Goal: Information Seeking & Learning: Learn about a topic

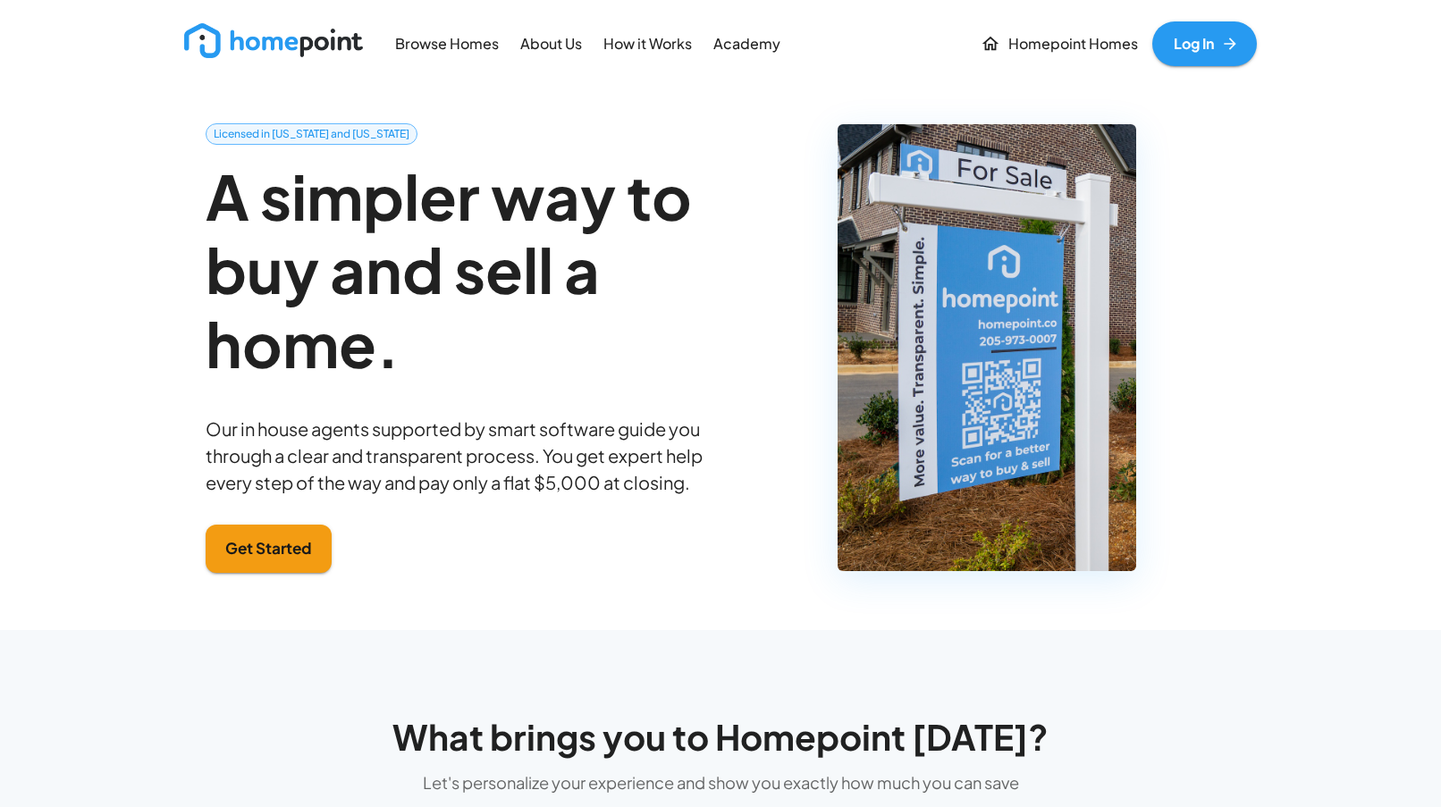
click at [418, 43] on p "Browse Homes" at bounding box center [447, 44] width 104 height 21
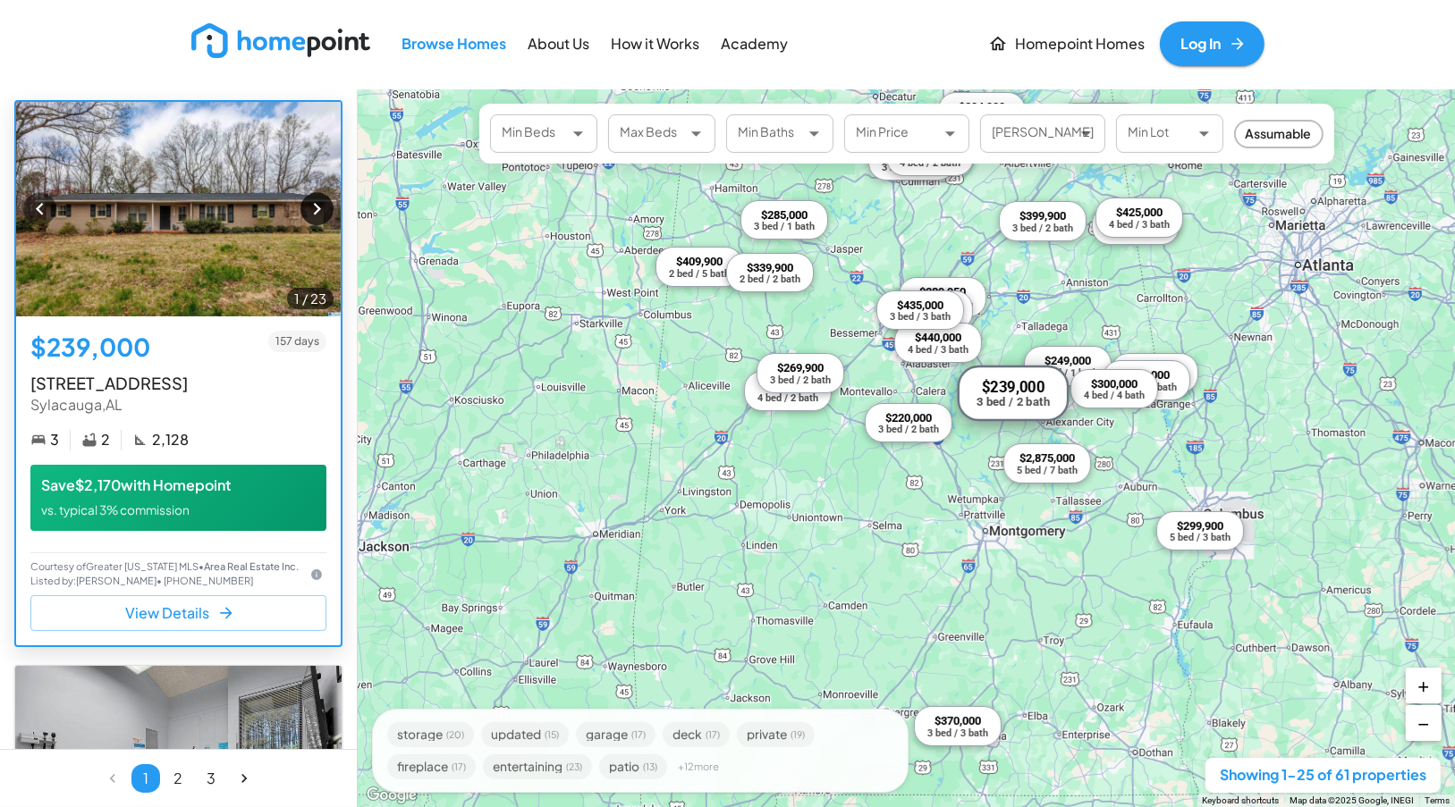
click at [307, 214] on icon "button" at bounding box center [317, 209] width 24 height 24
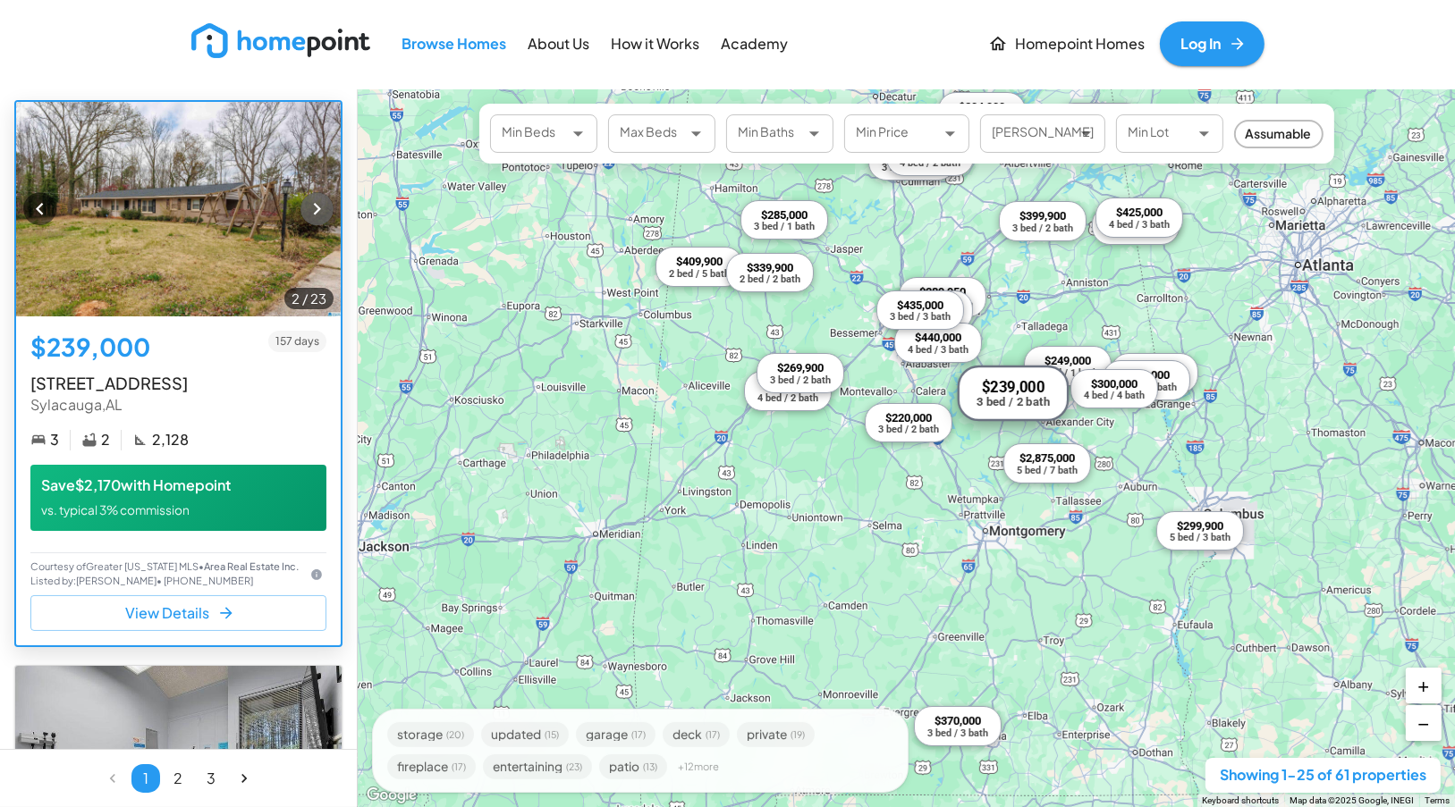
click at [305, 213] on icon "button" at bounding box center [317, 209] width 24 height 24
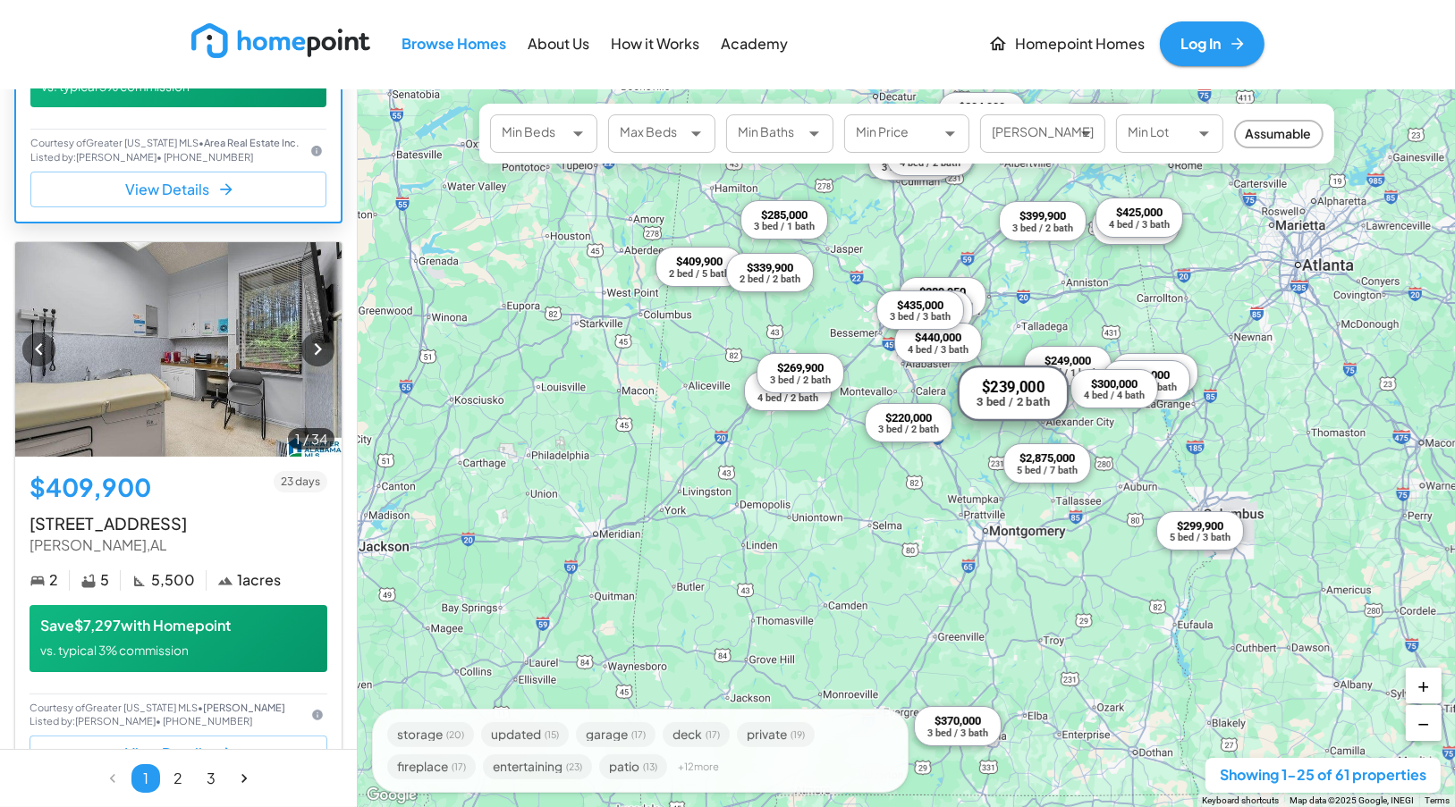
scroll to position [447, 0]
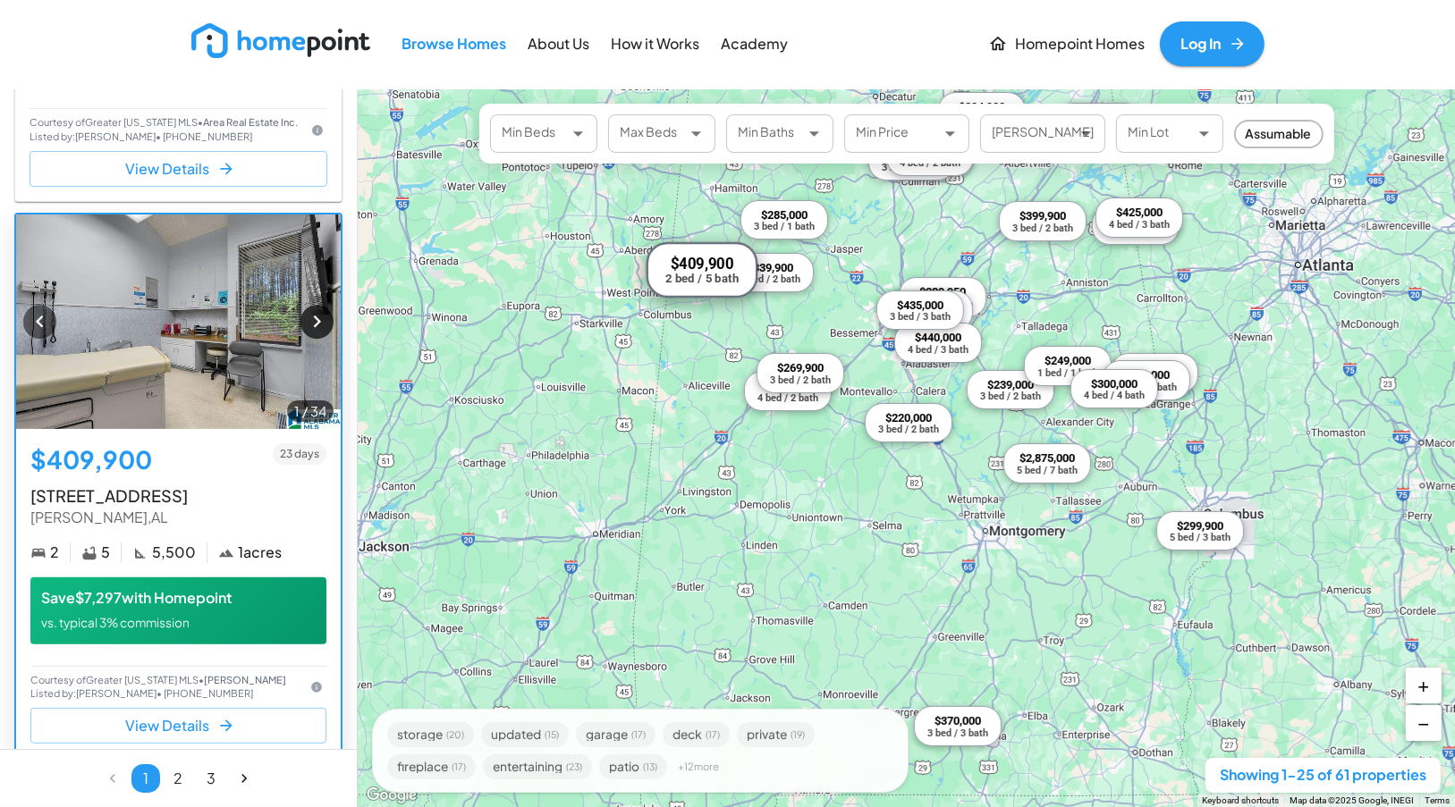
click at [313, 328] on icon "button" at bounding box center [316, 322] width 7 height 13
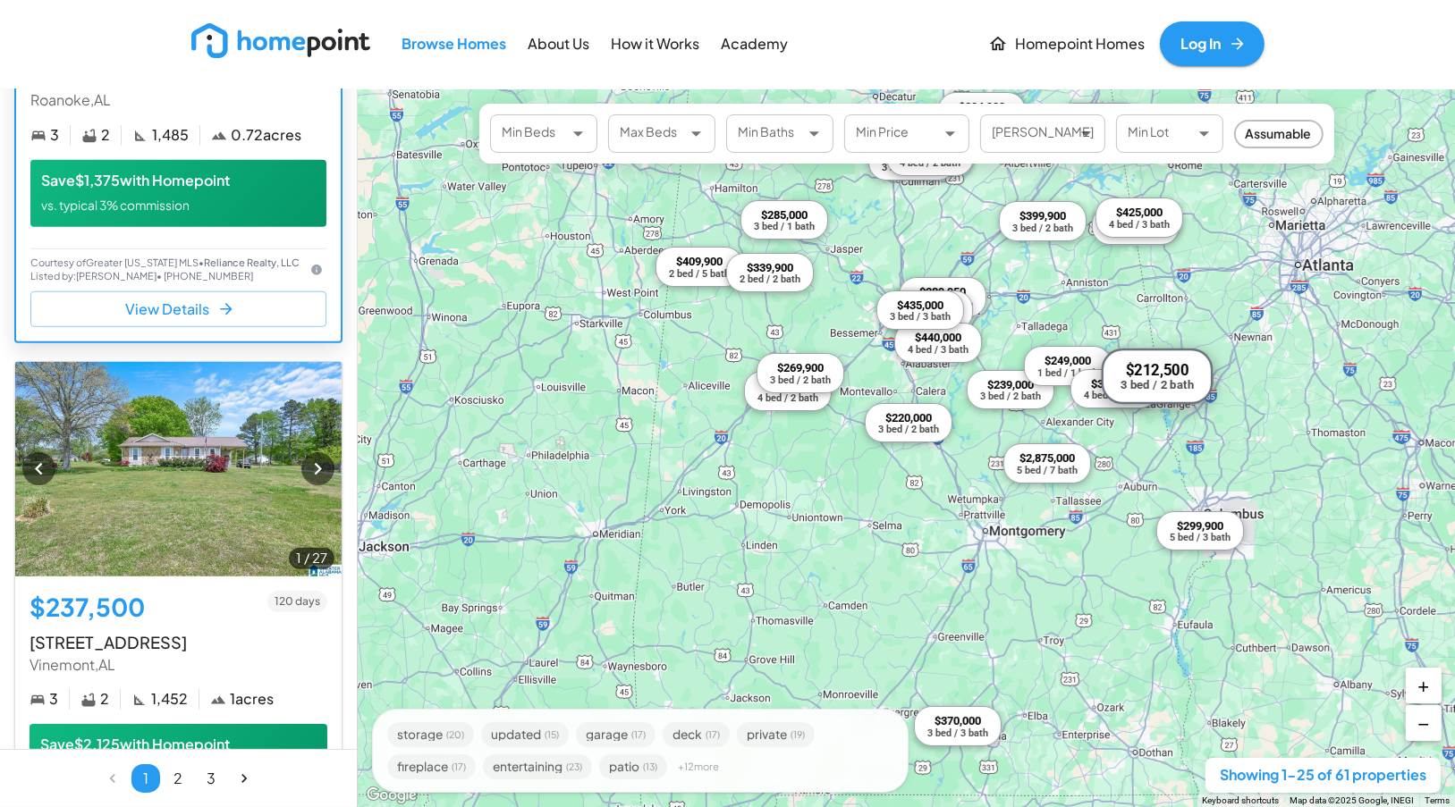
scroll to position [1430, 0]
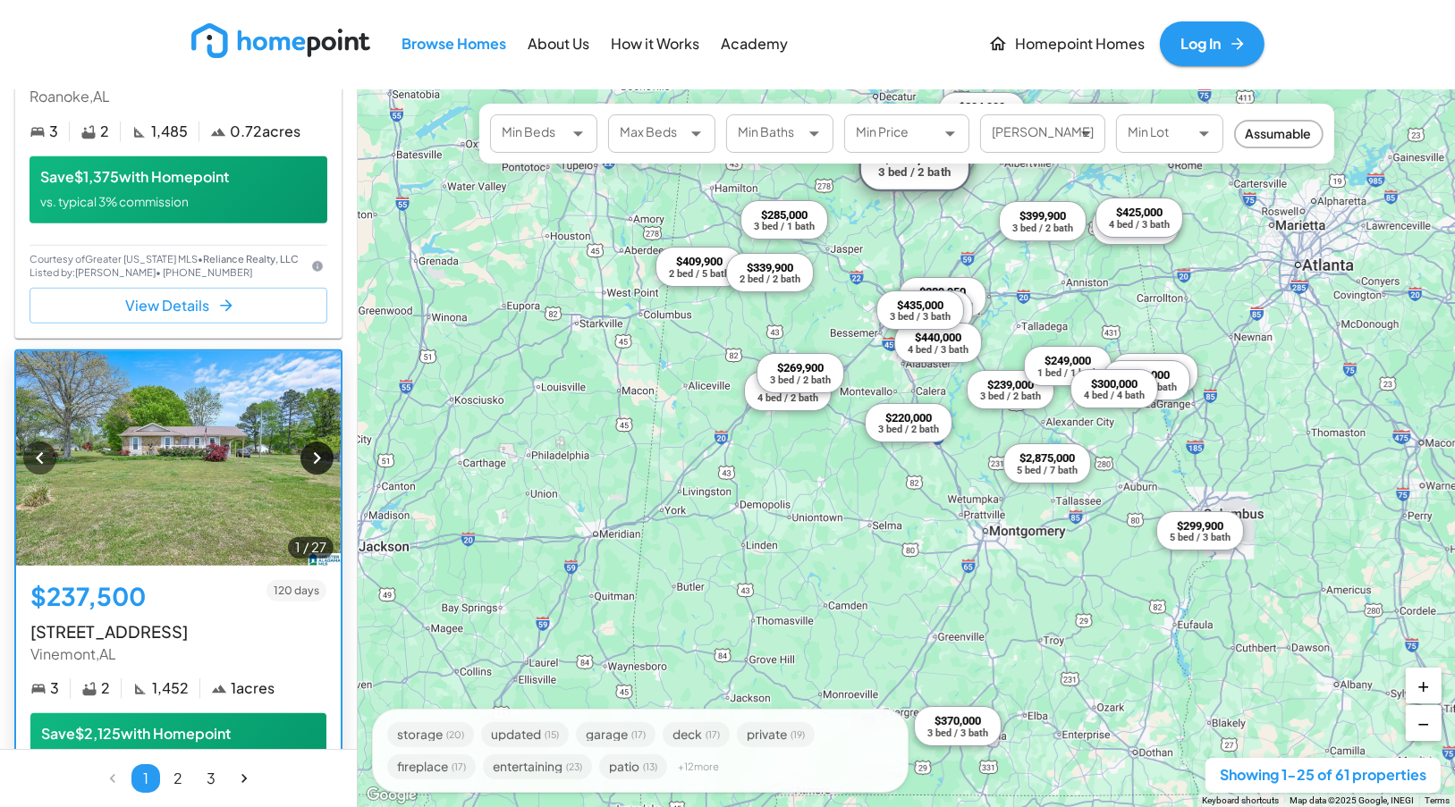
click at [305, 470] on icon "button" at bounding box center [317, 458] width 24 height 24
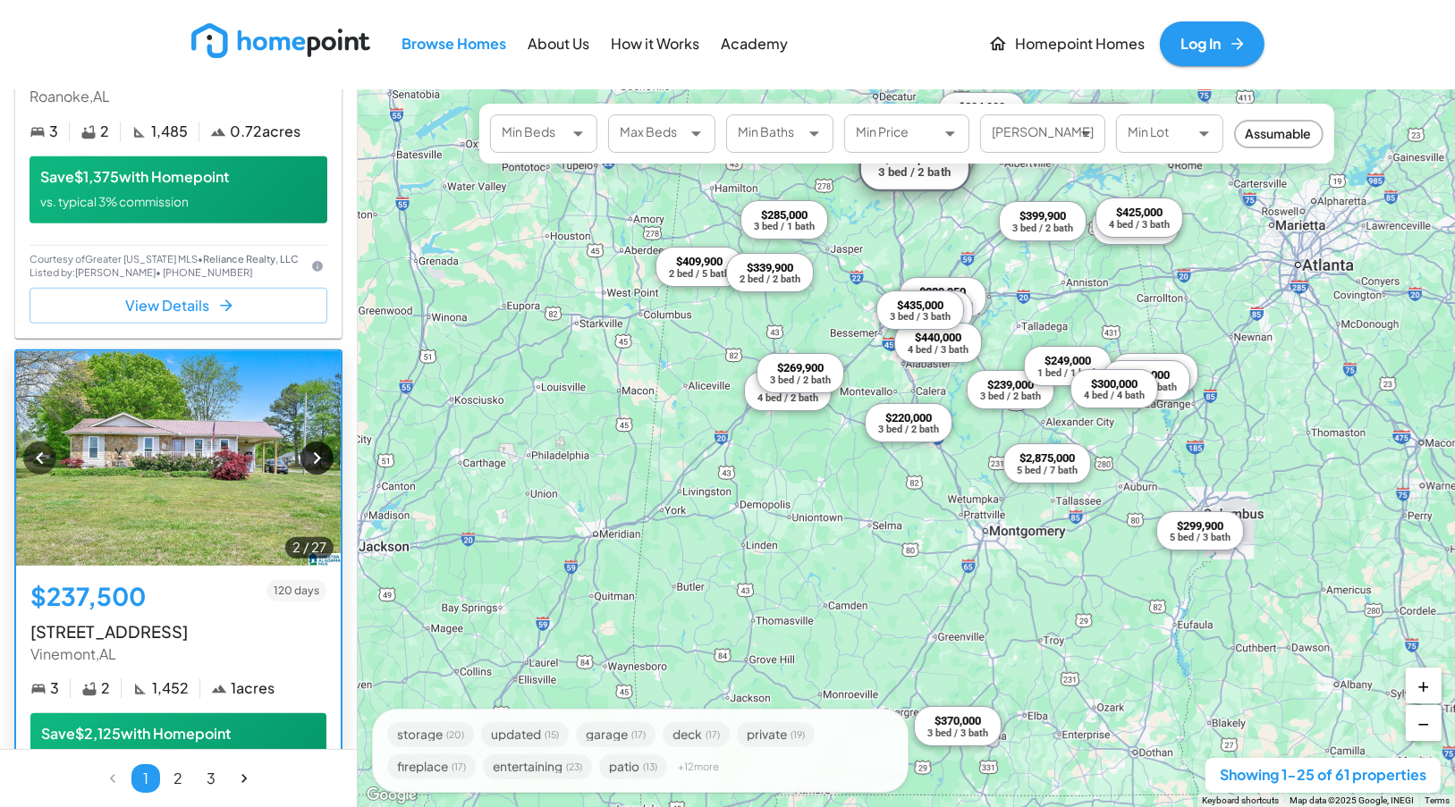
click at [305, 470] on icon "button" at bounding box center [317, 458] width 24 height 24
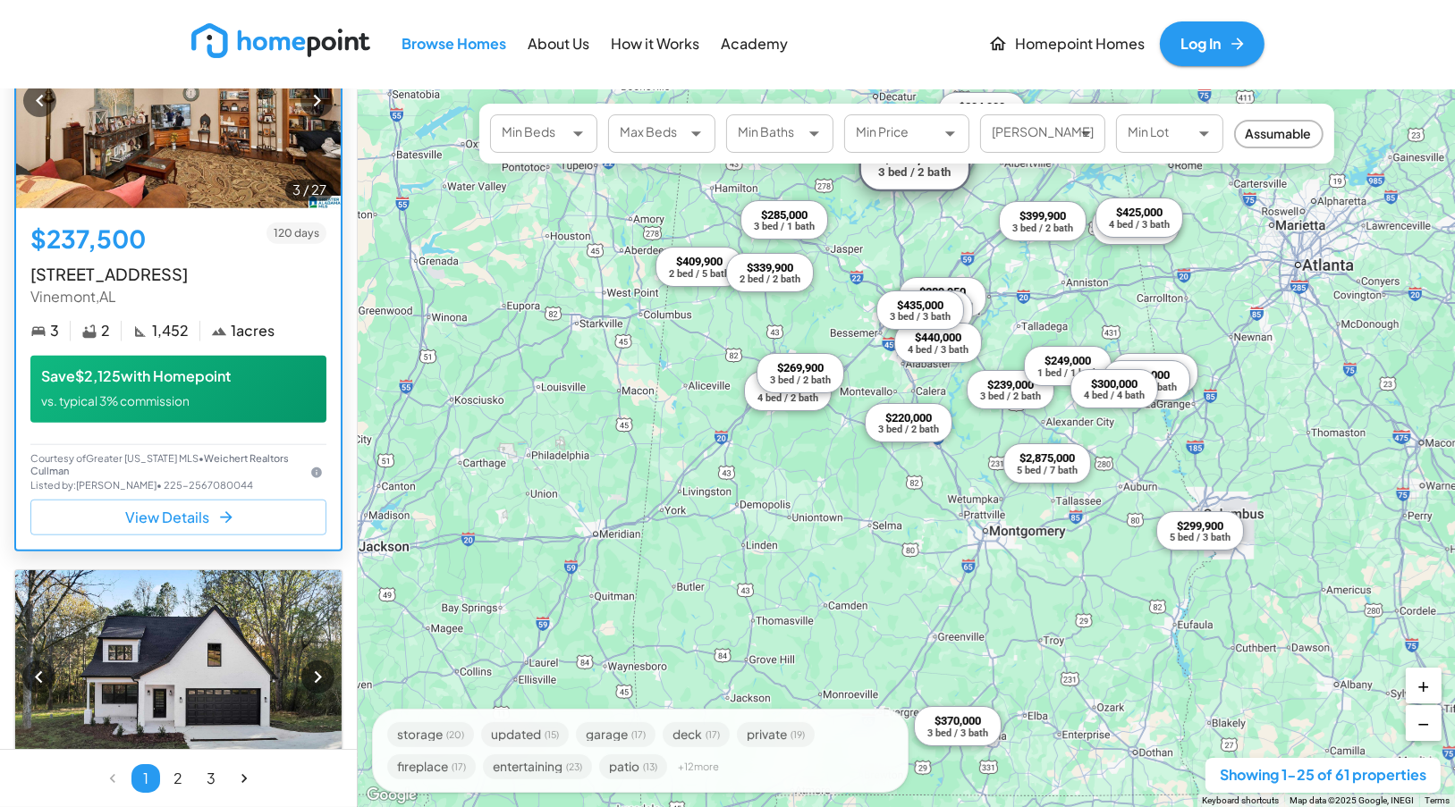
scroll to position [1967, 0]
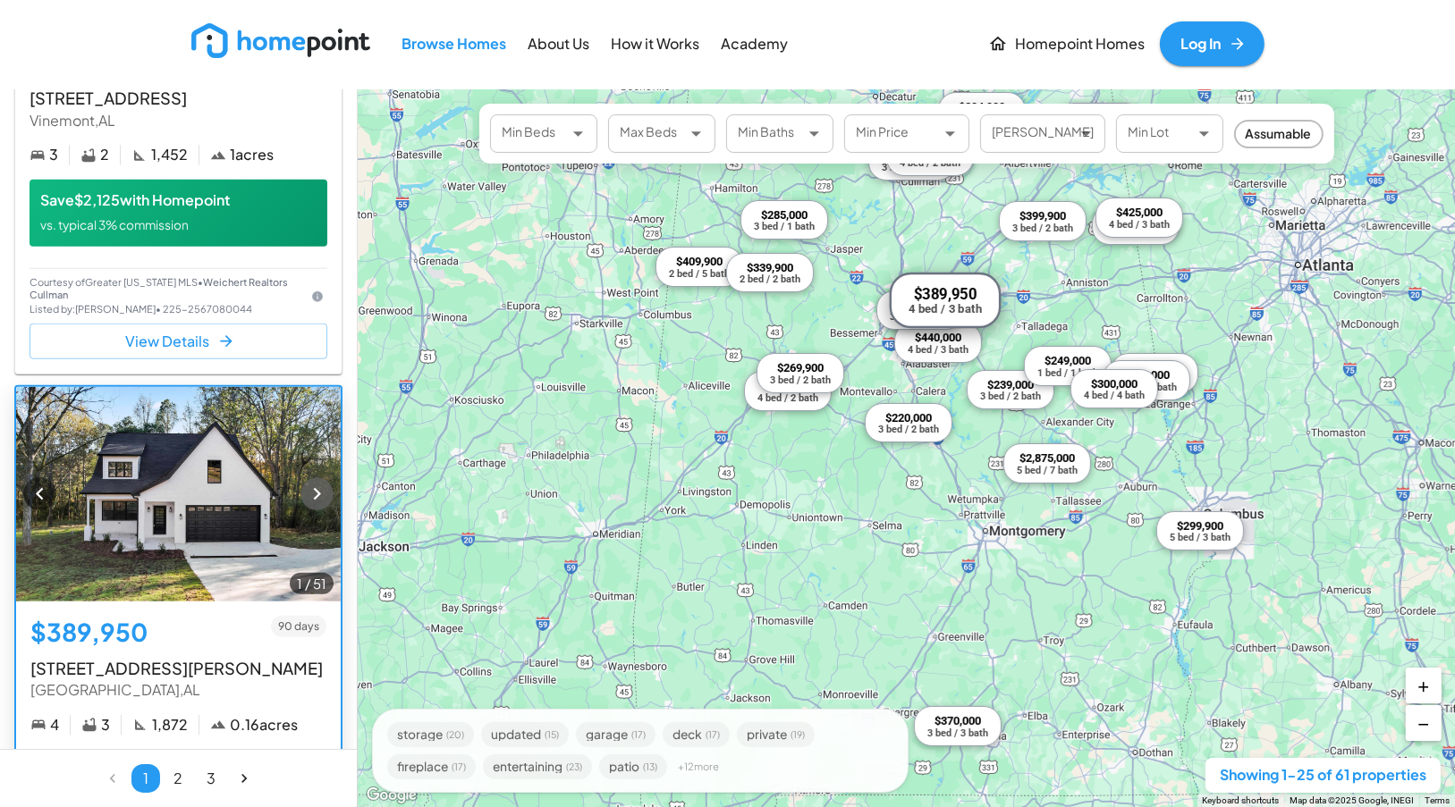
click at [305, 506] on icon "button" at bounding box center [317, 494] width 24 height 24
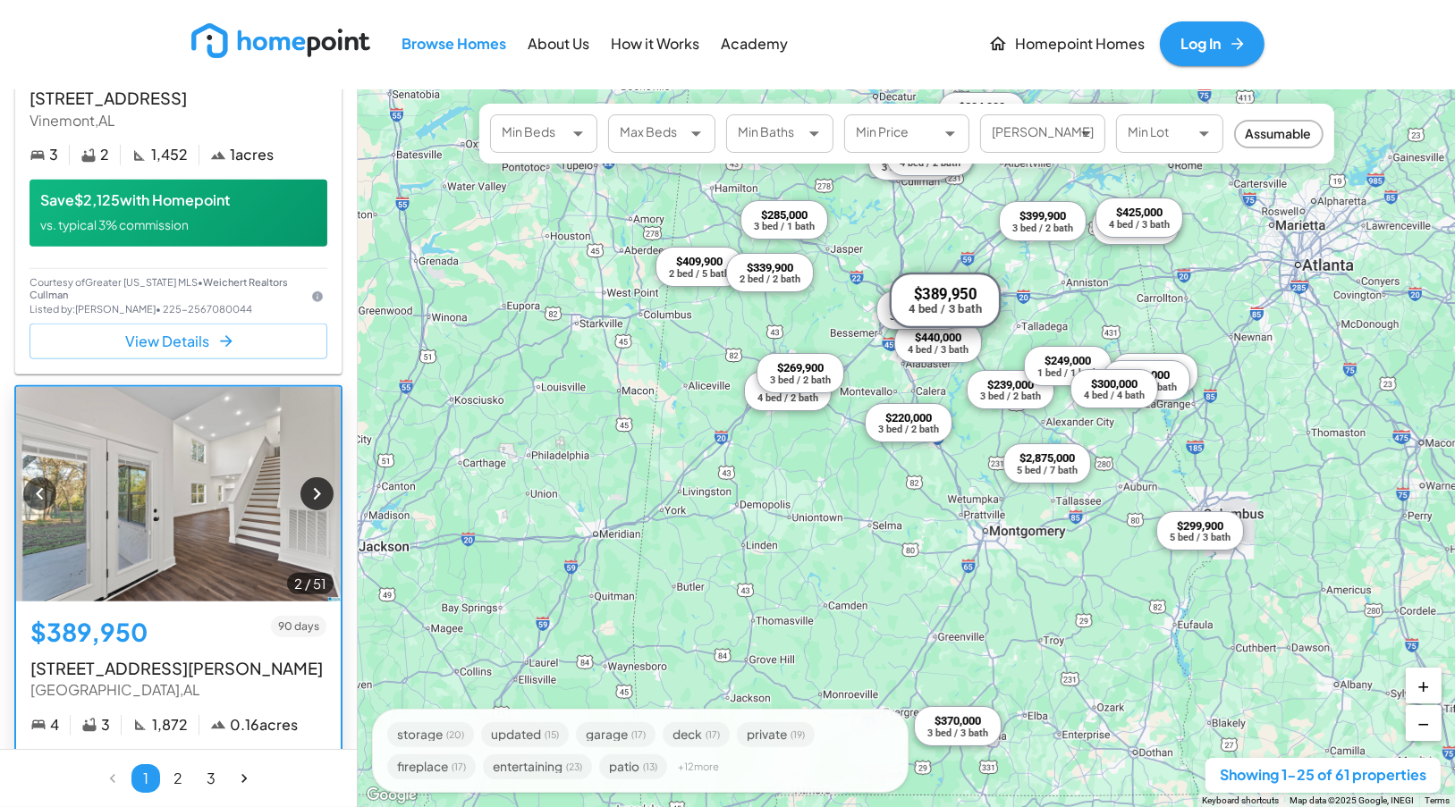
click at [305, 506] on icon "button" at bounding box center [317, 494] width 24 height 24
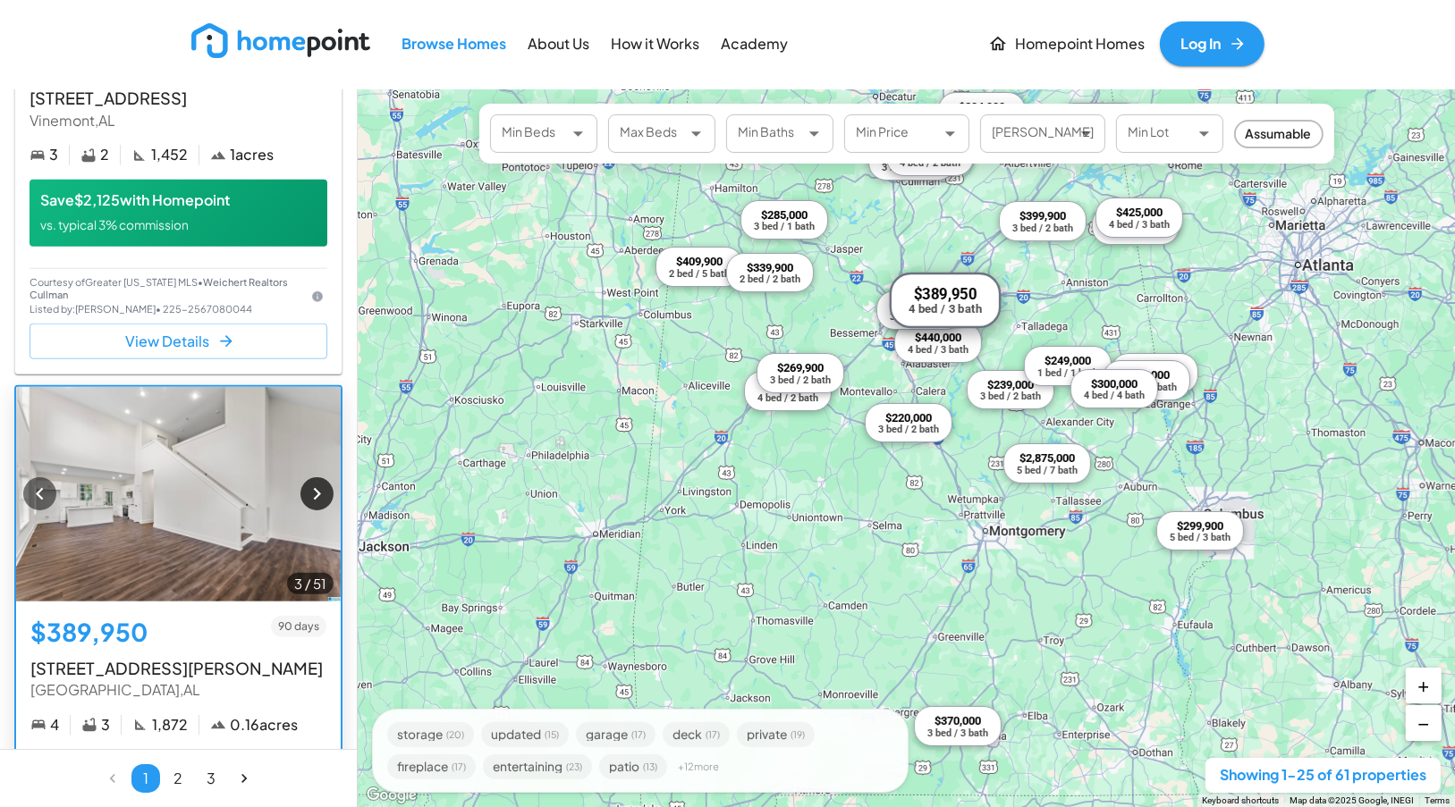
click at [305, 506] on icon "button" at bounding box center [317, 494] width 24 height 24
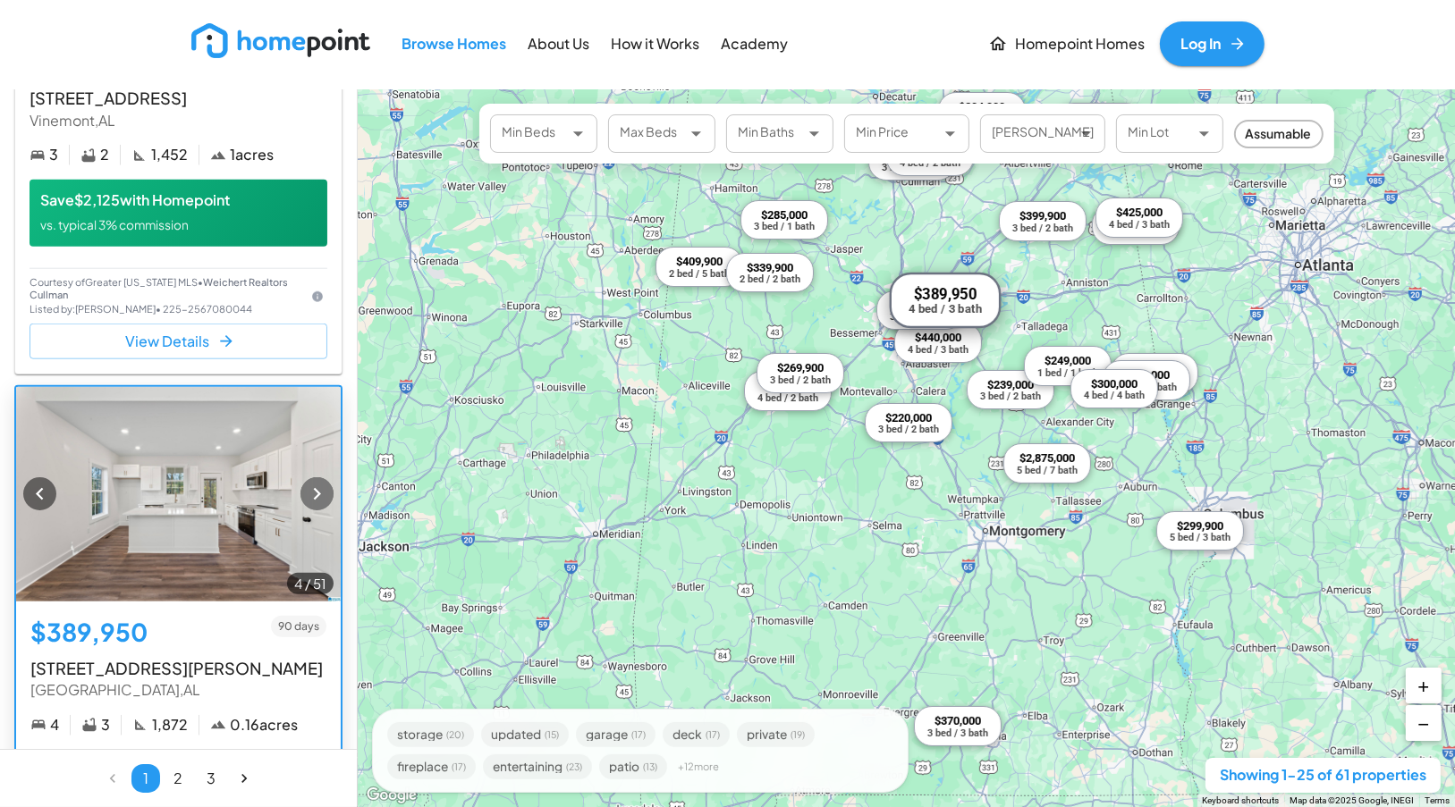
click at [305, 506] on icon "button" at bounding box center [317, 494] width 24 height 24
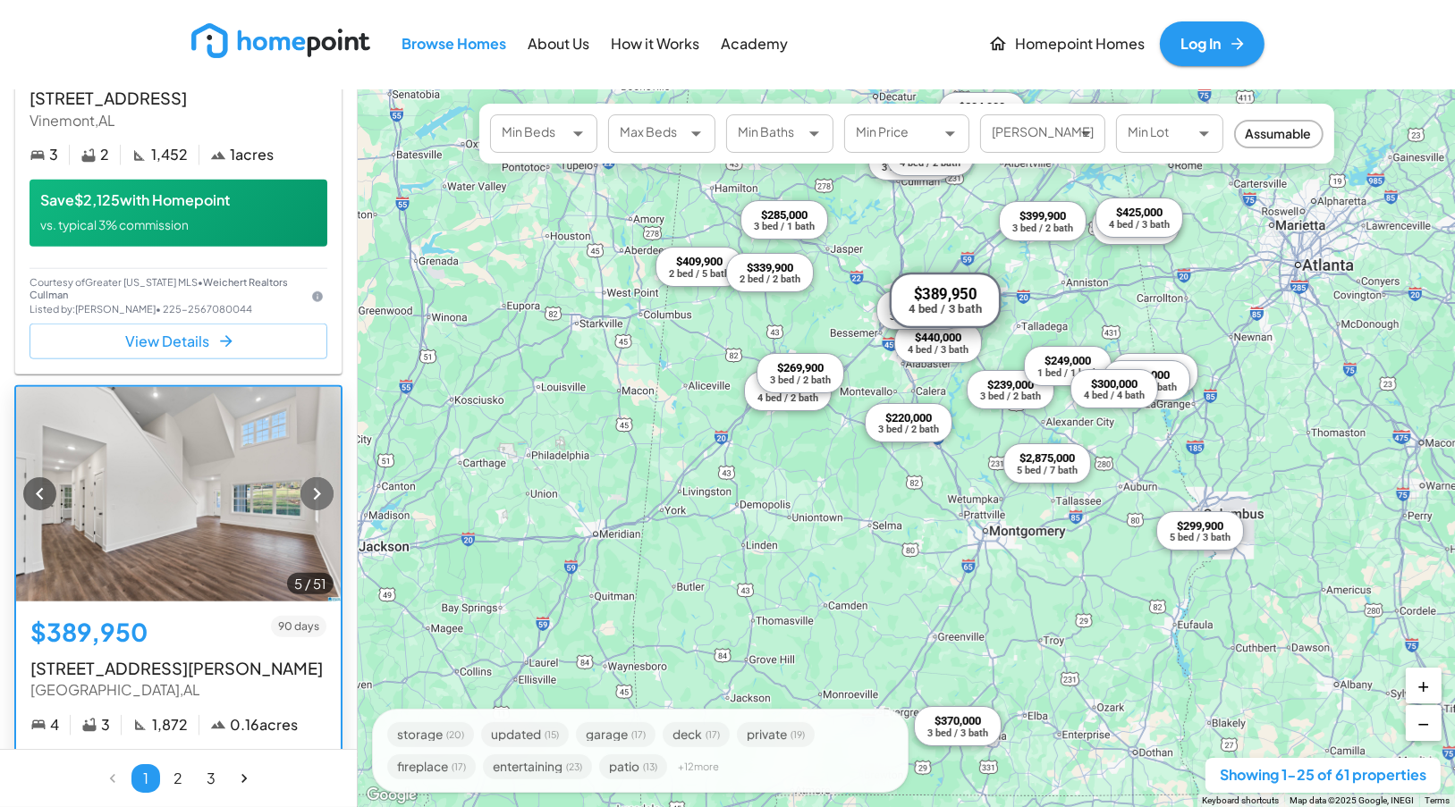
click at [305, 506] on icon "button" at bounding box center [317, 494] width 24 height 24
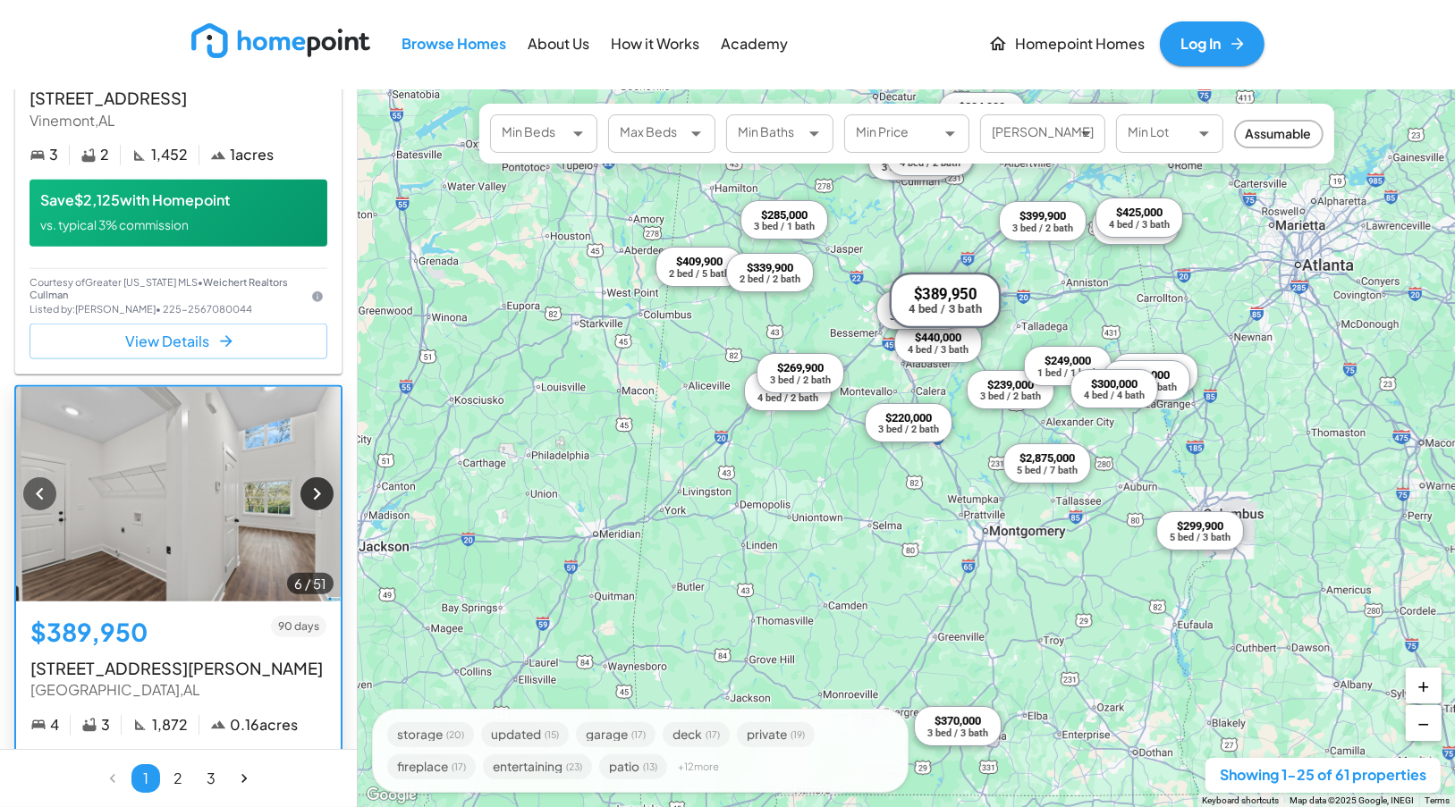
click at [305, 506] on icon "button" at bounding box center [317, 494] width 24 height 24
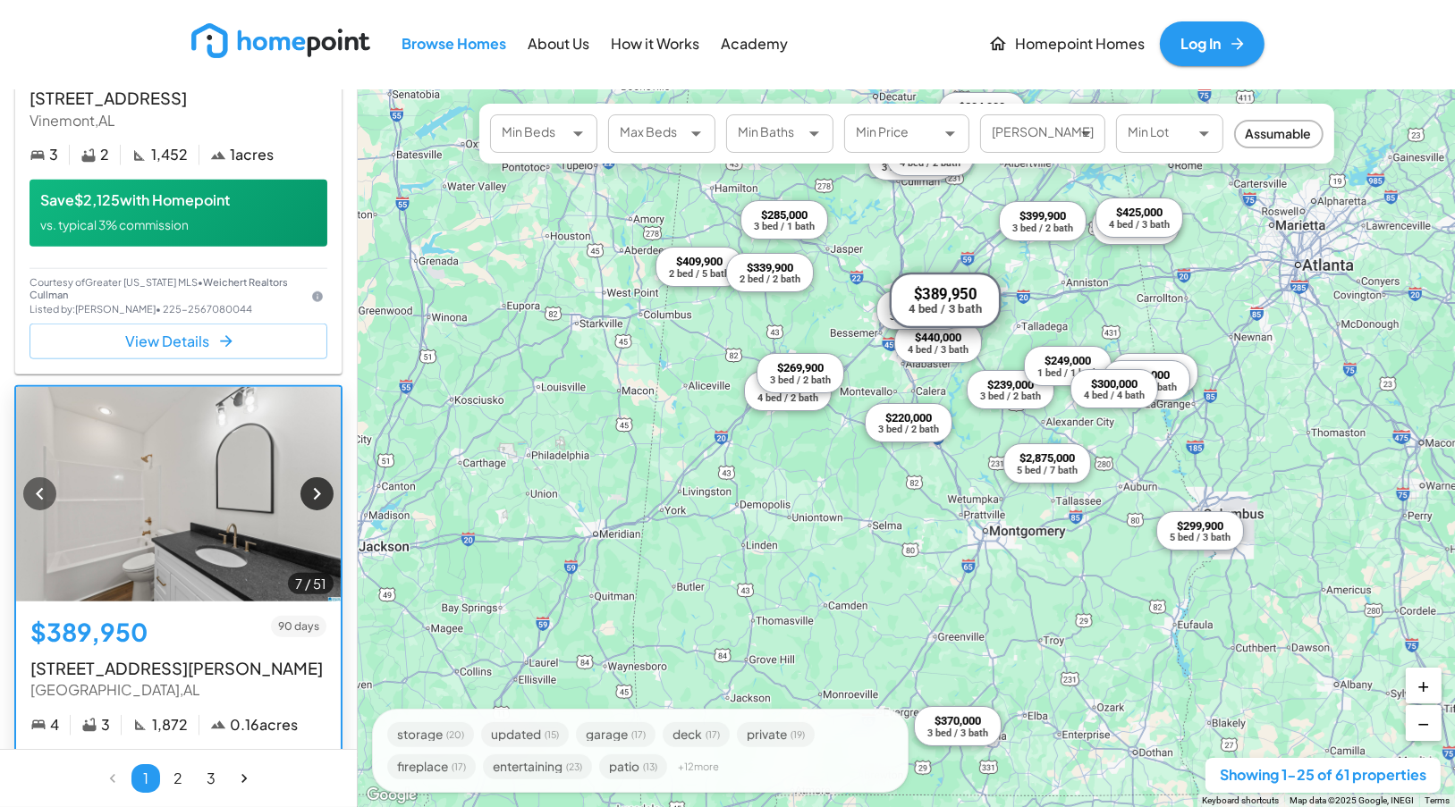
click at [305, 506] on icon "button" at bounding box center [317, 494] width 24 height 24
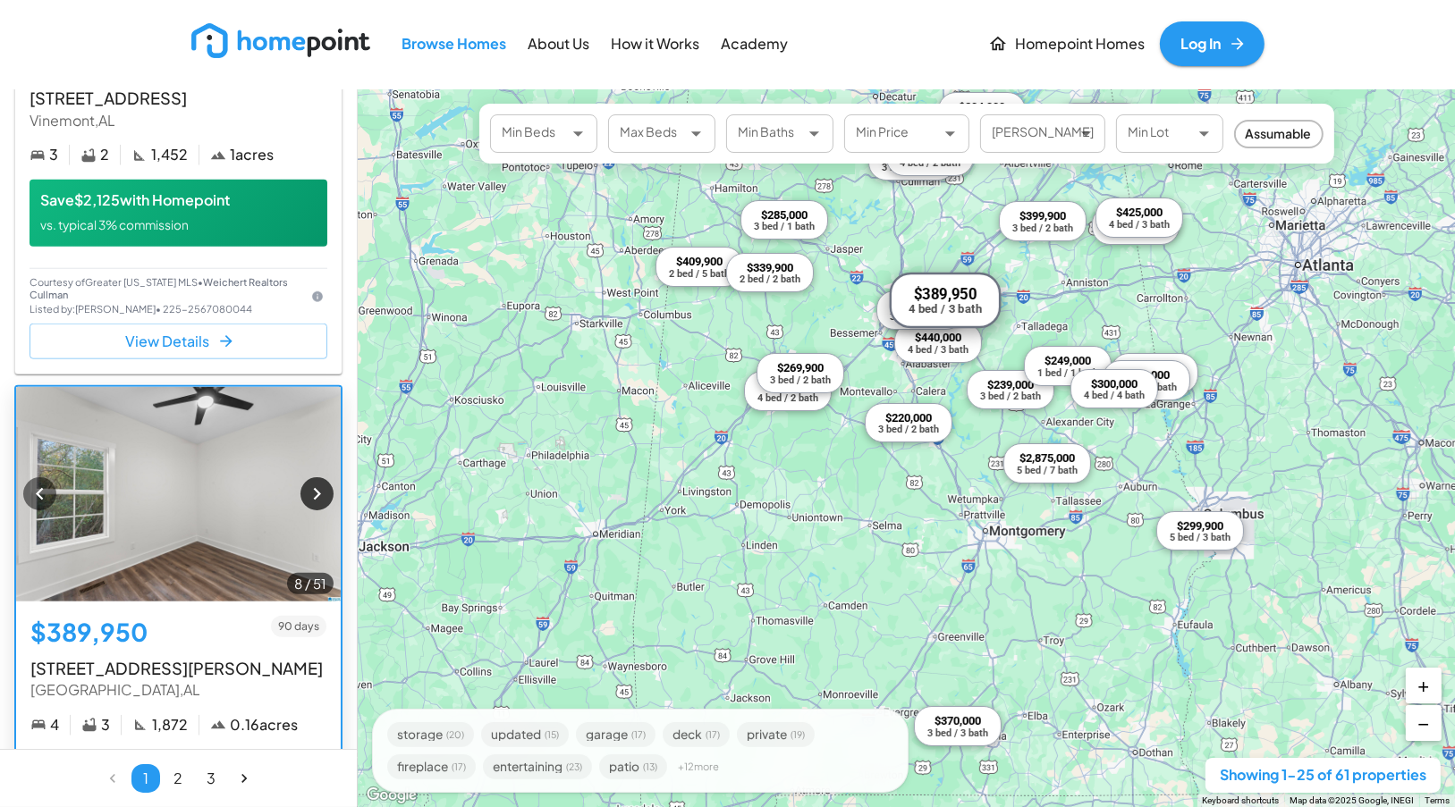
click at [305, 506] on icon "button" at bounding box center [317, 494] width 24 height 24
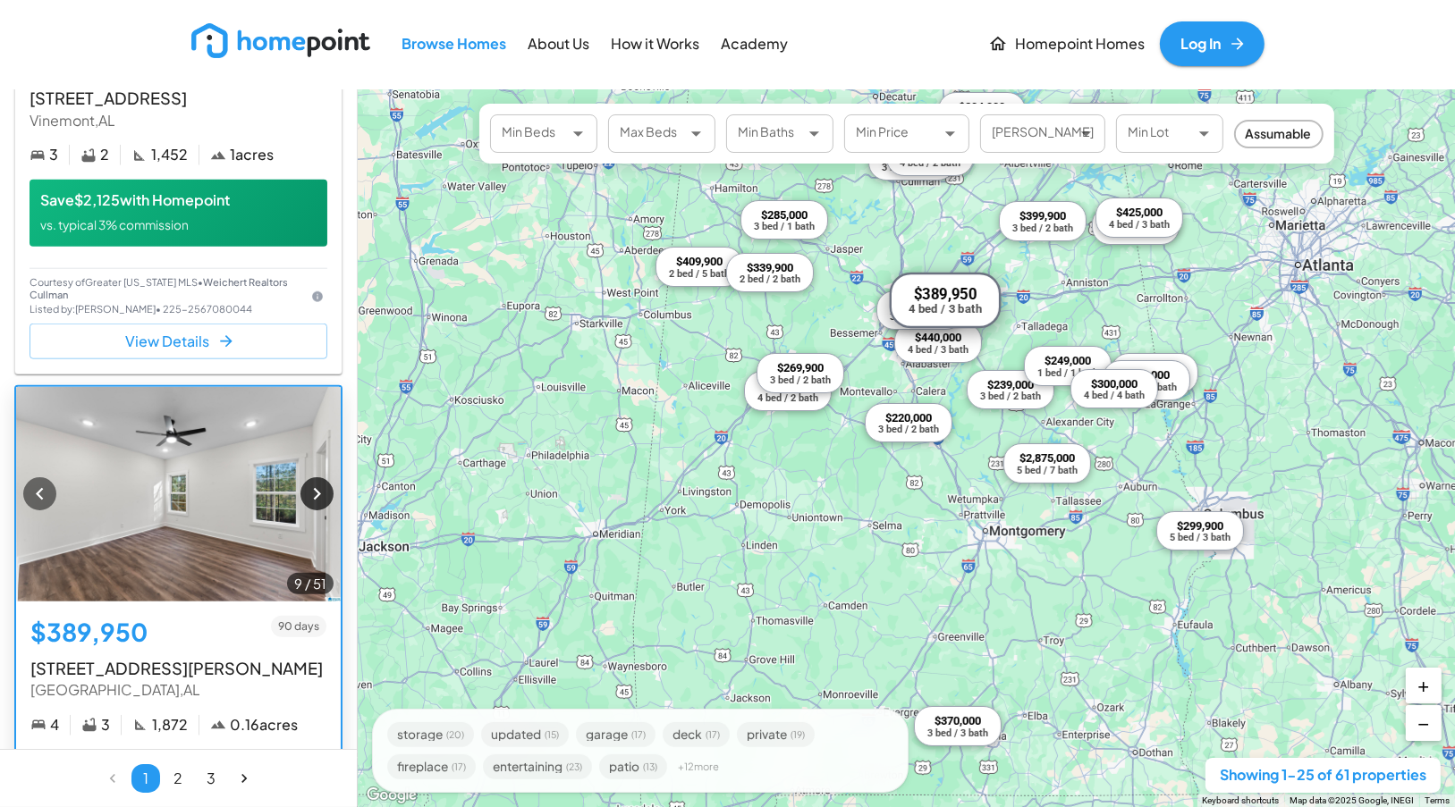
click at [305, 506] on icon "button" at bounding box center [317, 494] width 24 height 24
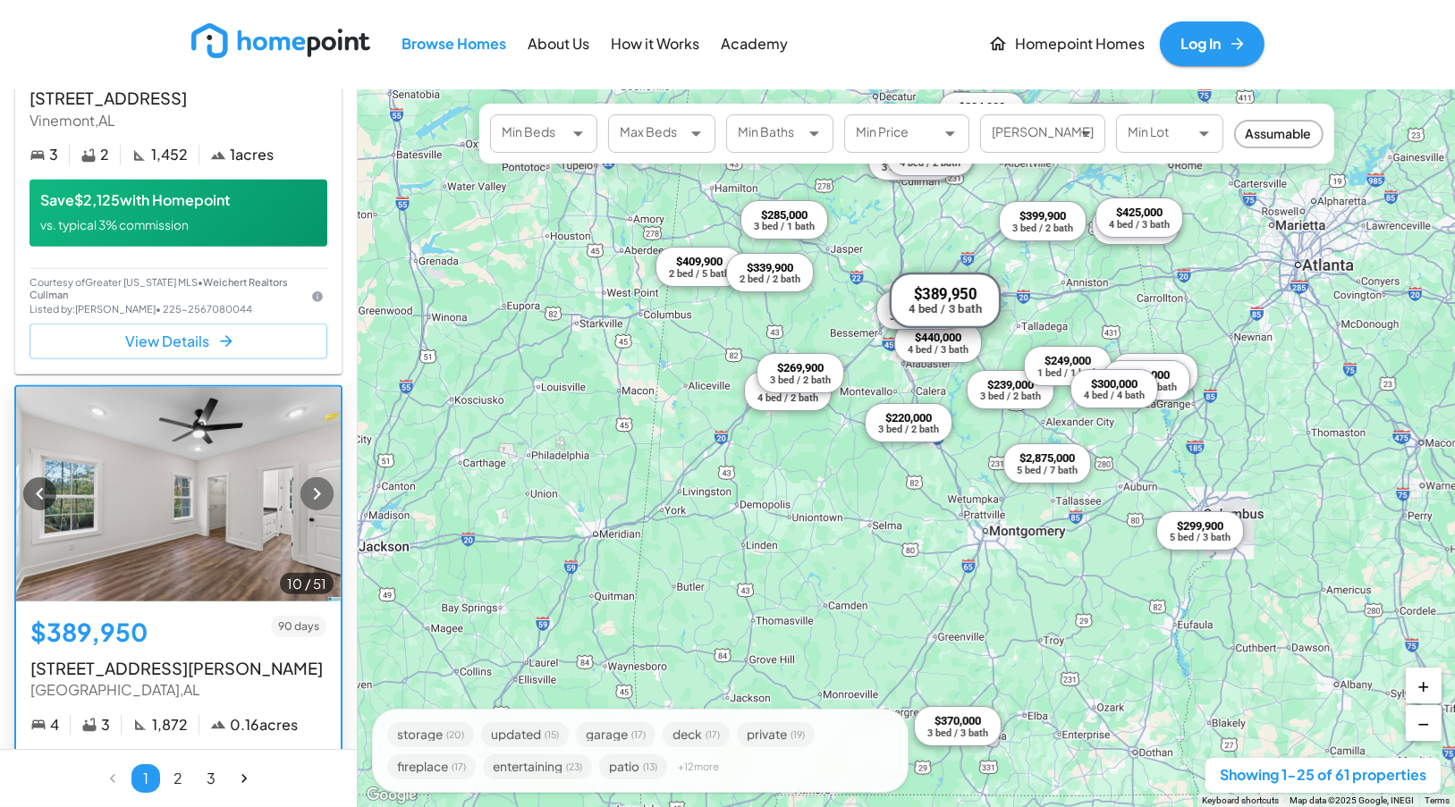
click at [305, 506] on icon "button" at bounding box center [317, 494] width 24 height 24
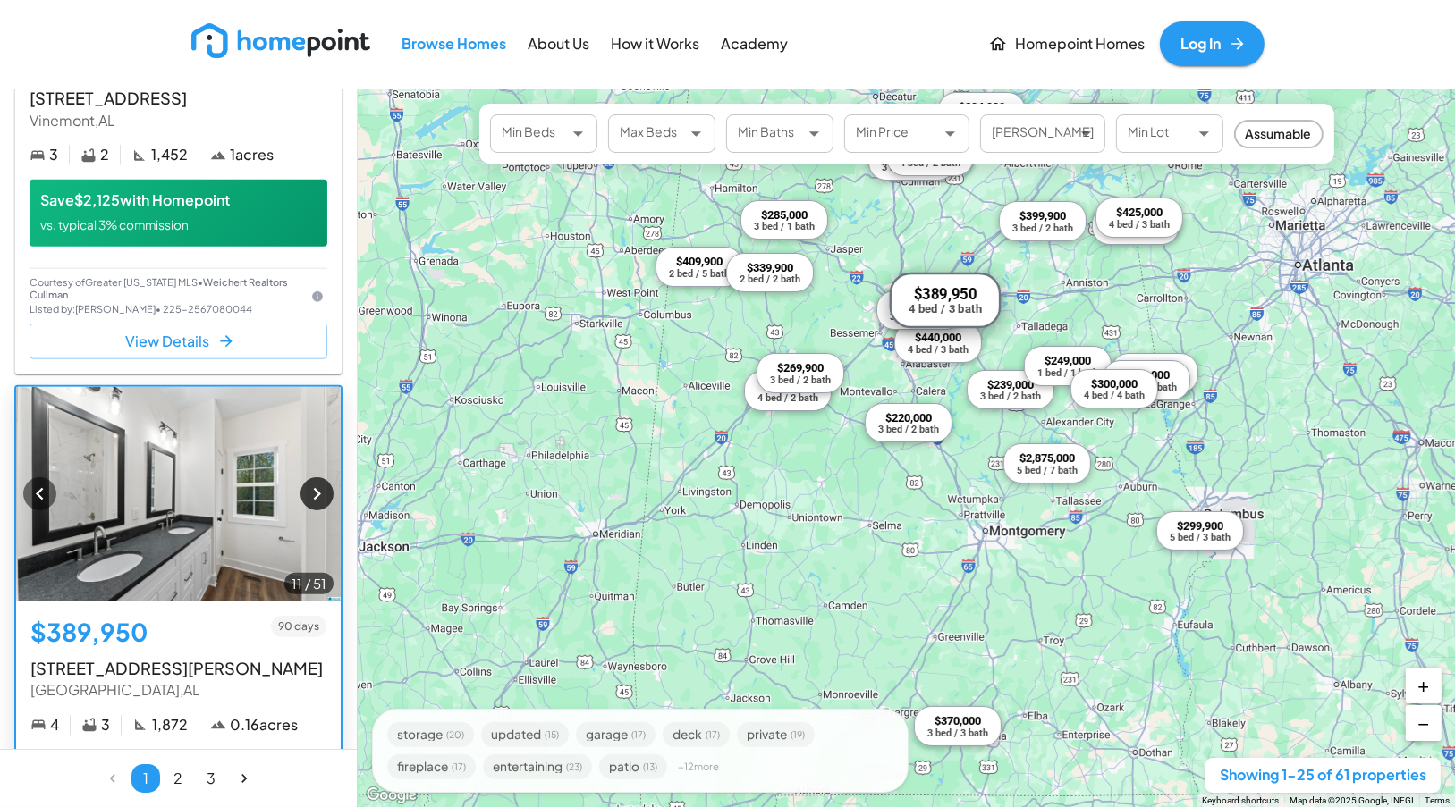
click at [305, 506] on icon "button" at bounding box center [317, 494] width 24 height 24
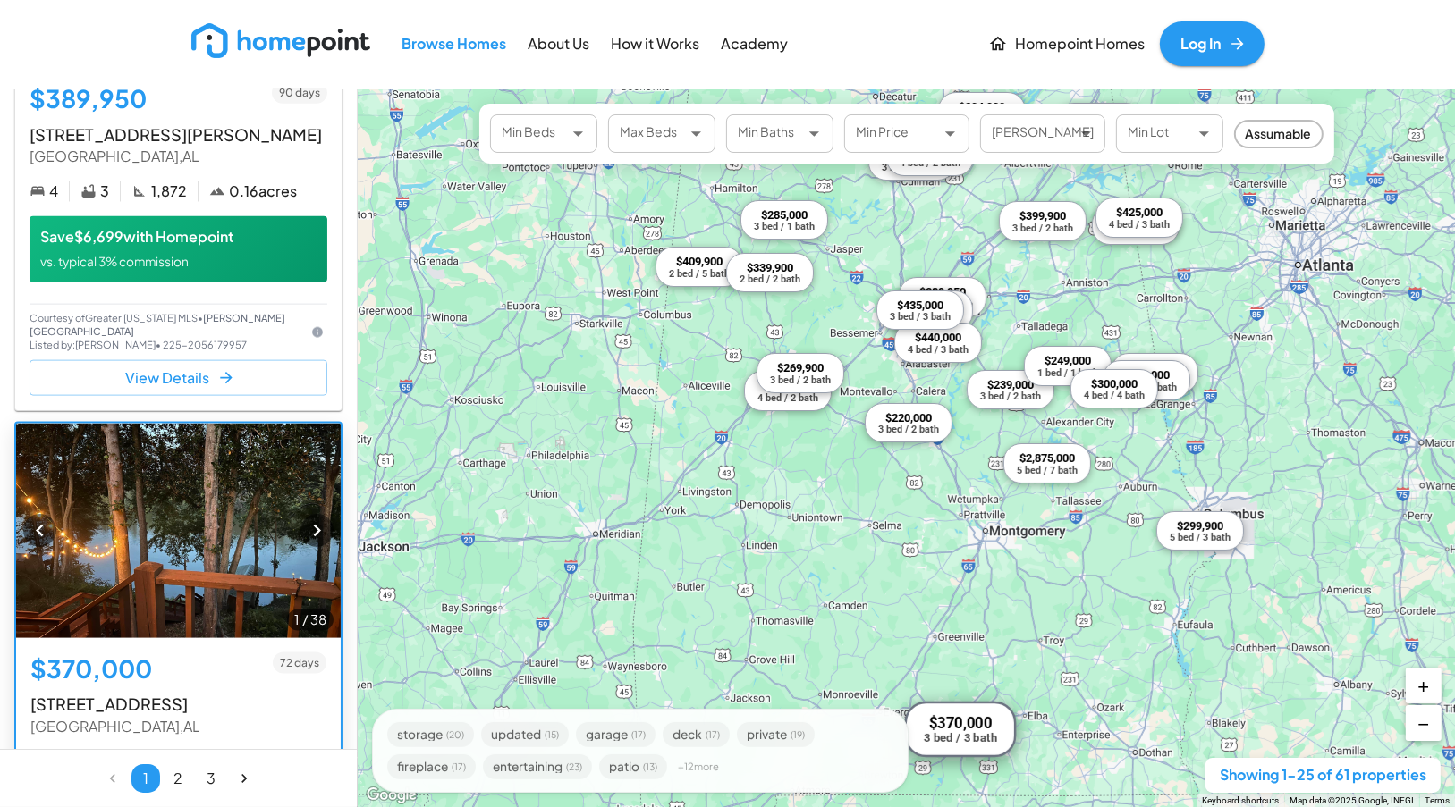
scroll to position [2682, 0]
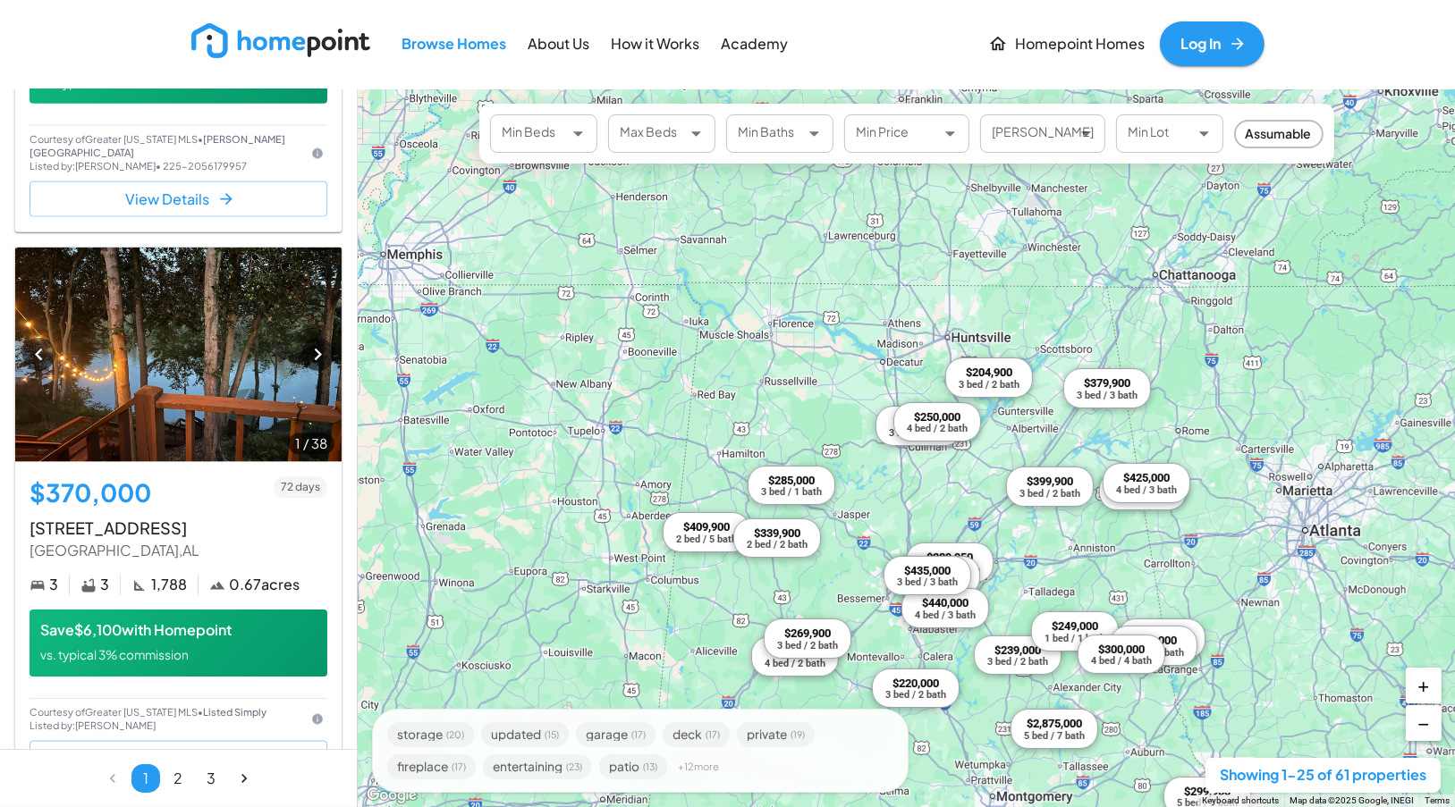
drag, startPoint x: 1025, startPoint y: 252, endPoint x: 1034, endPoint y: 519, distance: 267.4
click at [1034, 519] on div "$239,000 3 bed / 2 bath $409,900 2 bed / 5 bath $212,500 3 bed / 2 bath $237,50…" at bounding box center [906, 448] width 1097 height 718
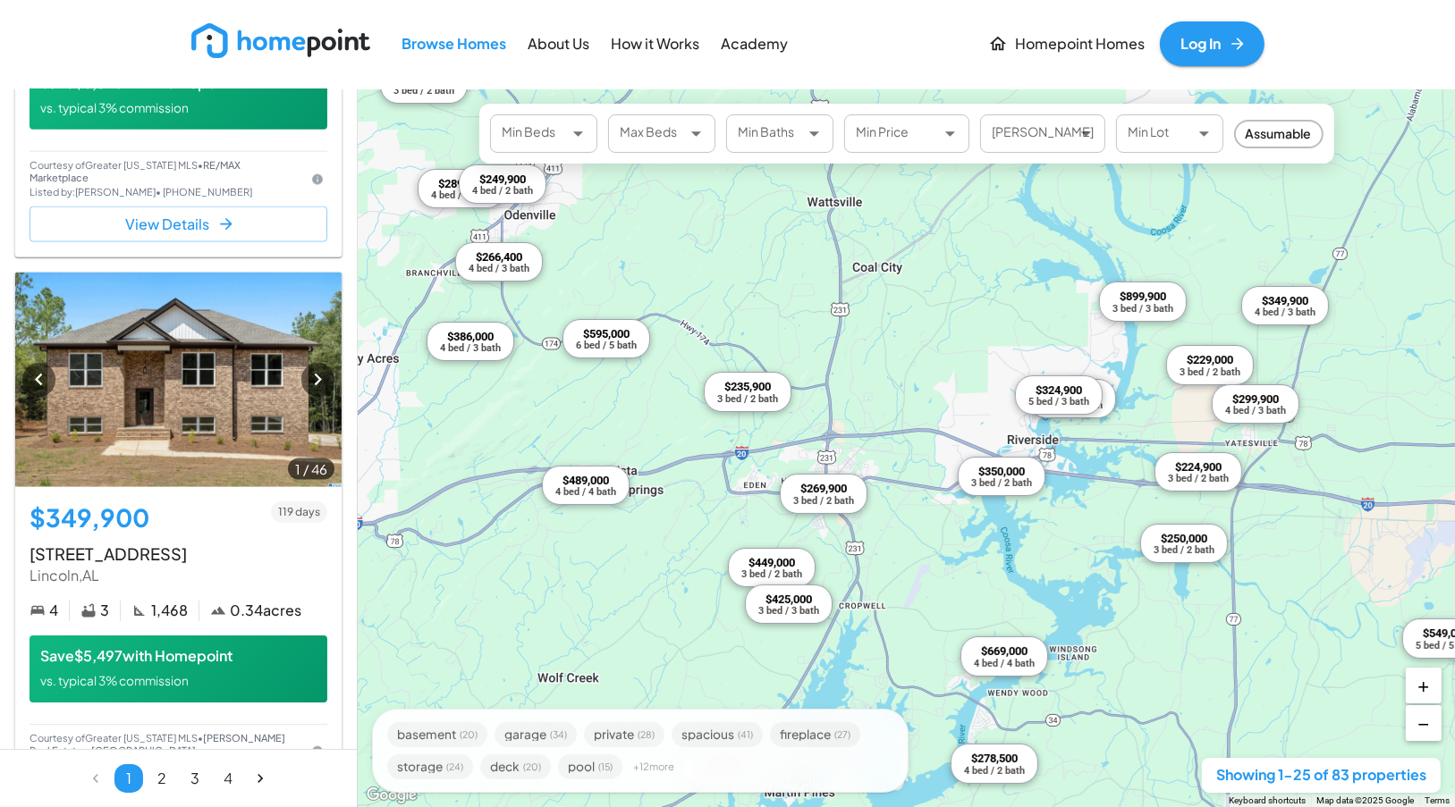
click at [863, 446] on div "$350,000 3 bed / 2 bath $549,000 5 bed / 5 bath $369,900 3 bed / 2 bath $669,00…" at bounding box center [906, 448] width 1097 height 718
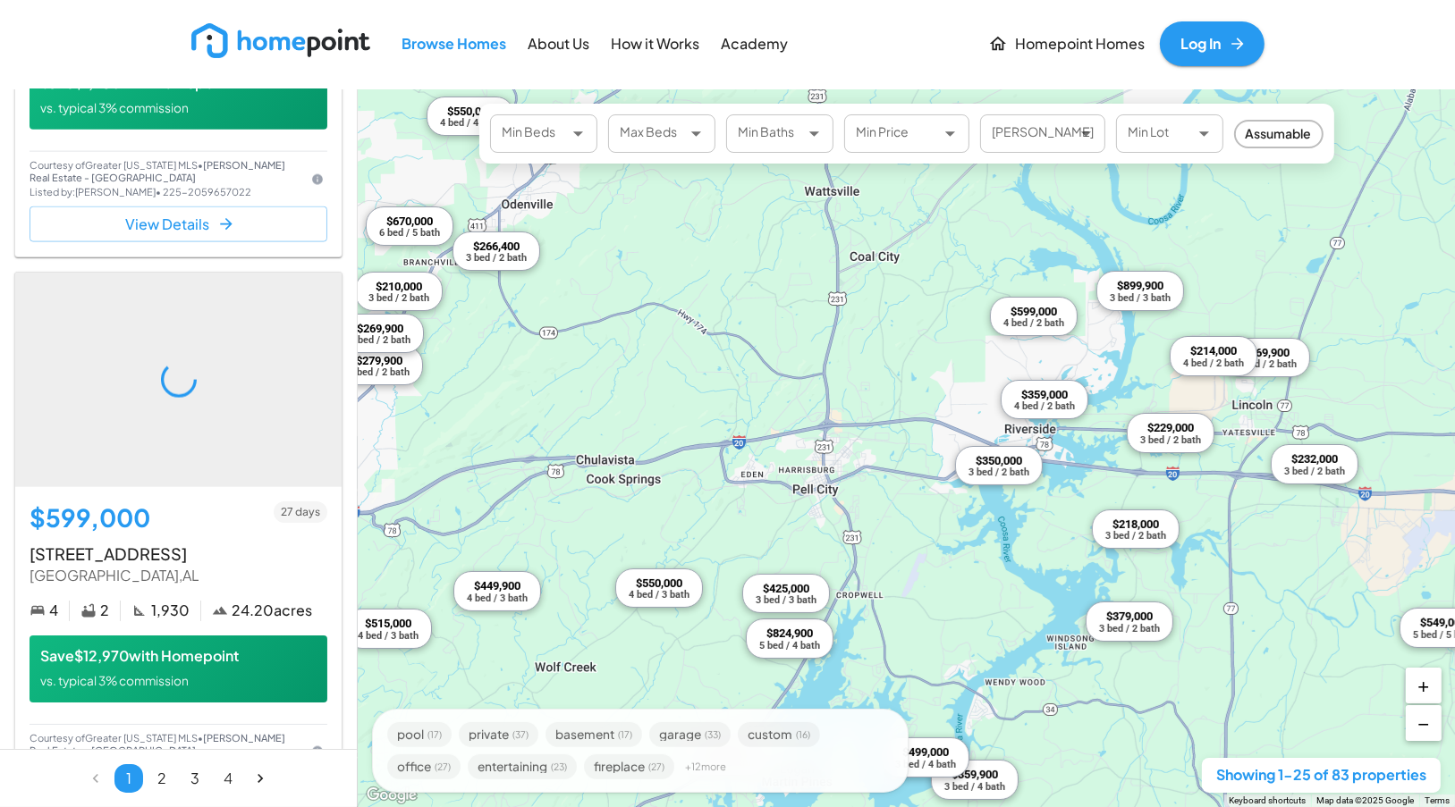
drag, startPoint x: 868, startPoint y: 500, endPoint x: 865, endPoint y: 491, distance: 9.3
click at [865, 491] on div "$670,000 6 bed / 5 bath $824,900 5 bed / 4 bath $210,000 3 bed / 2 bath $425,00…" at bounding box center [906, 448] width 1097 height 718
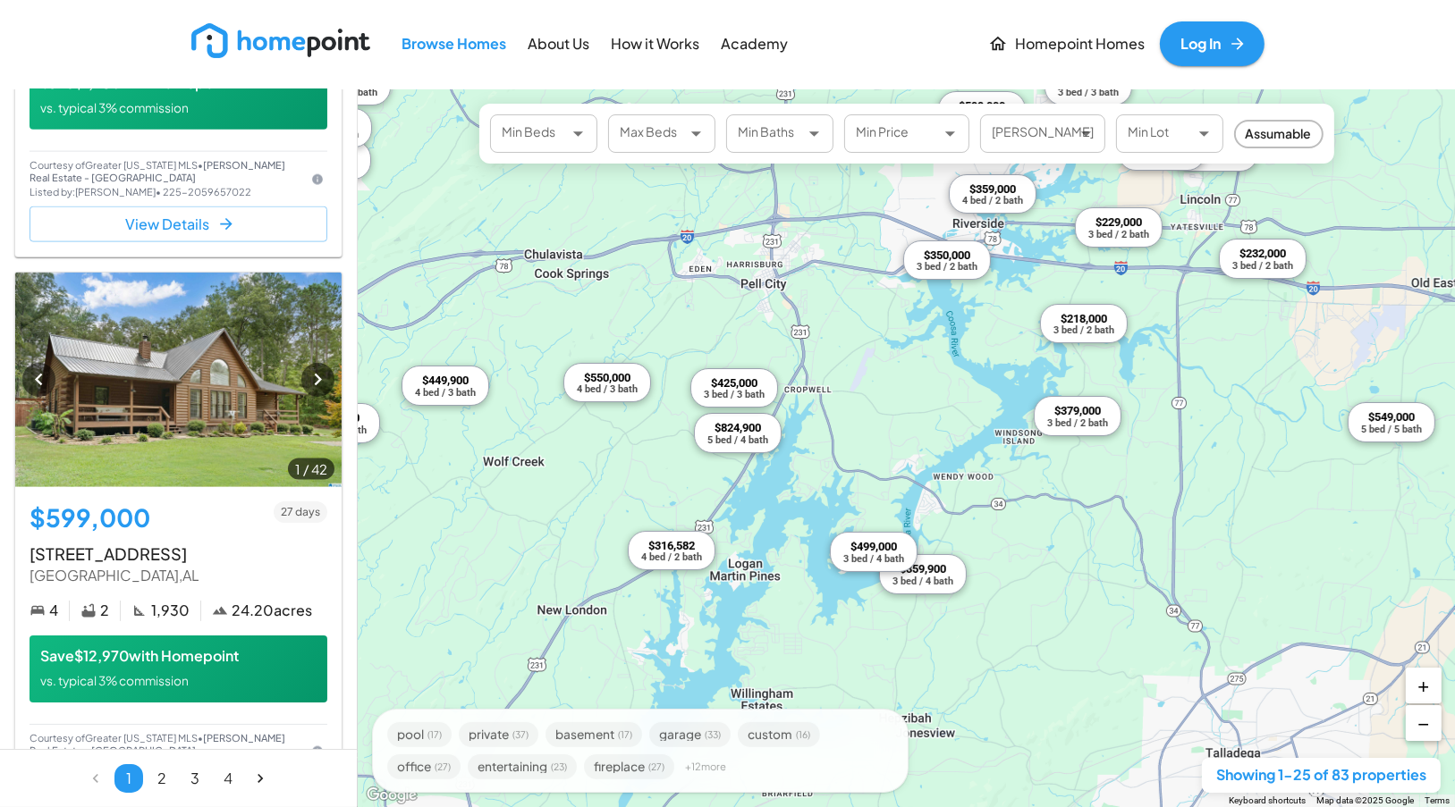
drag, startPoint x: 953, startPoint y: 654, endPoint x: 899, endPoint y: 443, distance: 217.7
click at [899, 443] on div "$670,000 6 bed / 5 bath $824,900 5 bed / 4 bath $210,000 3 bed / 2 bath $425,00…" at bounding box center [906, 448] width 1097 height 718
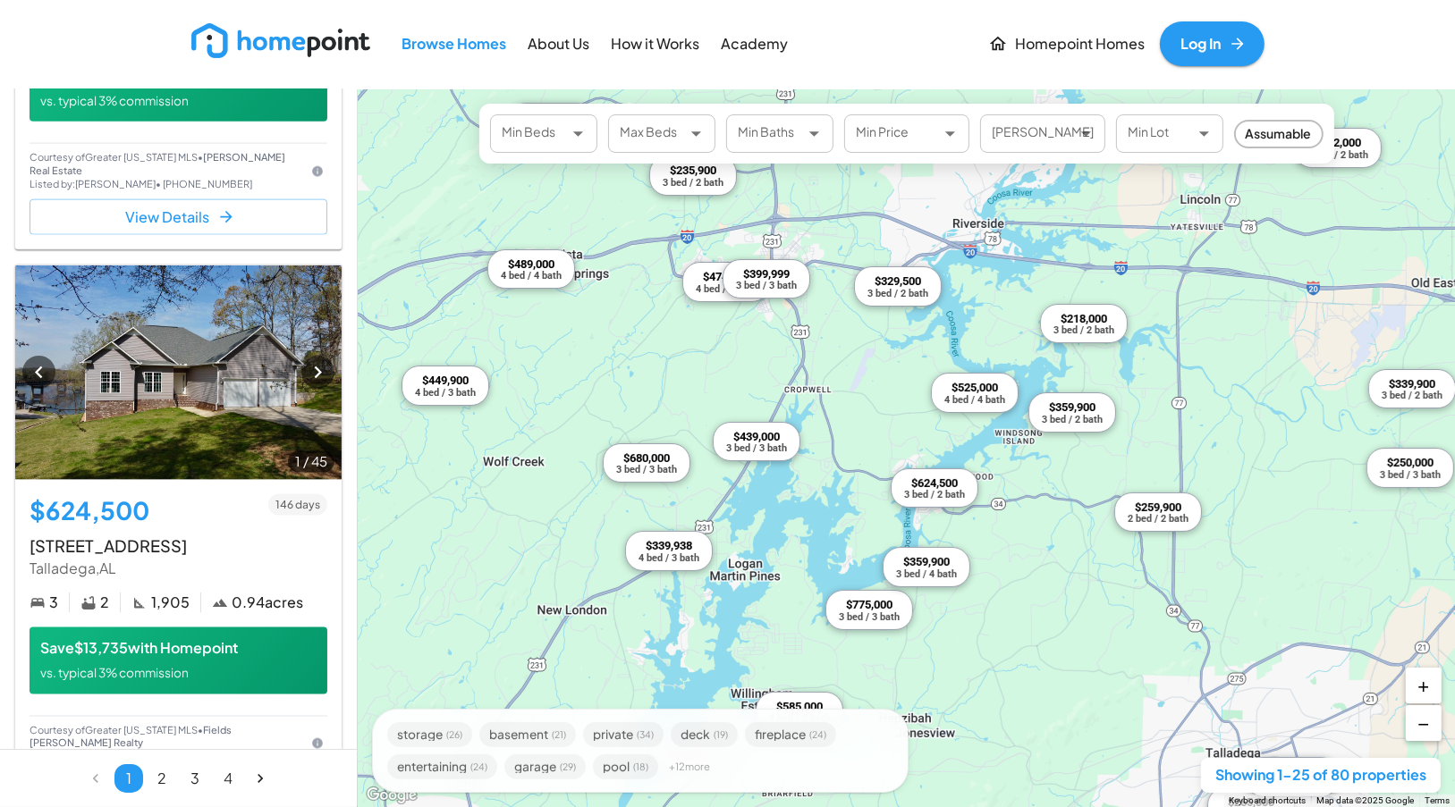
click at [904, 281] on div "$329,500" at bounding box center [896, 281] width 61 height 14
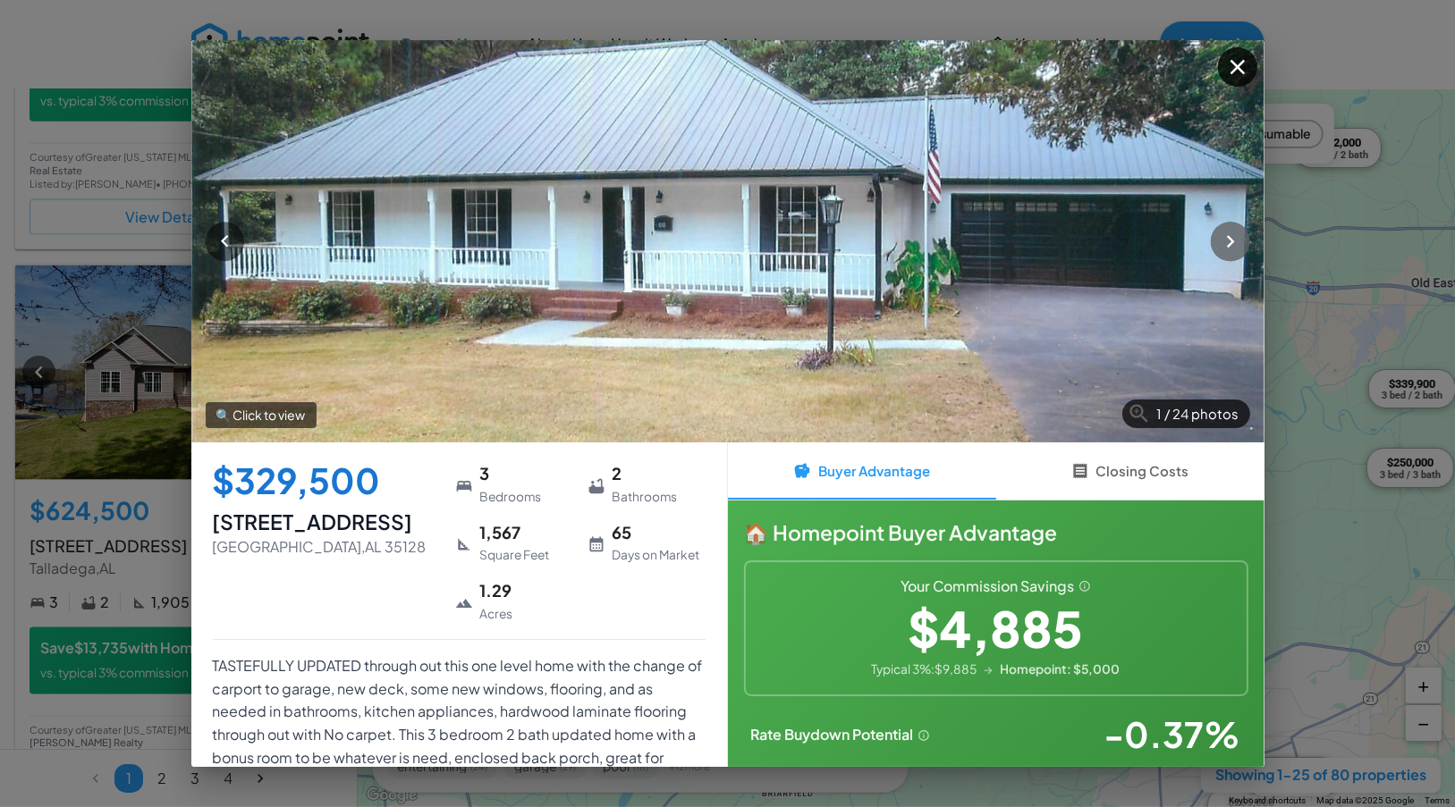
click at [1234, 236] on icon "button" at bounding box center [1230, 241] width 24 height 24
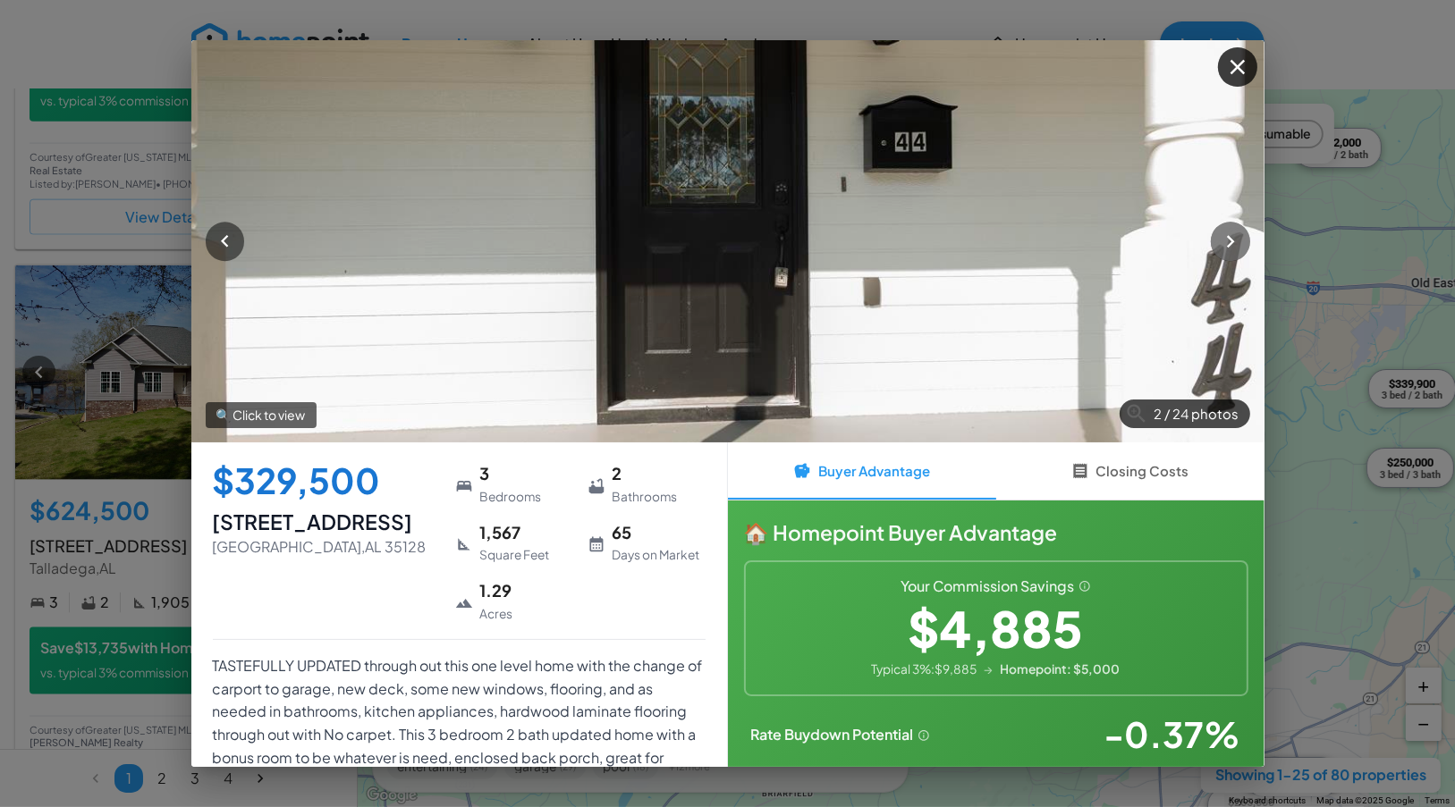
click at [1234, 236] on icon "button" at bounding box center [1230, 241] width 24 height 24
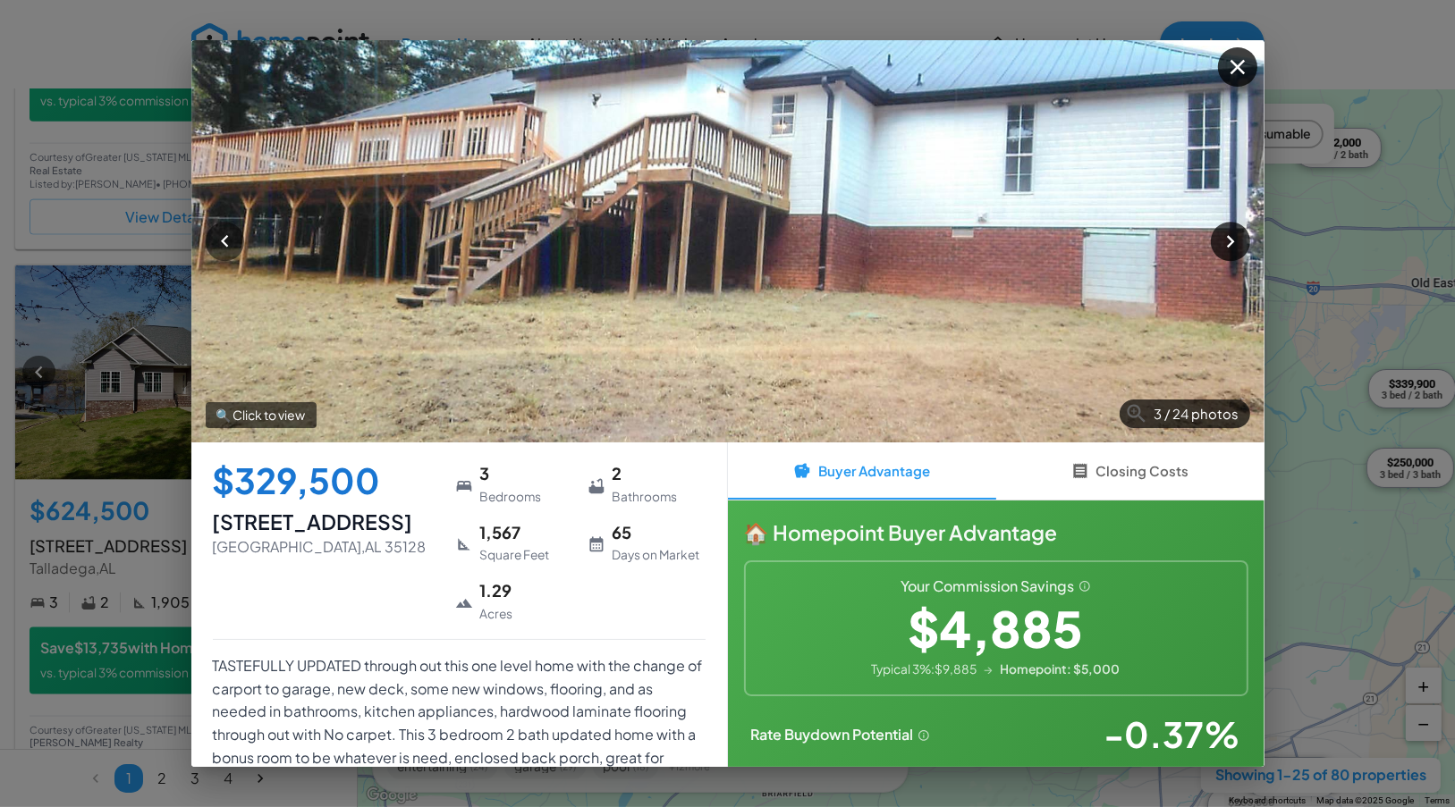
click at [1234, 236] on icon "button" at bounding box center [1230, 241] width 24 height 24
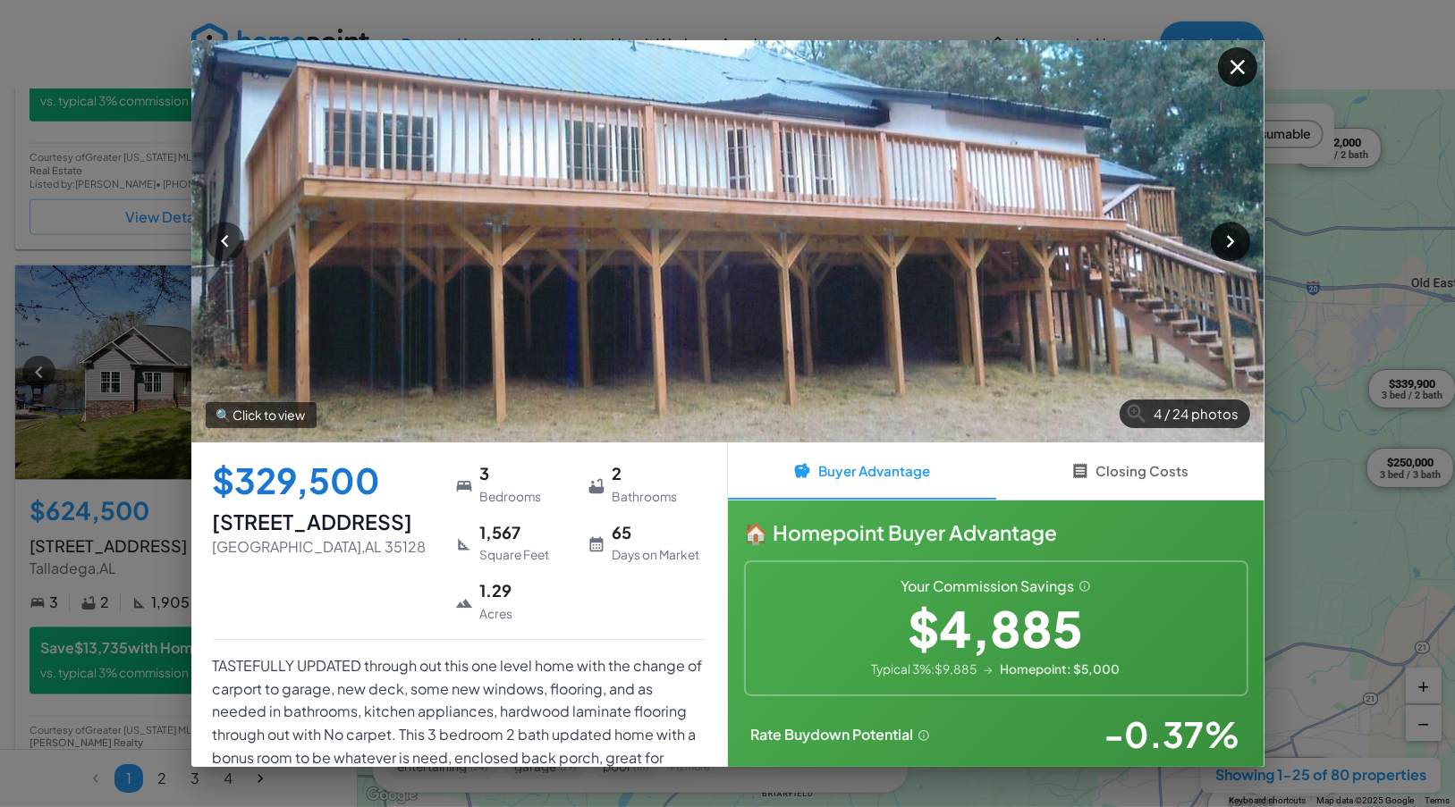
click at [1234, 236] on icon "button" at bounding box center [1230, 241] width 24 height 24
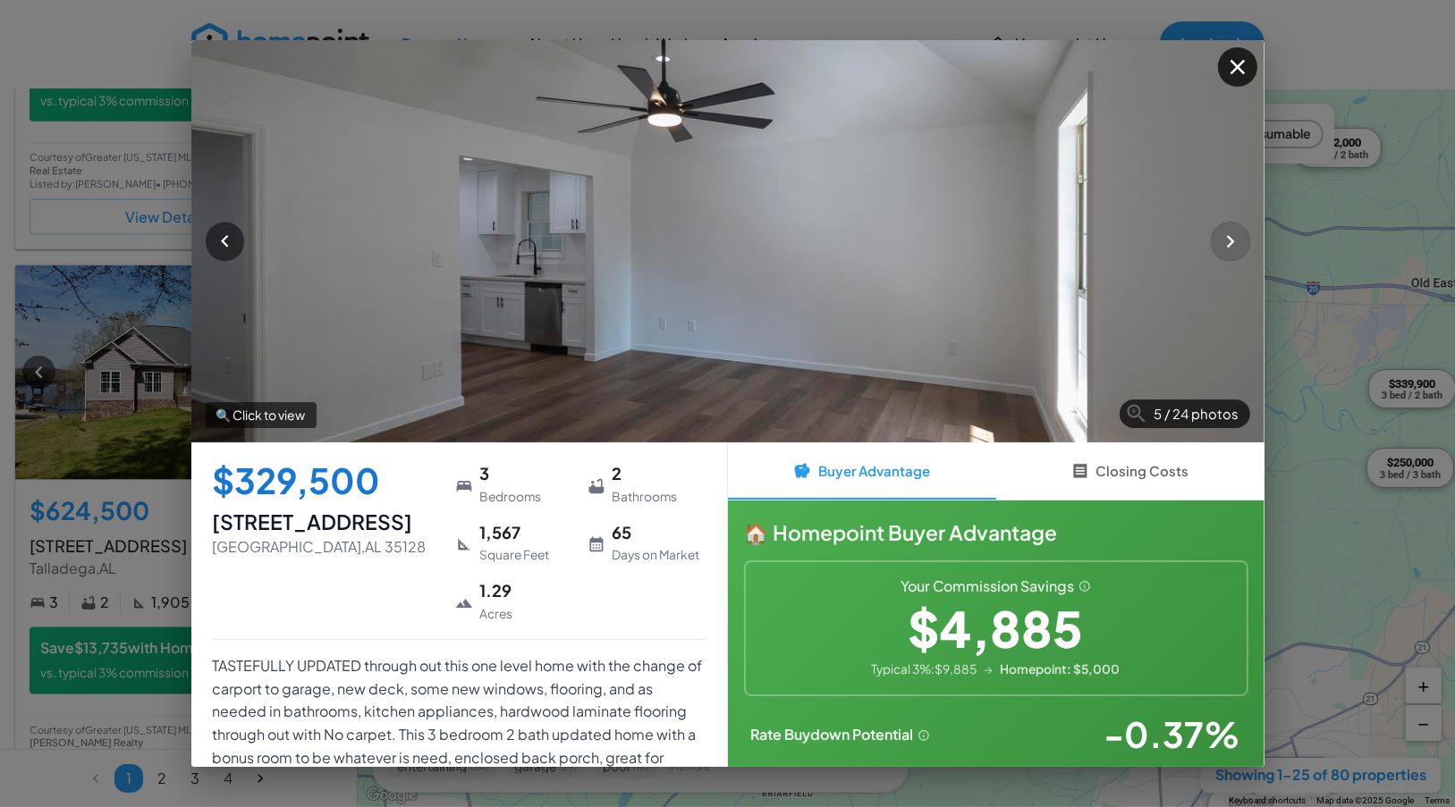
click at [1234, 236] on icon "button" at bounding box center [1230, 241] width 24 height 24
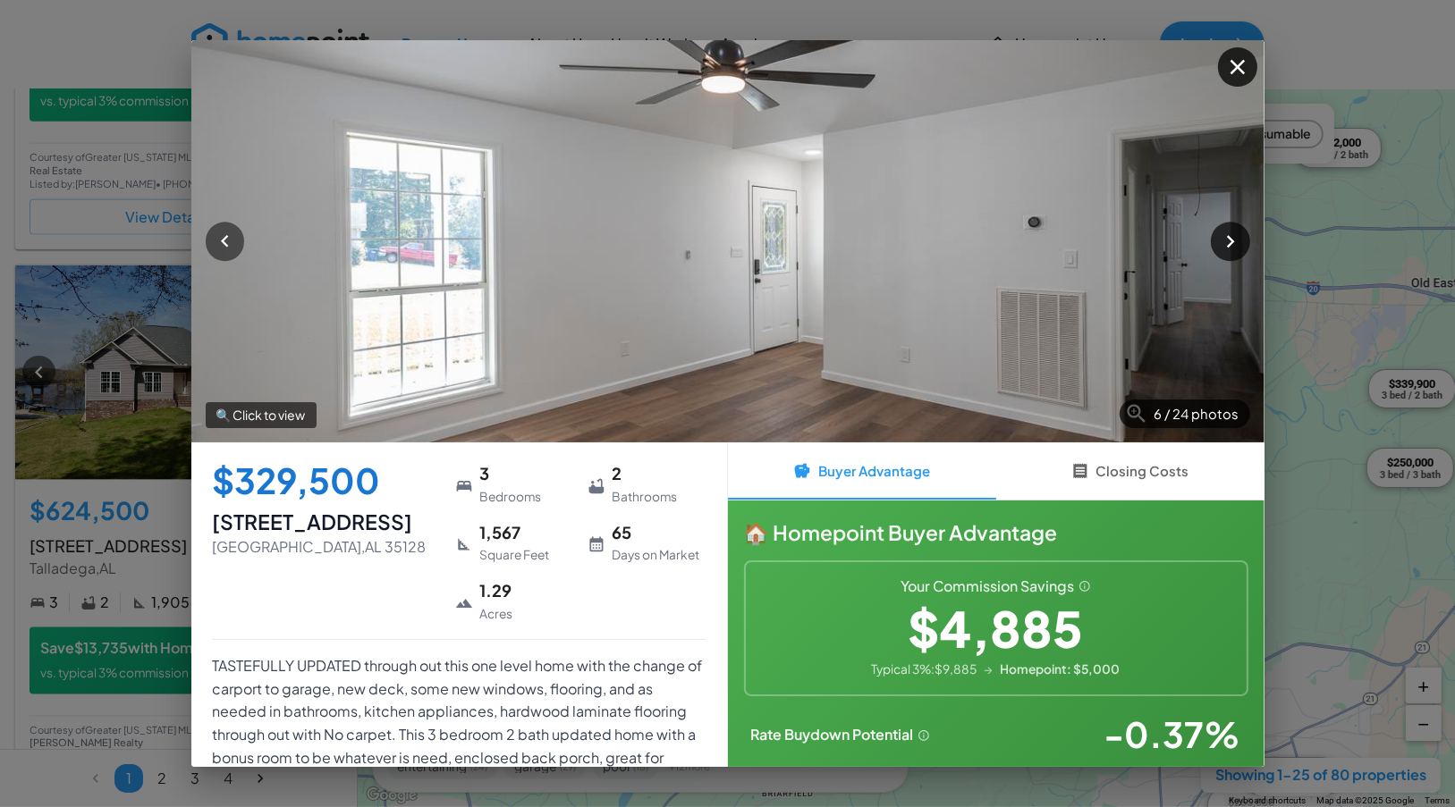
click at [1234, 236] on icon "button" at bounding box center [1230, 241] width 24 height 24
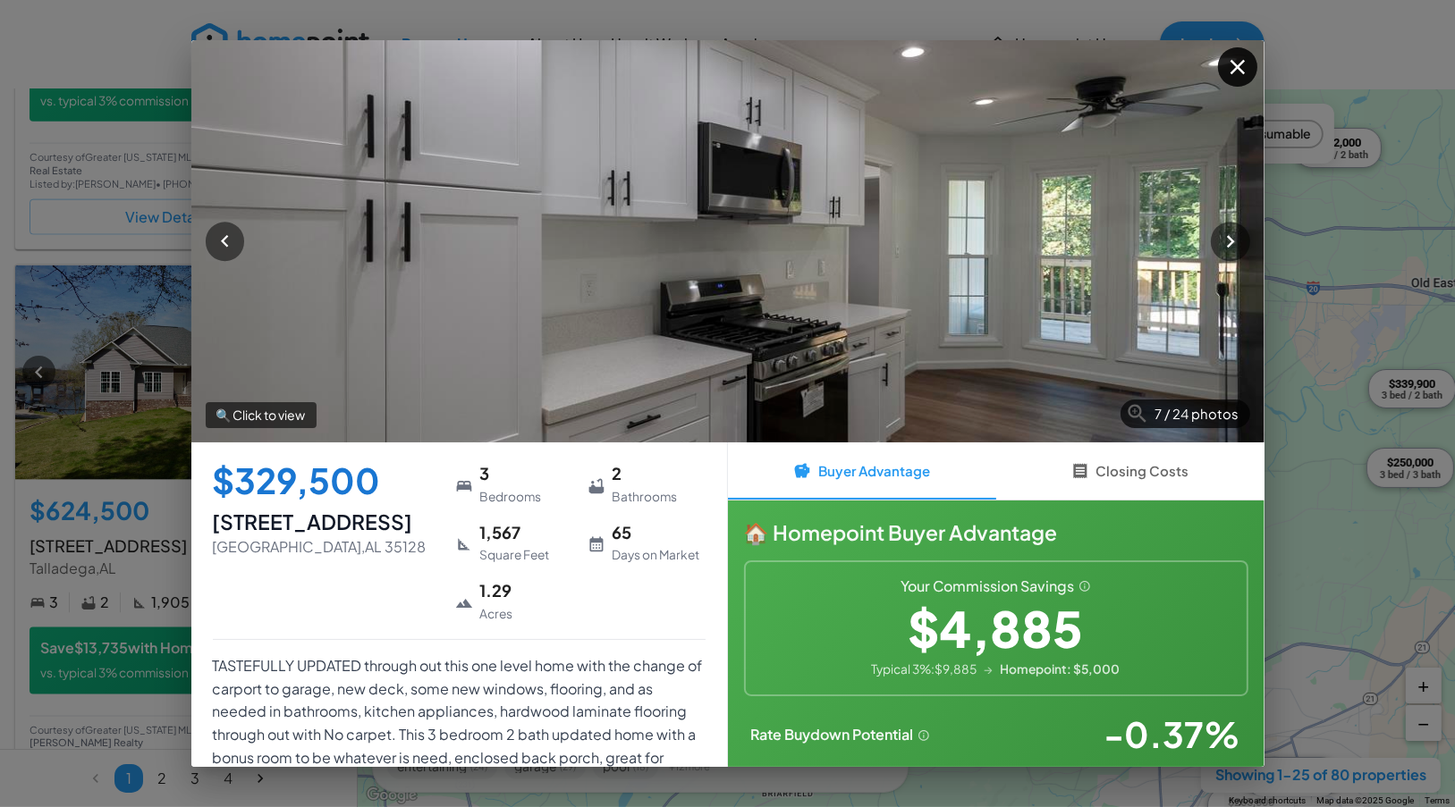
click at [1246, 60] on icon "button" at bounding box center [1237, 67] width 24 height 24
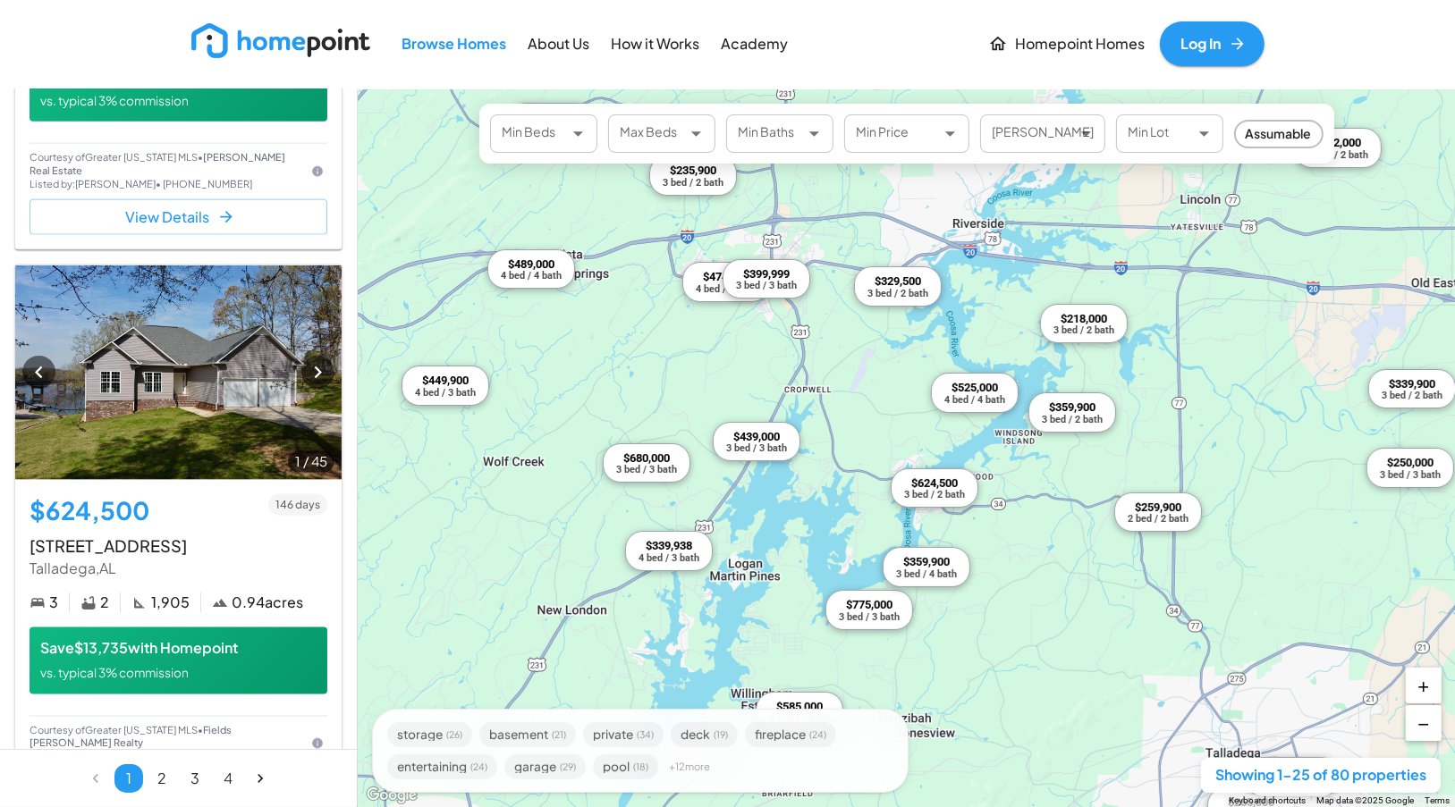
click at [983, 398] on div "4 bed / 4 bath" at bounding box center [973, 399] width 61 height 10
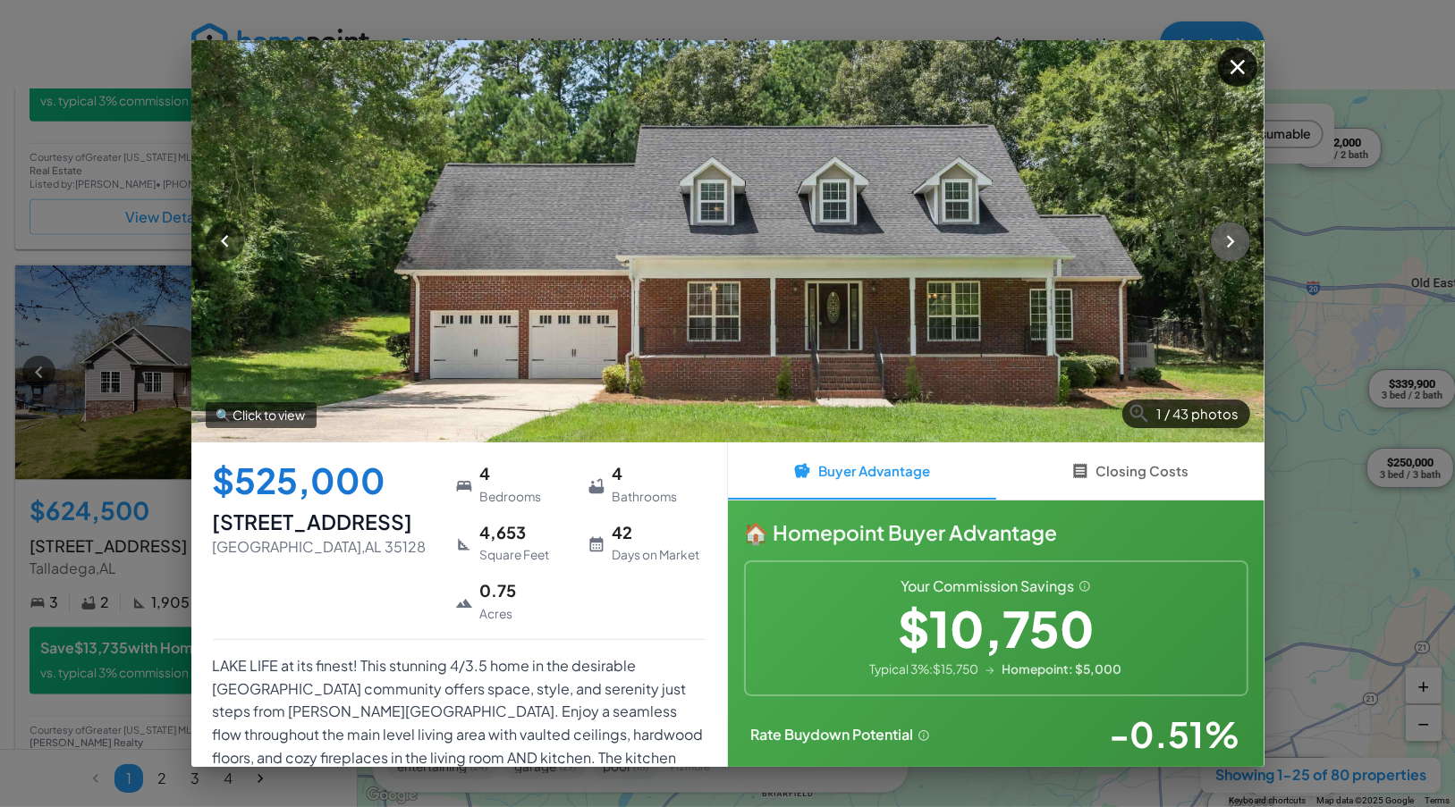
click at [1215, 246] on button "button" at bounding box center [1230, 241] width 38 height 38
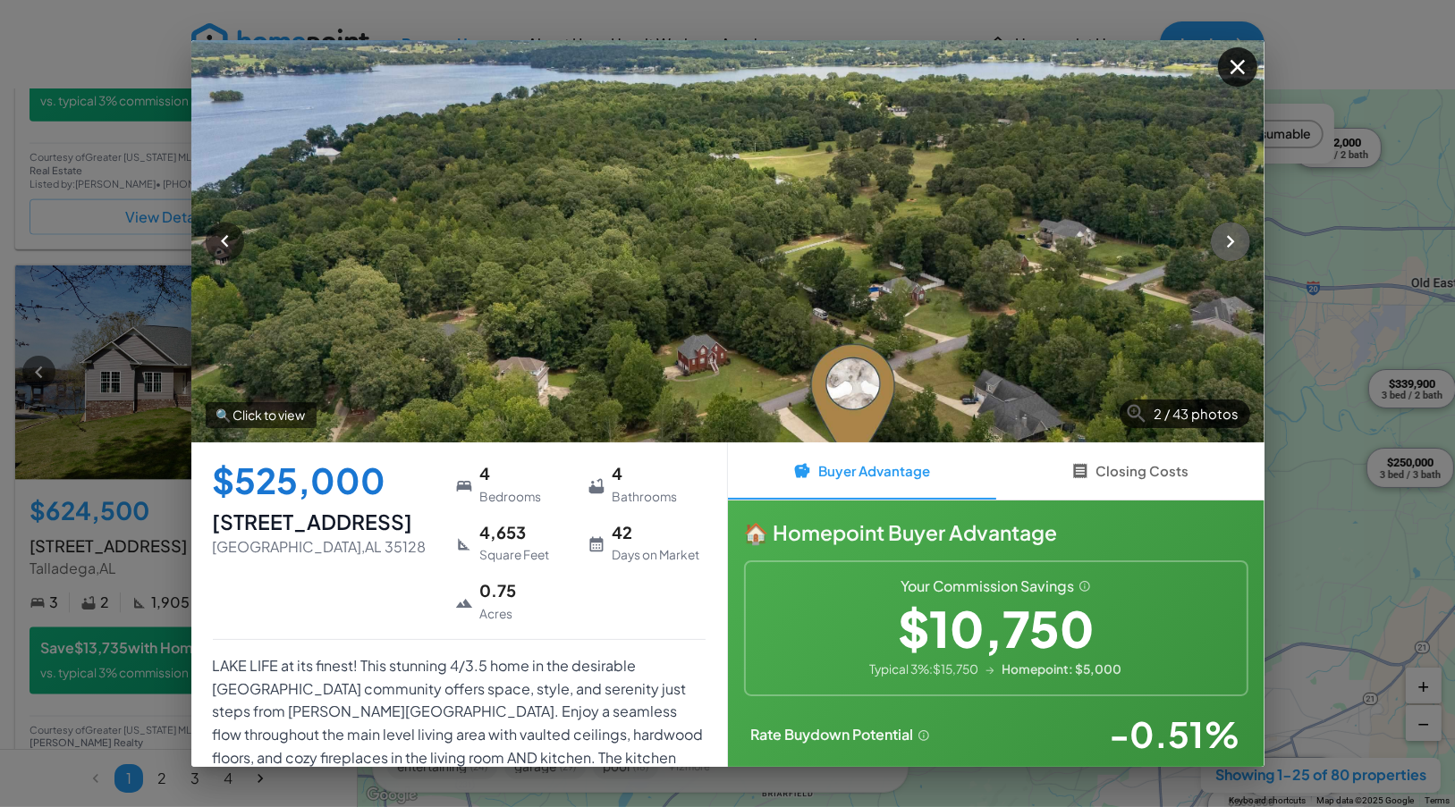
click at [1215, 246] on button "button" at bounding box center [1230, 241] width 38 height 38
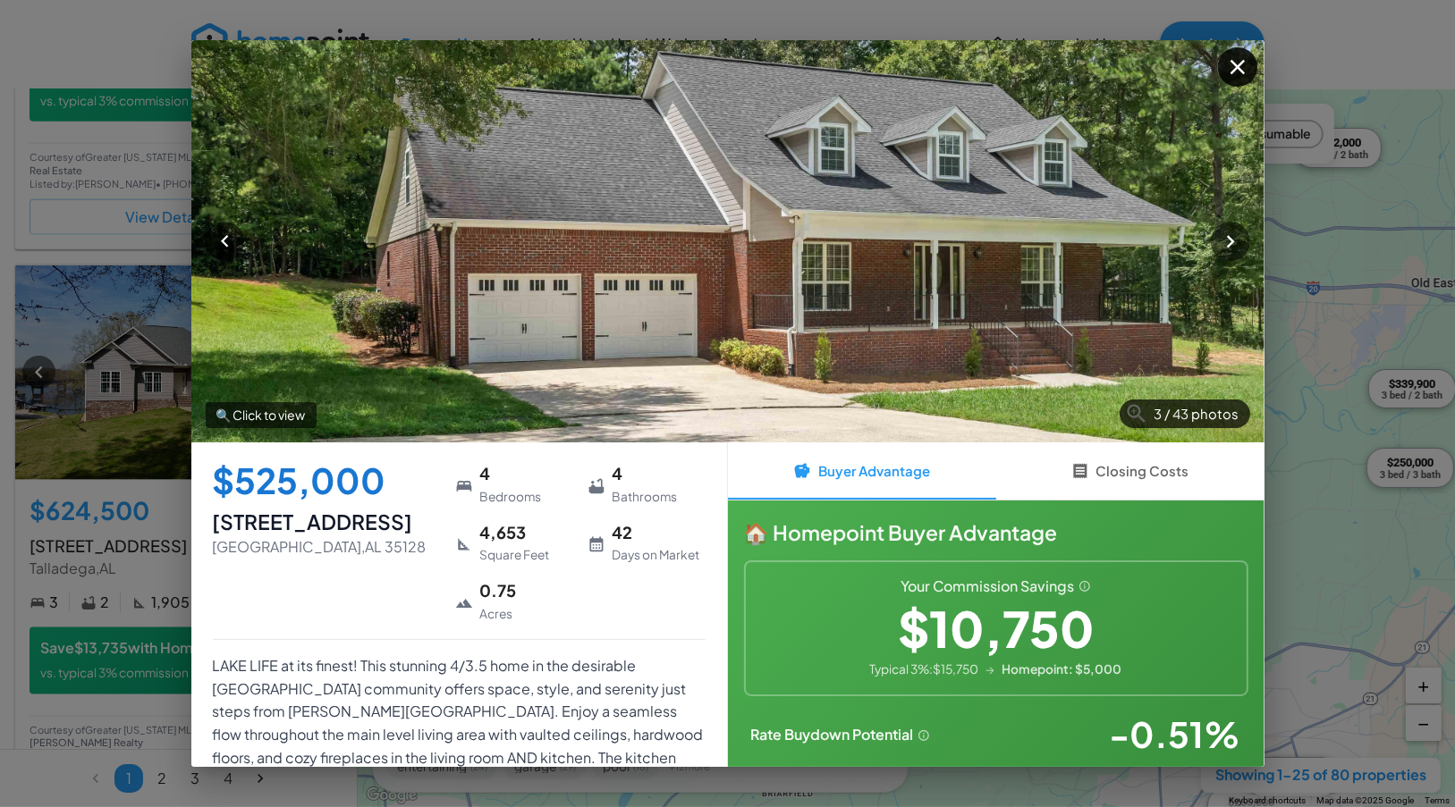
click at [1235, 69] on icon "button" at bounding box center [1237, 67] width 14 height 14
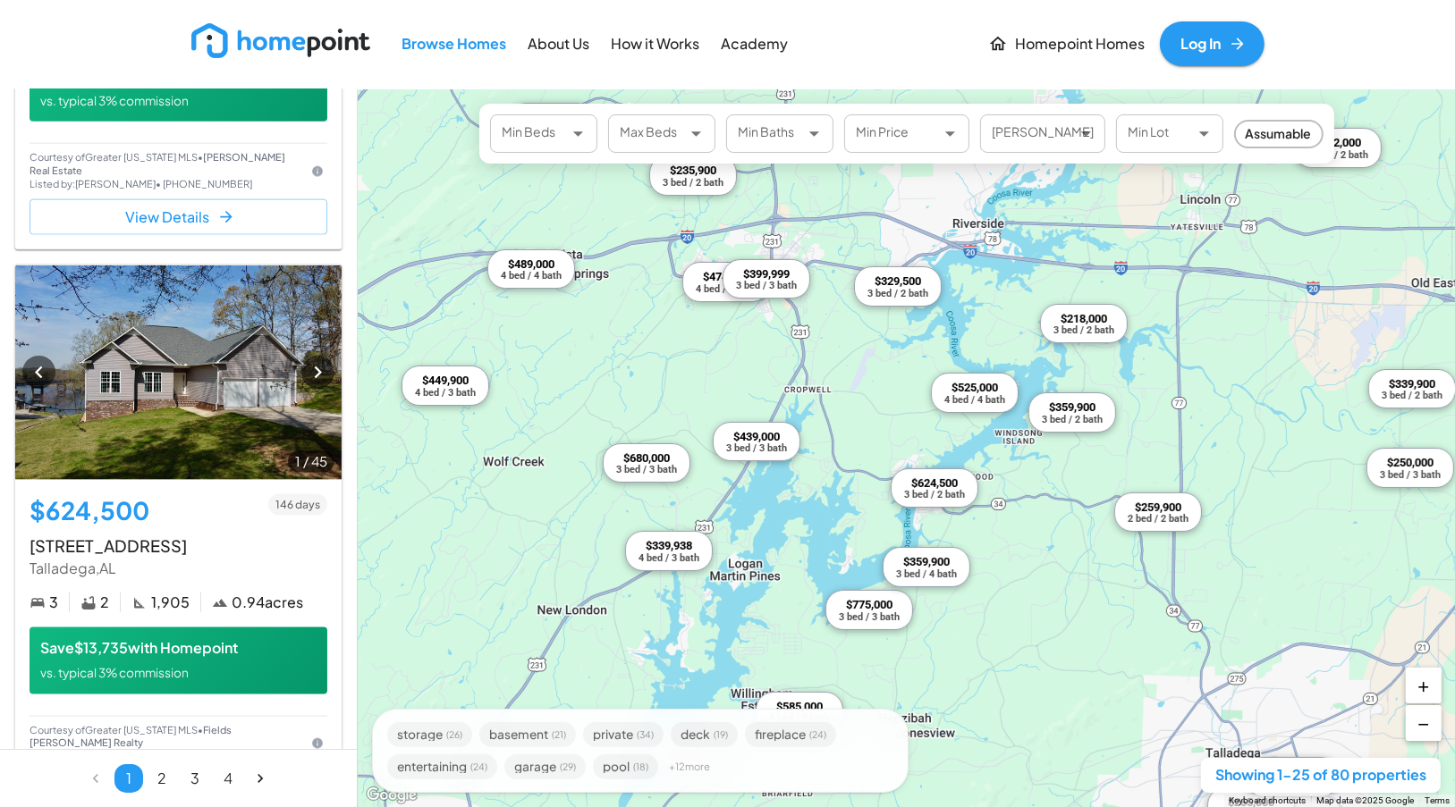
click at [1080, 421] on div "3 bed / 2 bath" at bounding box center [1072, 419] width 61 height 10
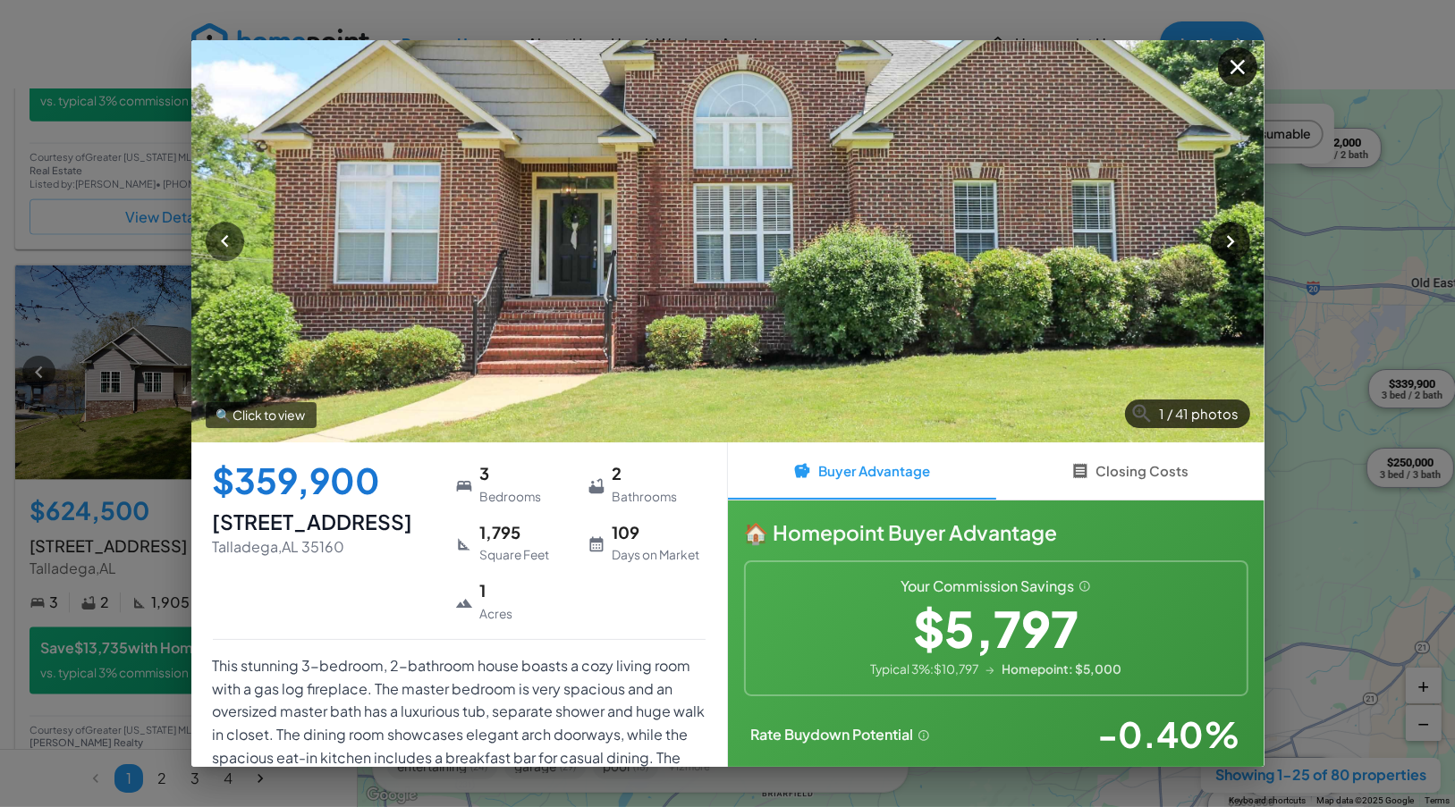
click at [1230, 235] on icon "button" at bounding box center [1230, 241] width 24 height 24
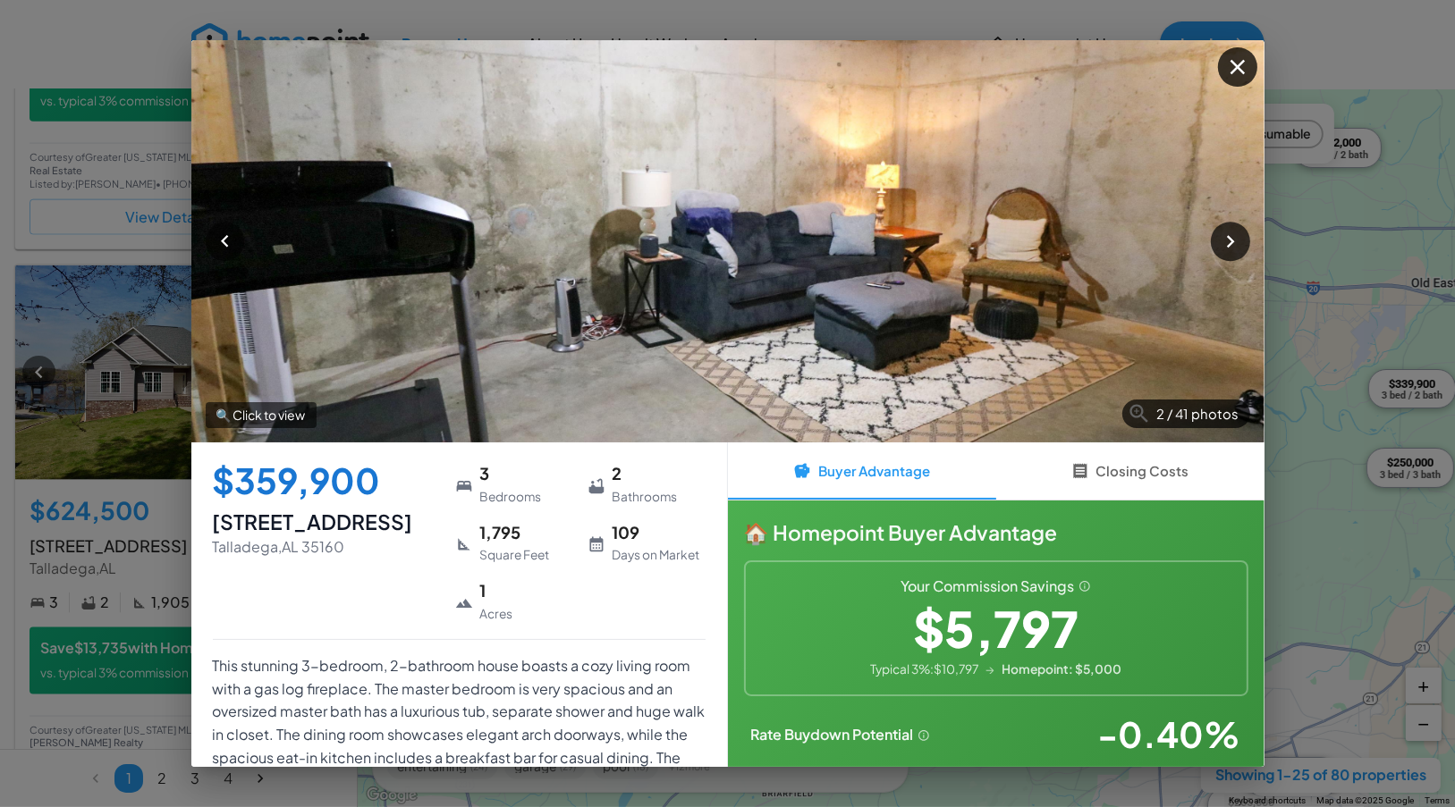
click at [1230, 235] on icon "button" at bounding box center [1230, 241] width 24 height 24
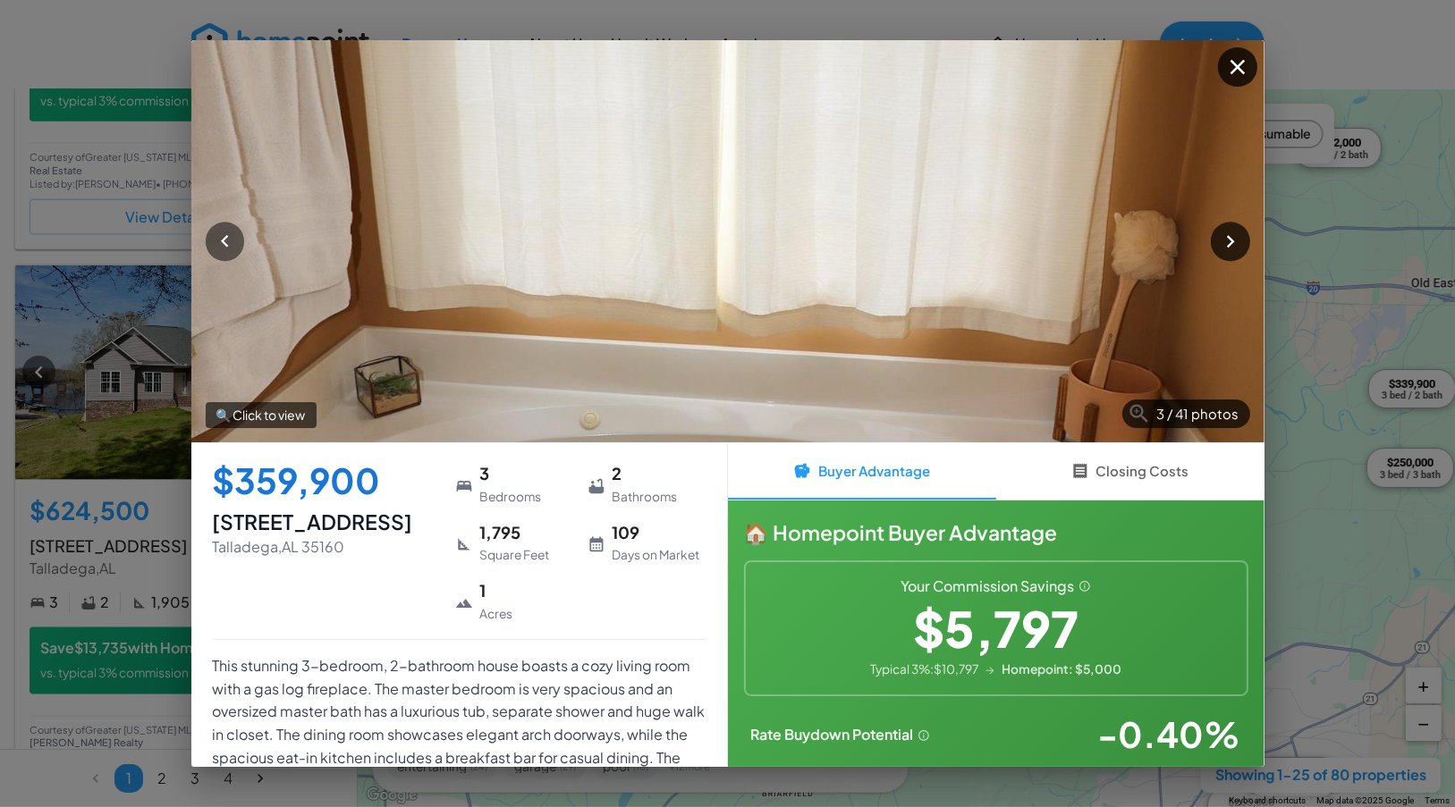
click at [1230, 235] on icon "button" at bounding box center [1230, 241] width 24 height 24
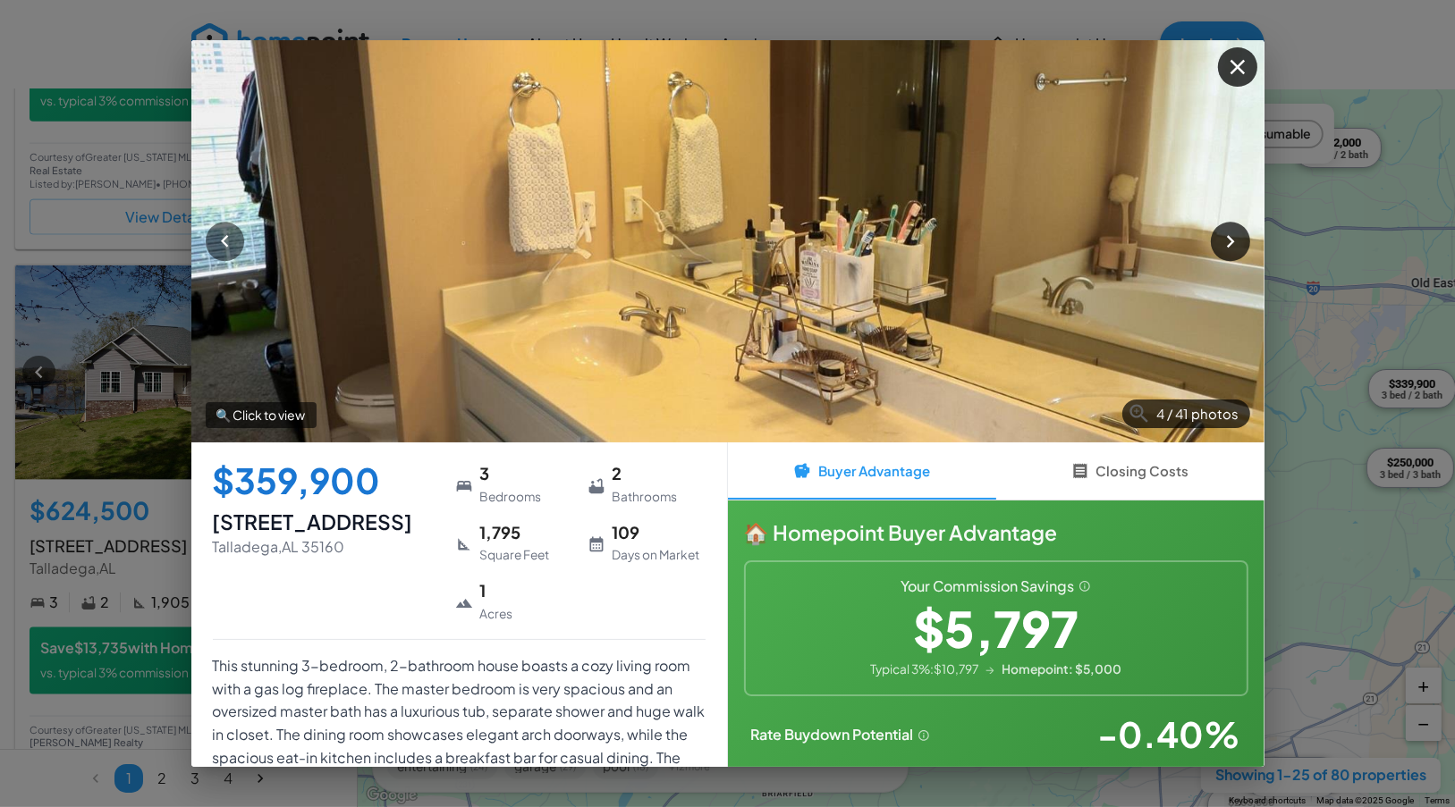
click at [1230, 235] on icon "button" at bounding box center [1230, 241] width 24 height 24
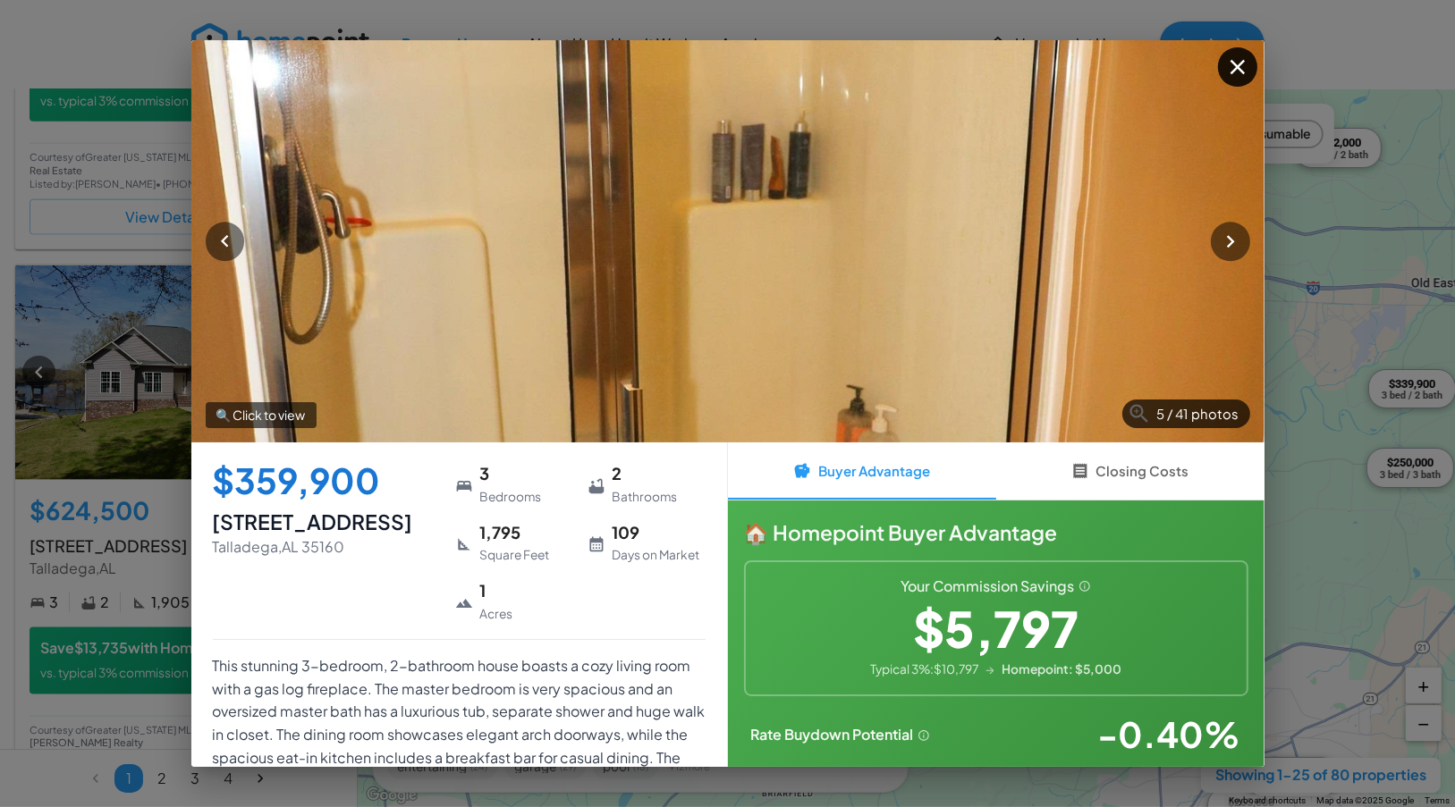
click at [1239, 68] on icon "button" at bounding box center [1237, 67] width 14 height 14
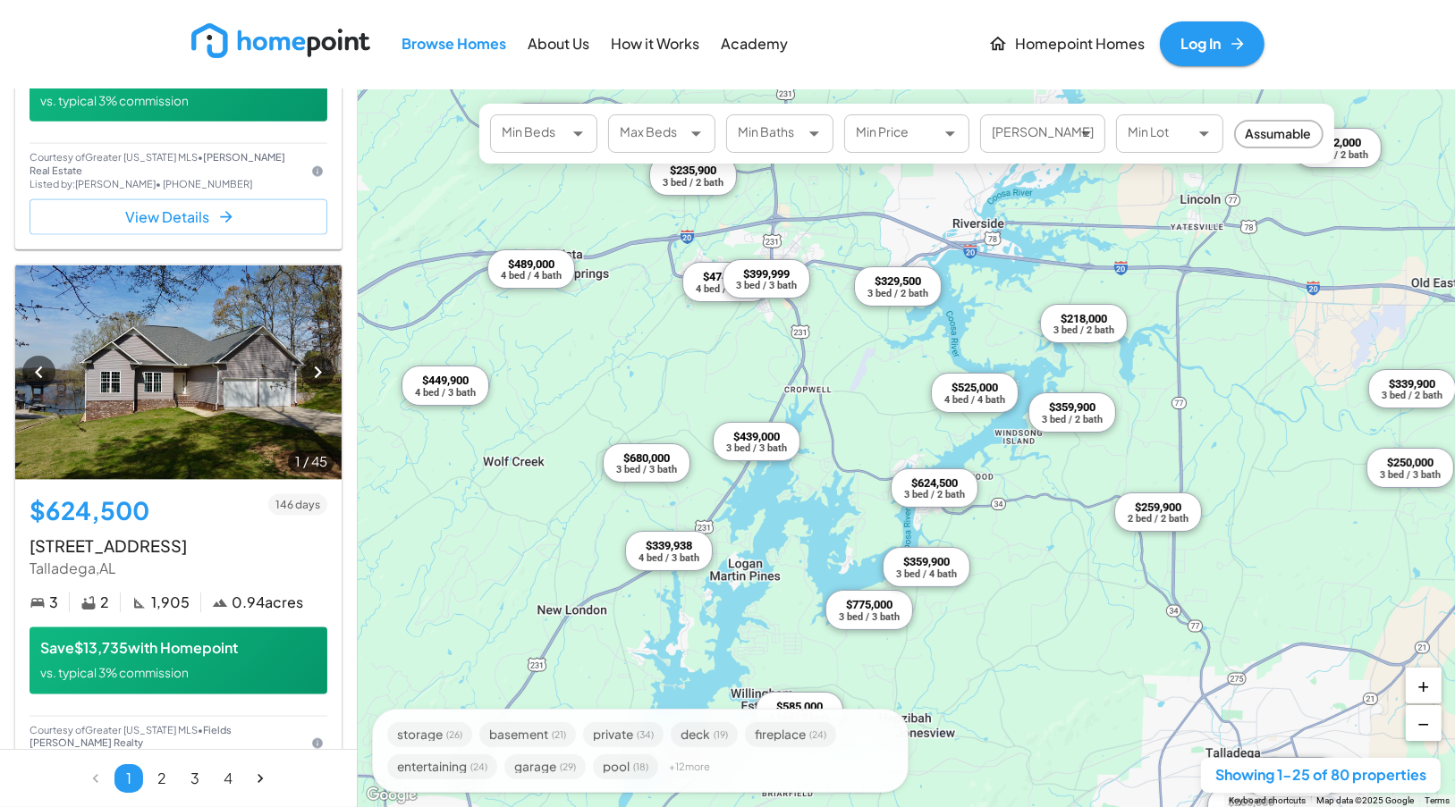
click at [951, 482] on div "$624,500" at bounding box center [934, 483] width 61 height 14
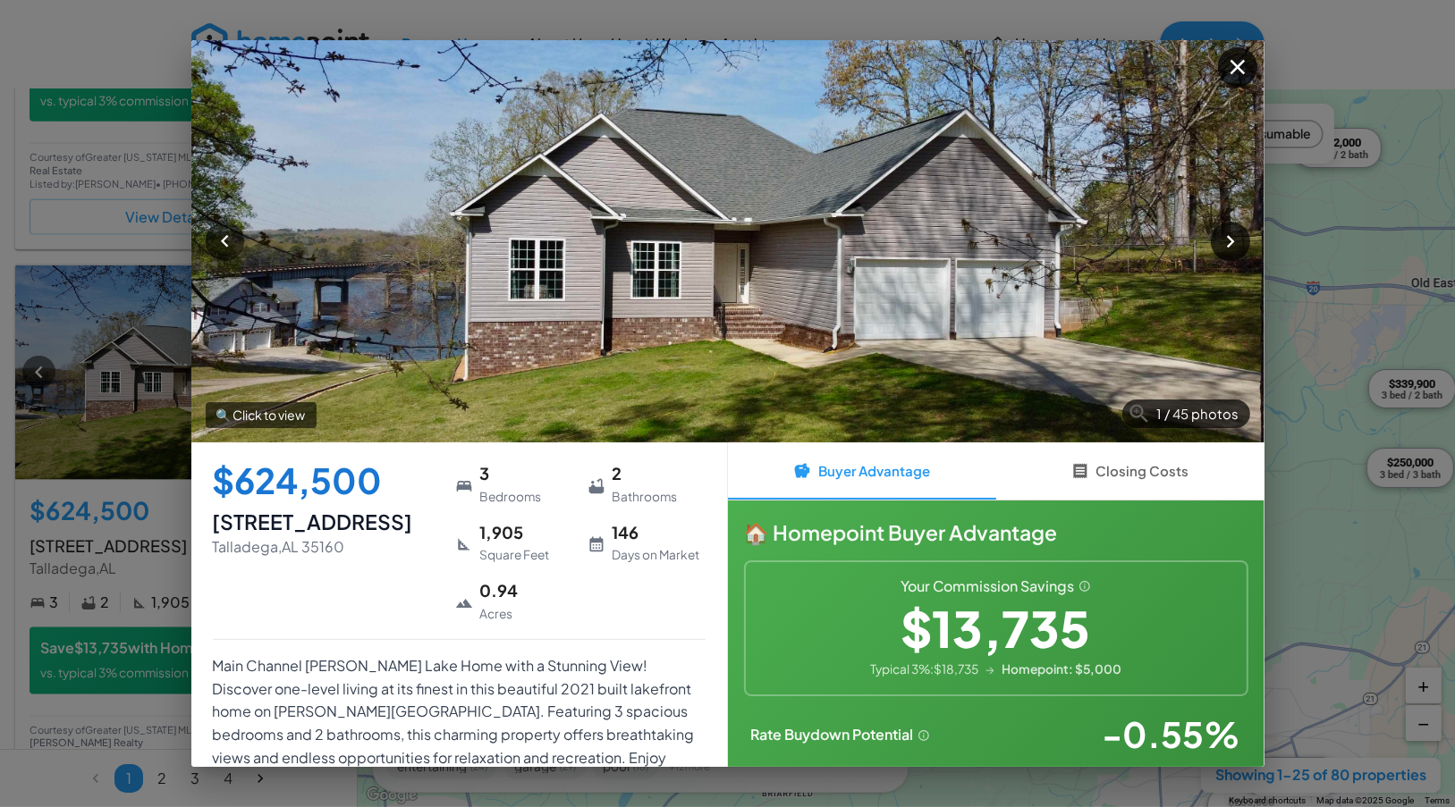
click at [1228, 231] on icon "button" at bounding box center [1230, 241] width 24 height 24
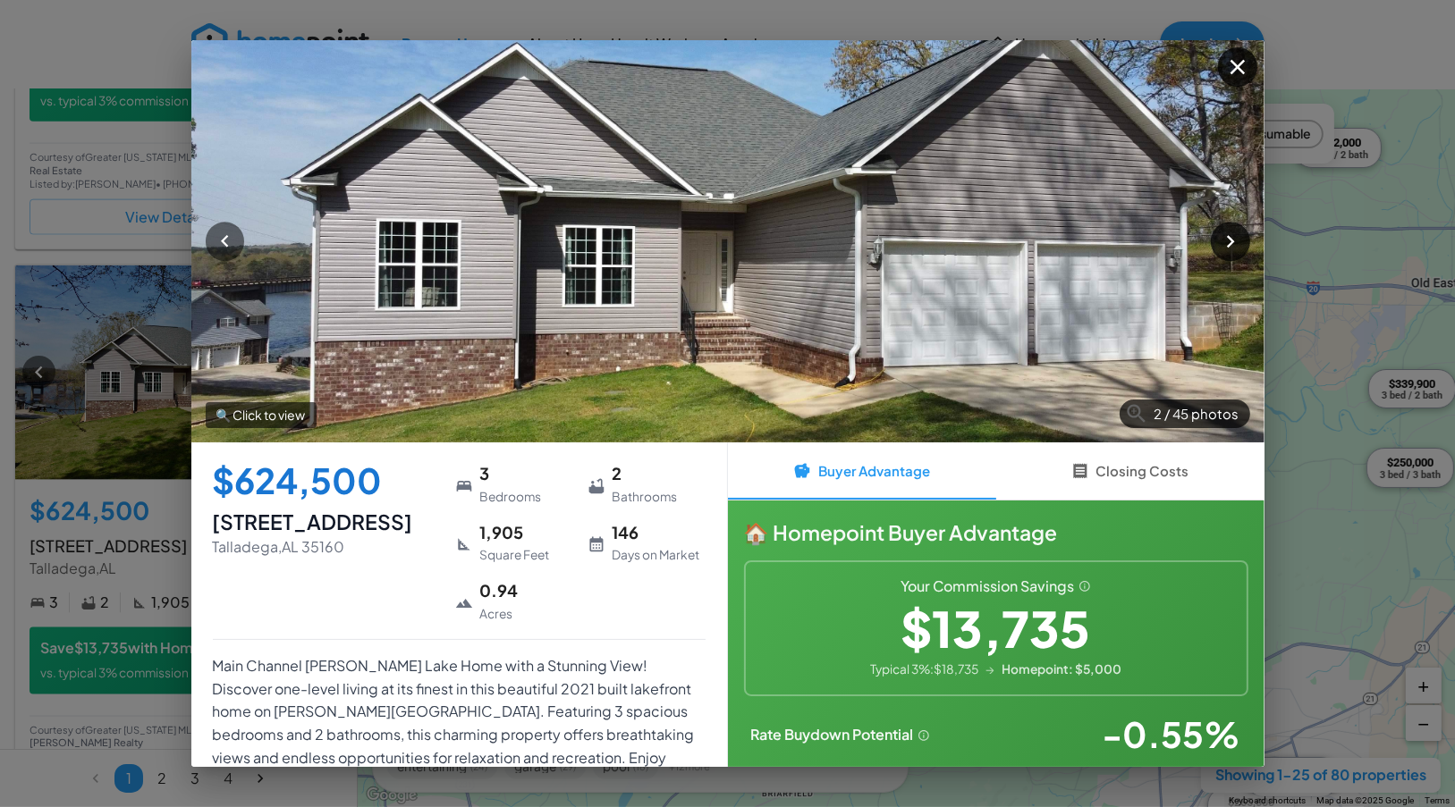
click at [1228, 231] on icon "button" at bounding box center [1230, 241] width 24 height 24
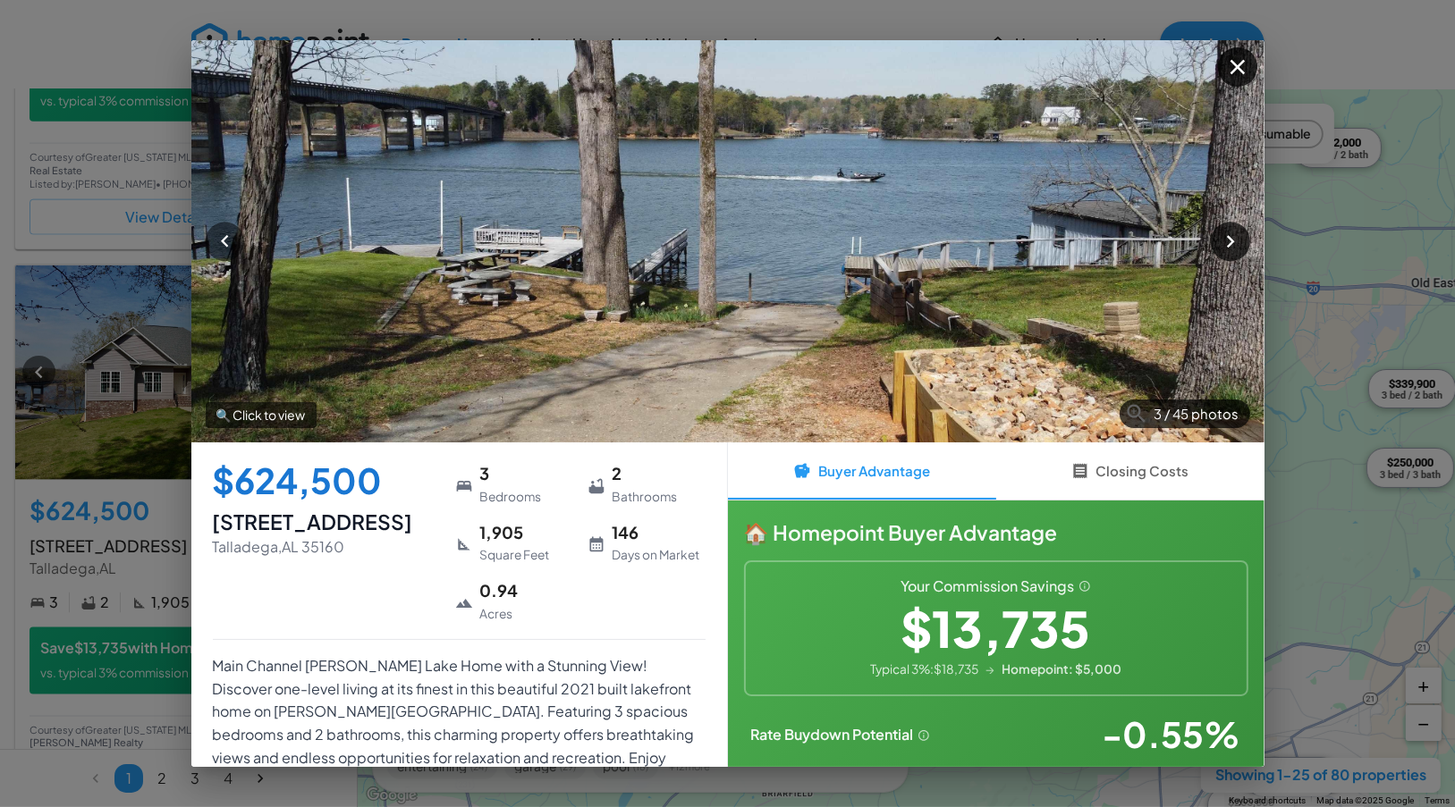
click at [1227, 244] on icon "button" at bounding box center [1230, 241] width 24 height 24
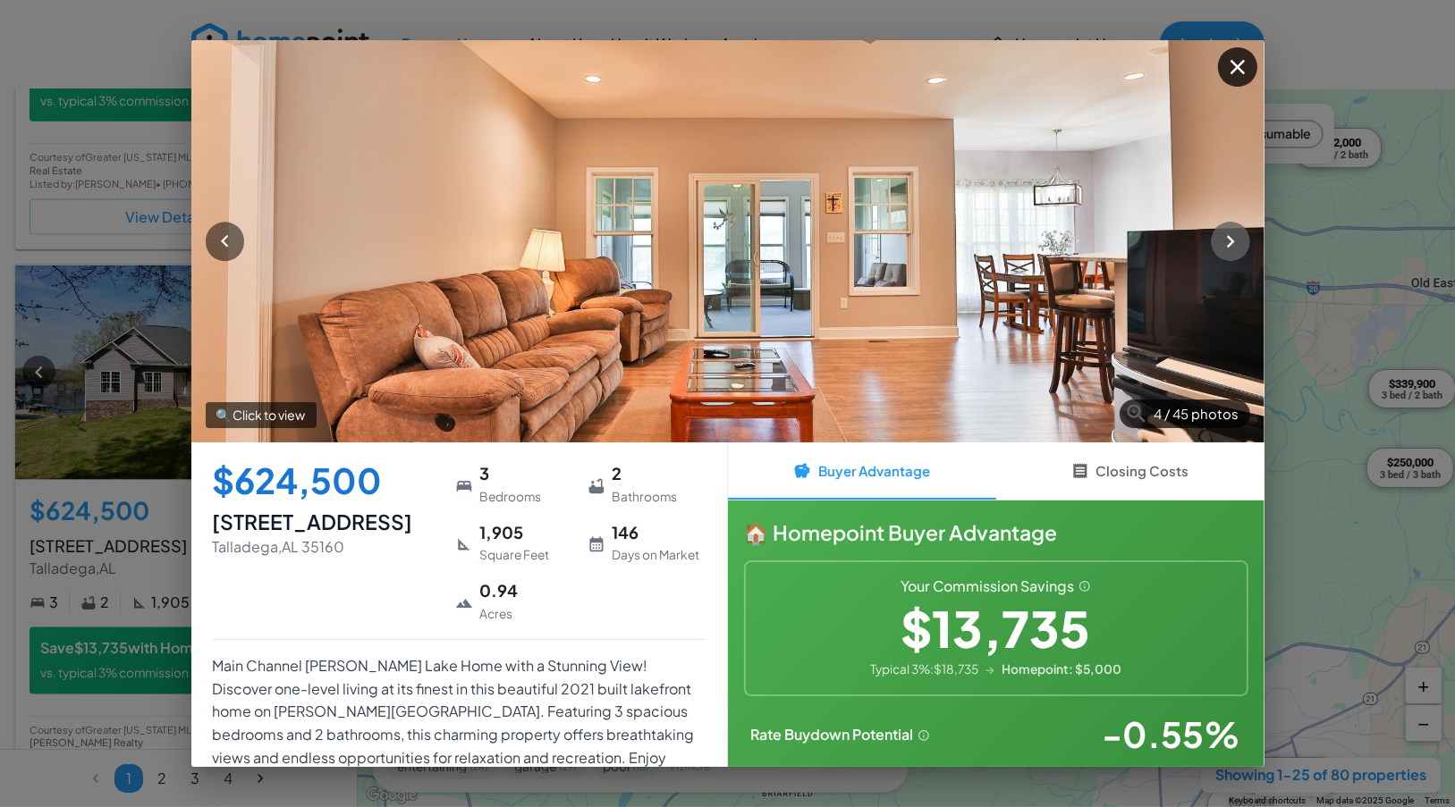
click at [1227, 244] on icon "button" at bounding box center [1230, 241] width 24 height 24
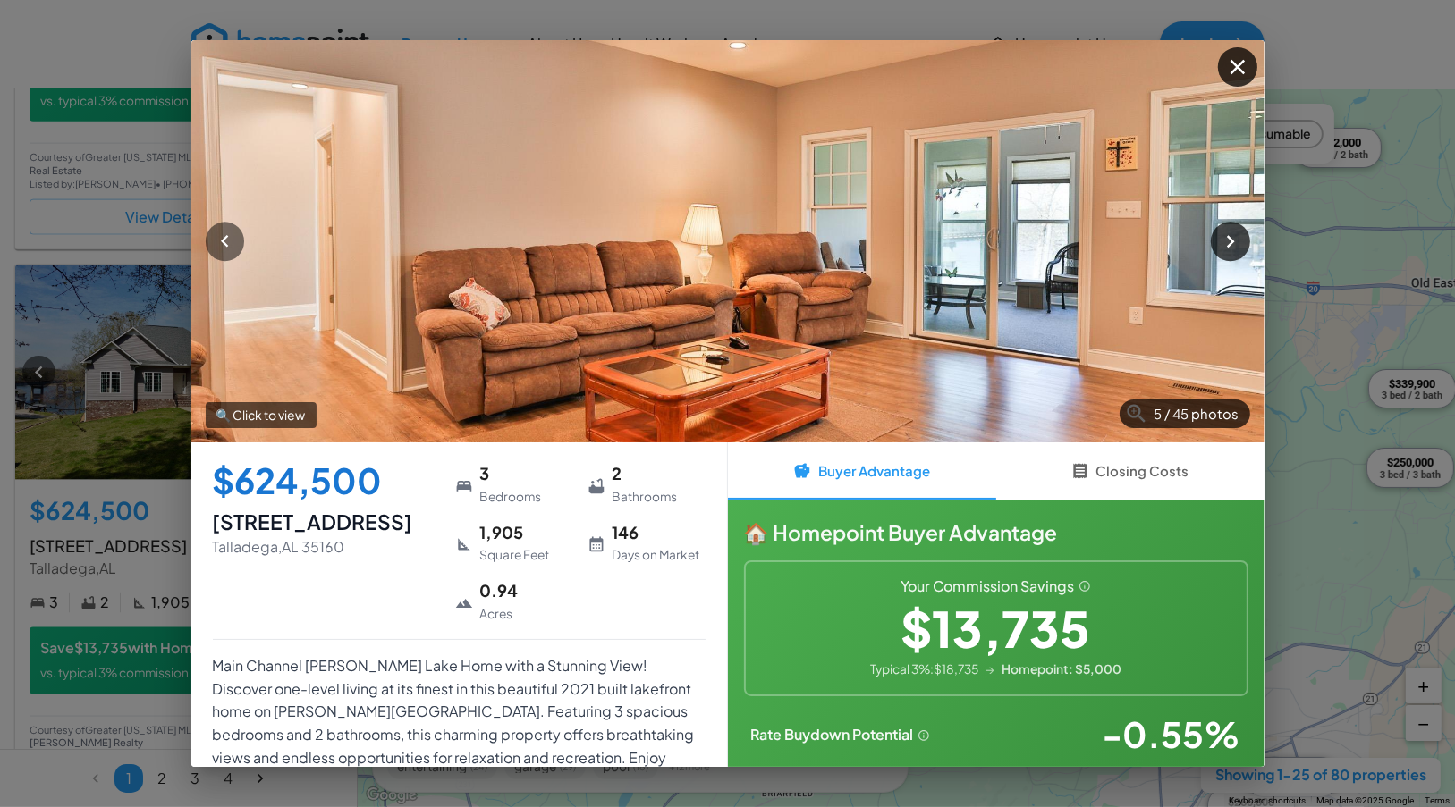
click at [1227, 244] on icon "button" at bounding box center [1230, 241] width 24 height 24
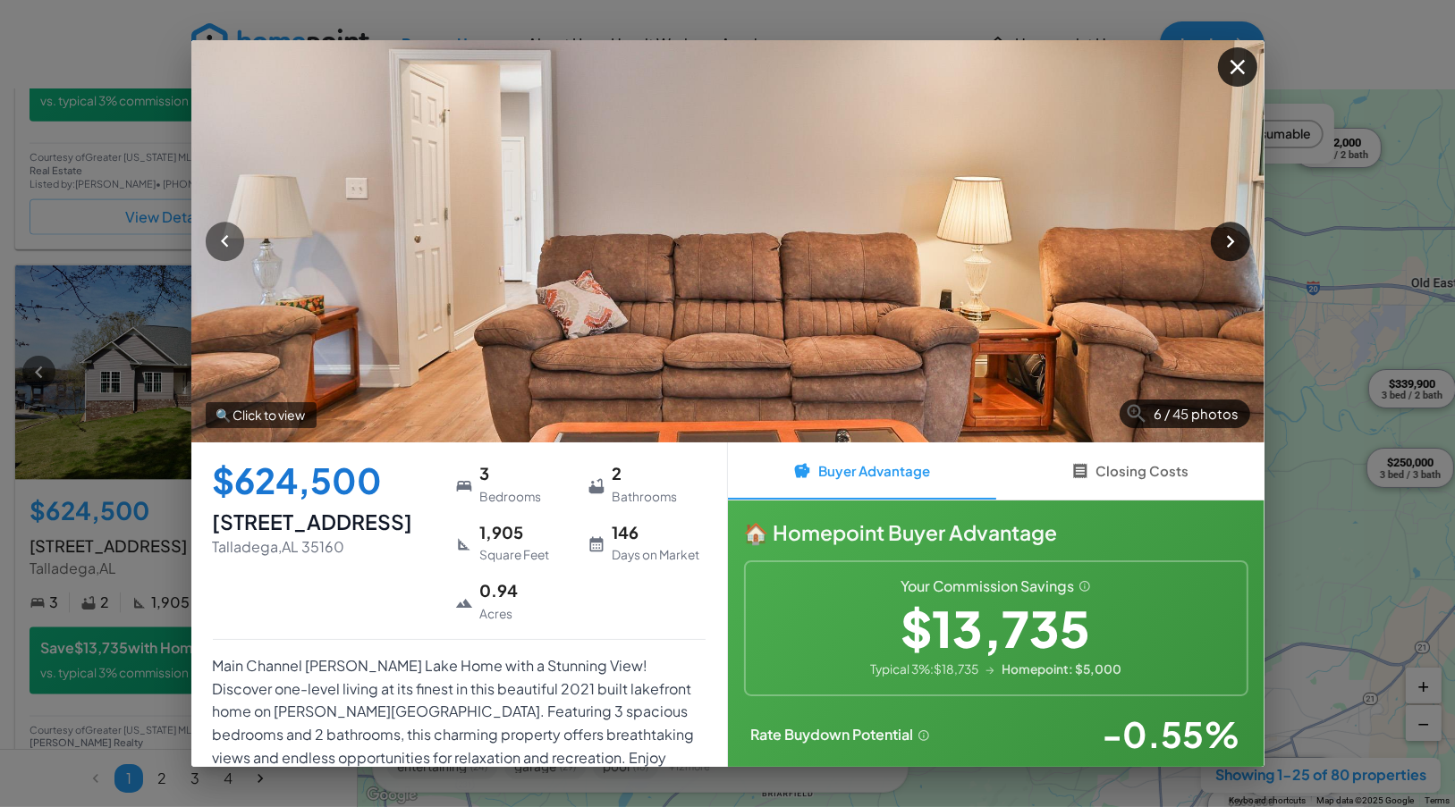
click at [1227, 244] on icon "button" at bounding box center [1230, 241] width 24 height 24
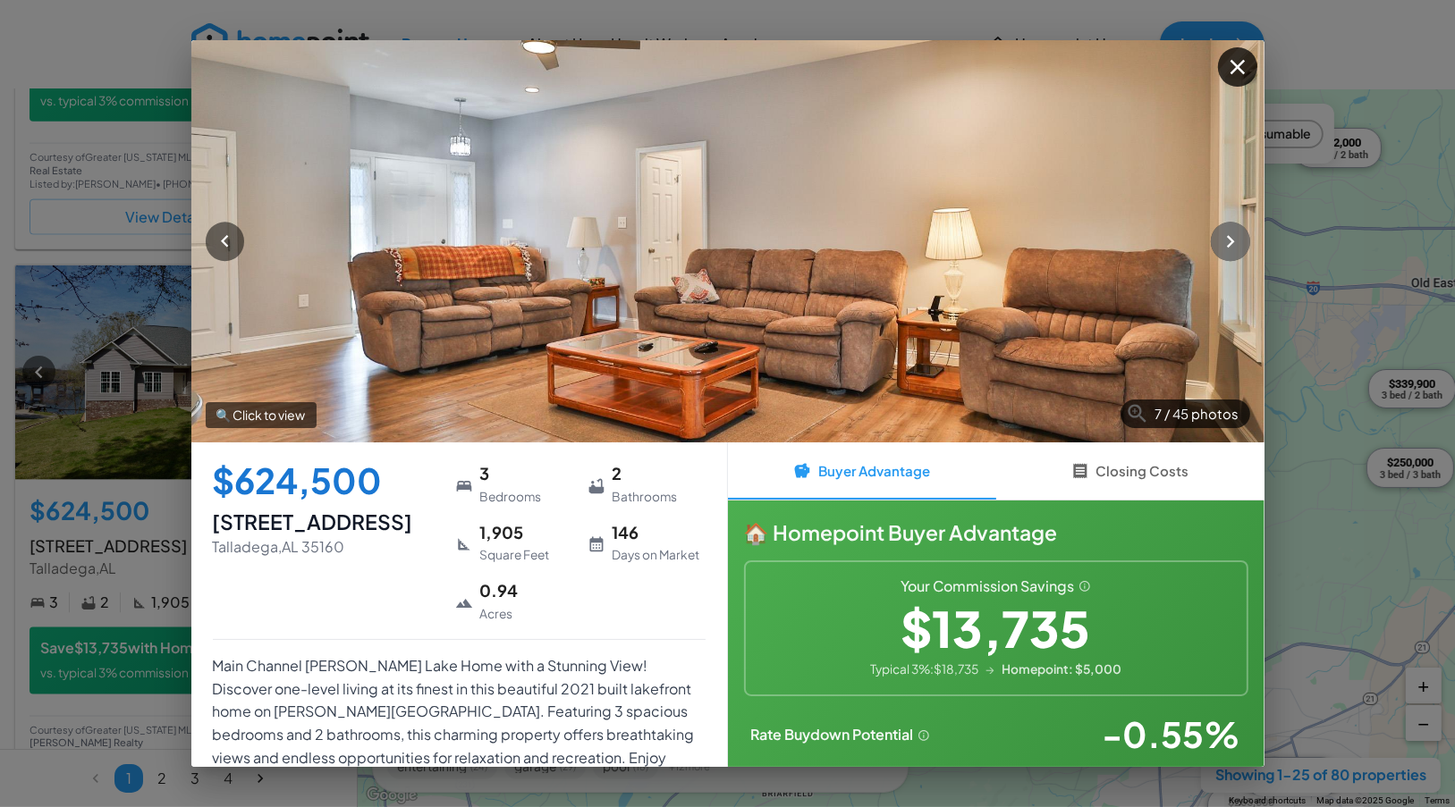
click at [1227, 244] on icon "button" at bounding box center [1230, 241] width 24 height 24
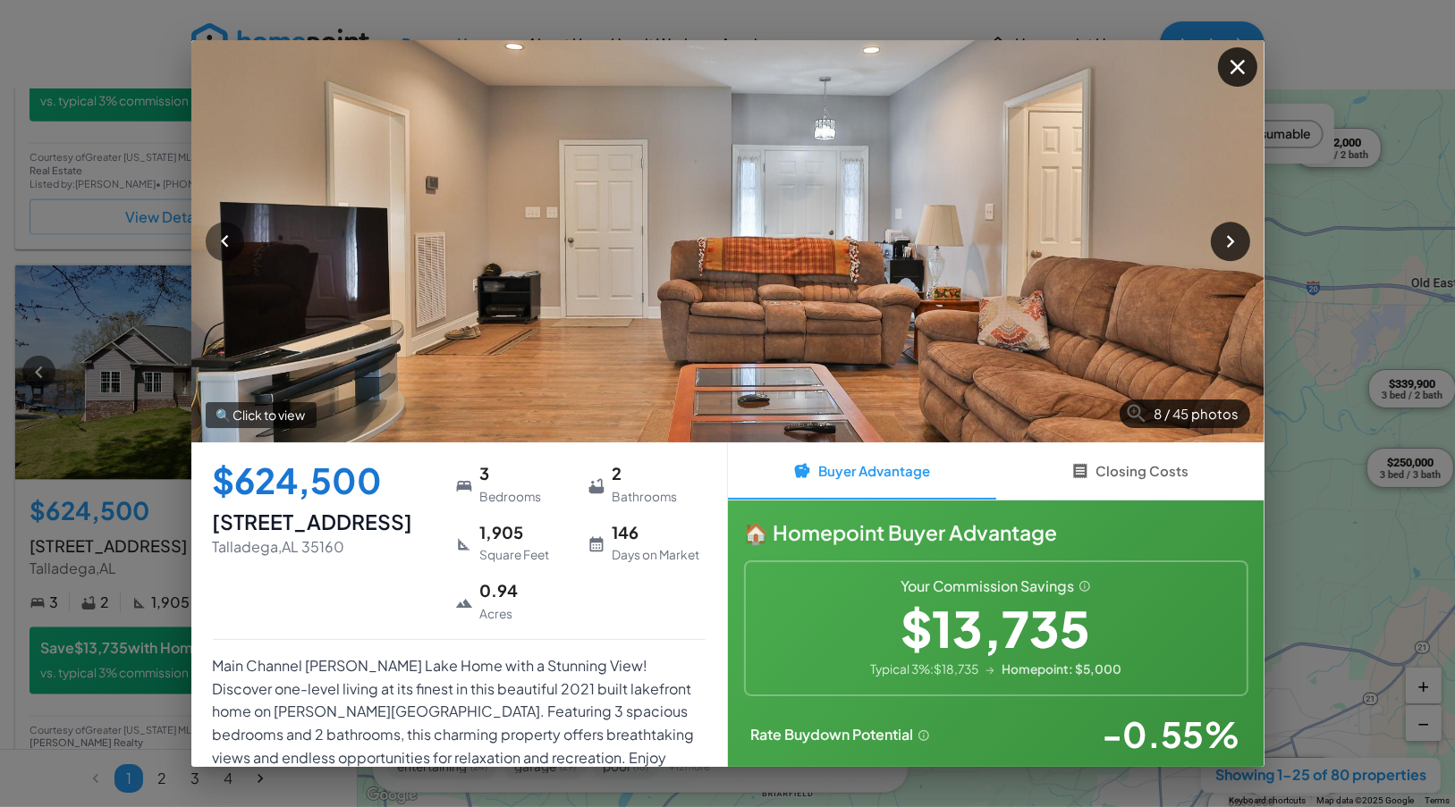
click at [1227, 244] on icon "button" at bounding box center [1230, 241] width 24 height 24
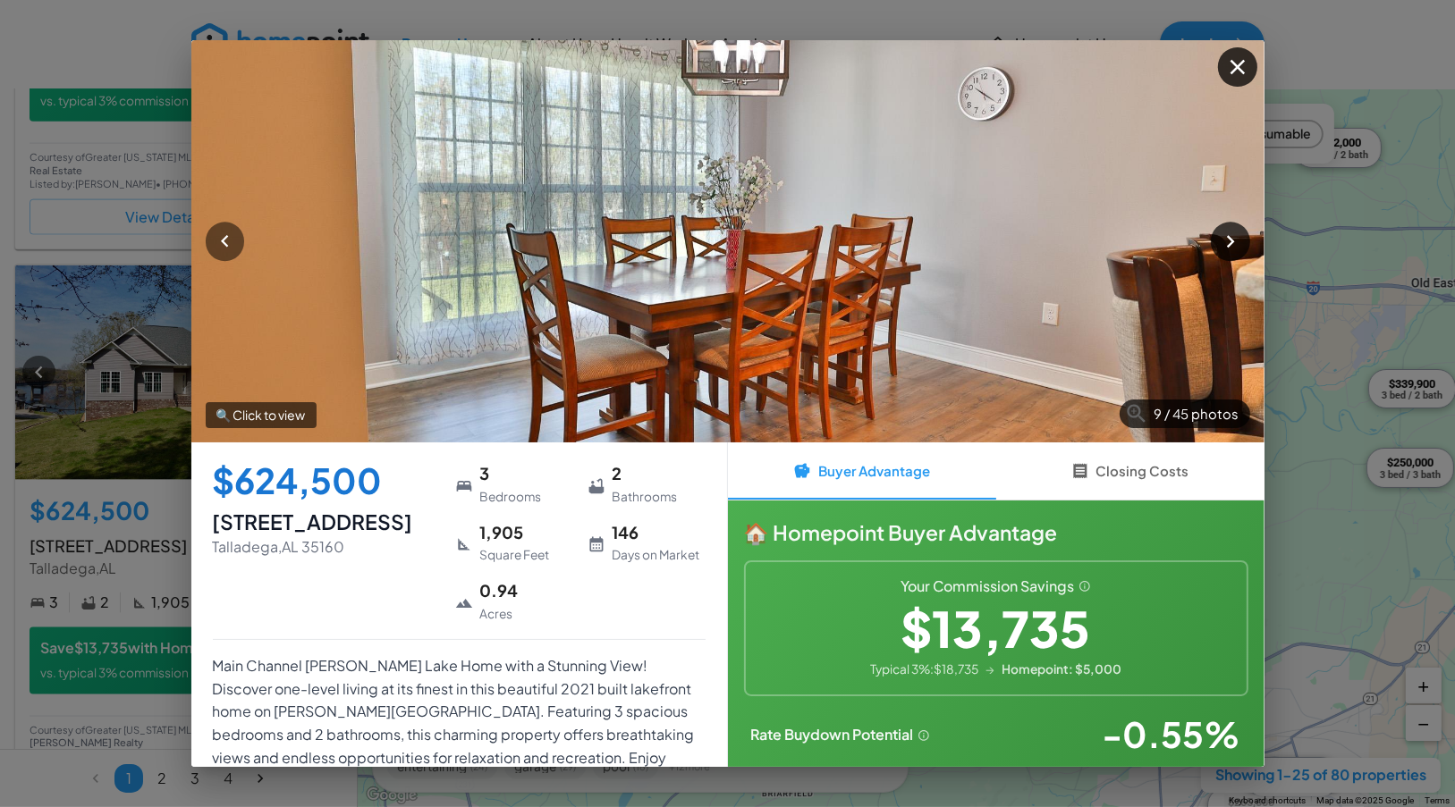
click at [1227, 244] on icon "button" at bounding box center [1230, 241] width 24 height 24
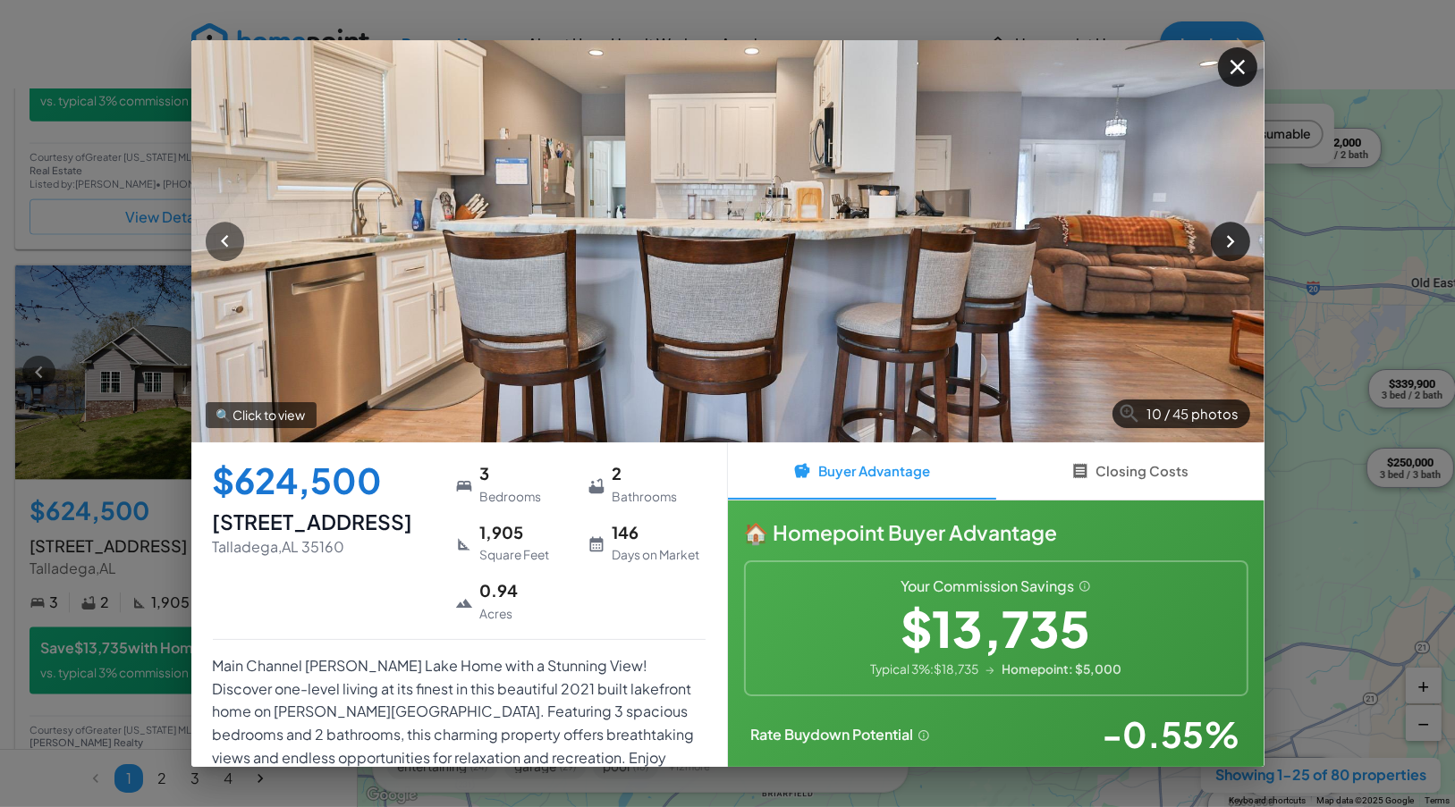
click at [1227, 244] on icon "button" at bounding box center [1230, 241] width 24 height 24
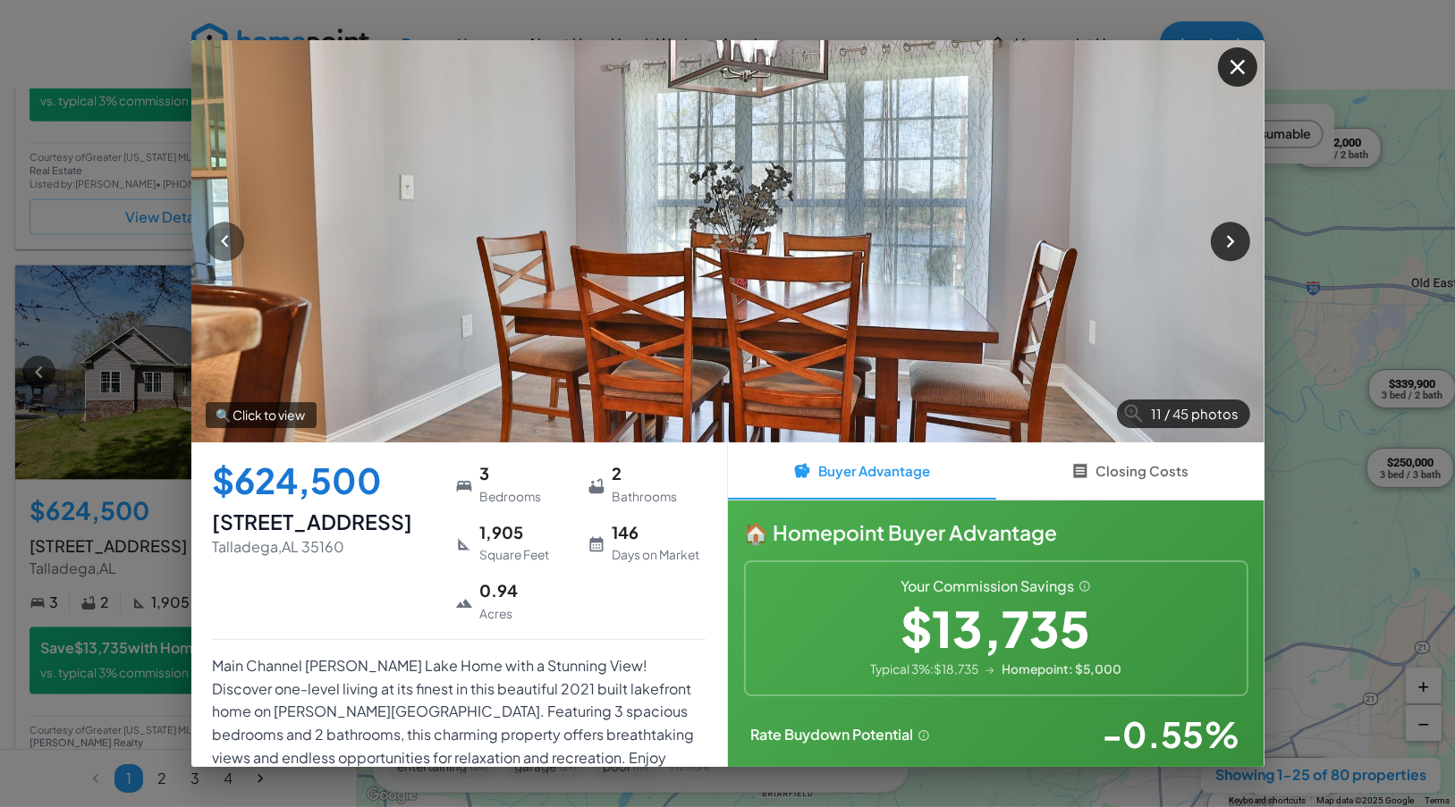
click at [1227, 244] on icon "button" at bounding box center [1230, 241] width 24 height 24
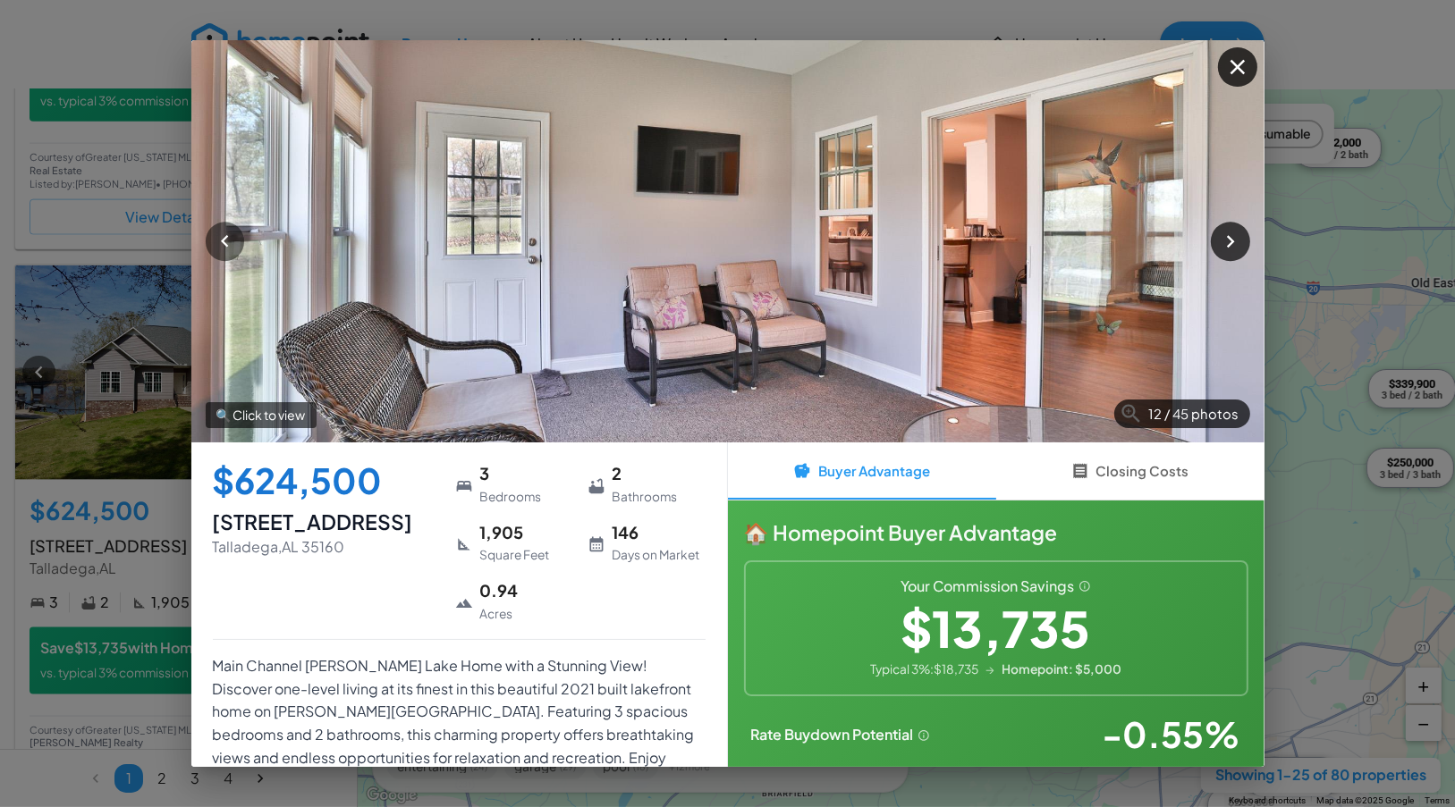
click at [1227, 244] on icon "button" at bounding box center [1230, 241] width 24 height 24
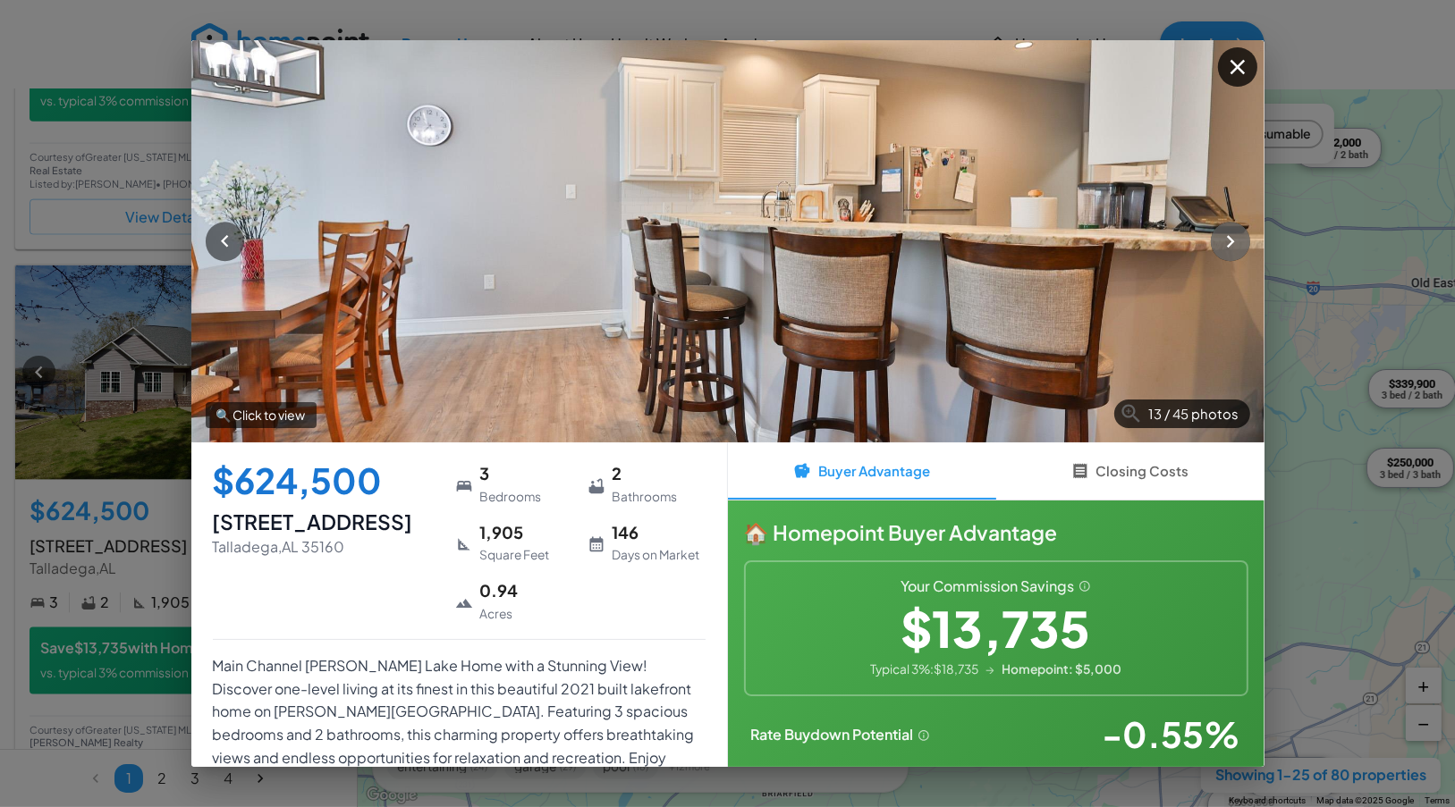
click at [1227, 244] on icon "button" at bounding box center [1230, 241] width 24 height 24
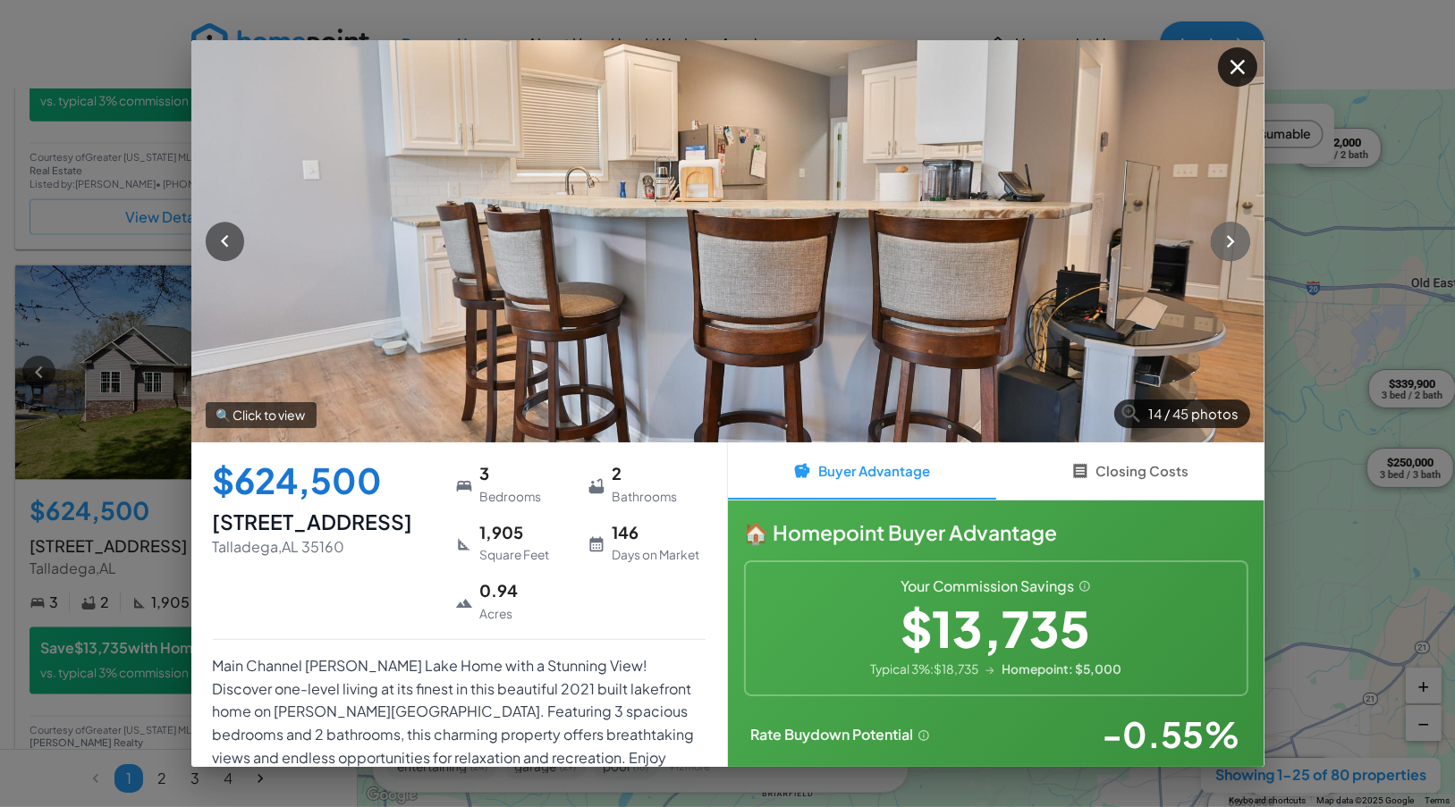
click at [1227, 243] on icon "button" at bounding box center [1230, 241] width 24 height 24
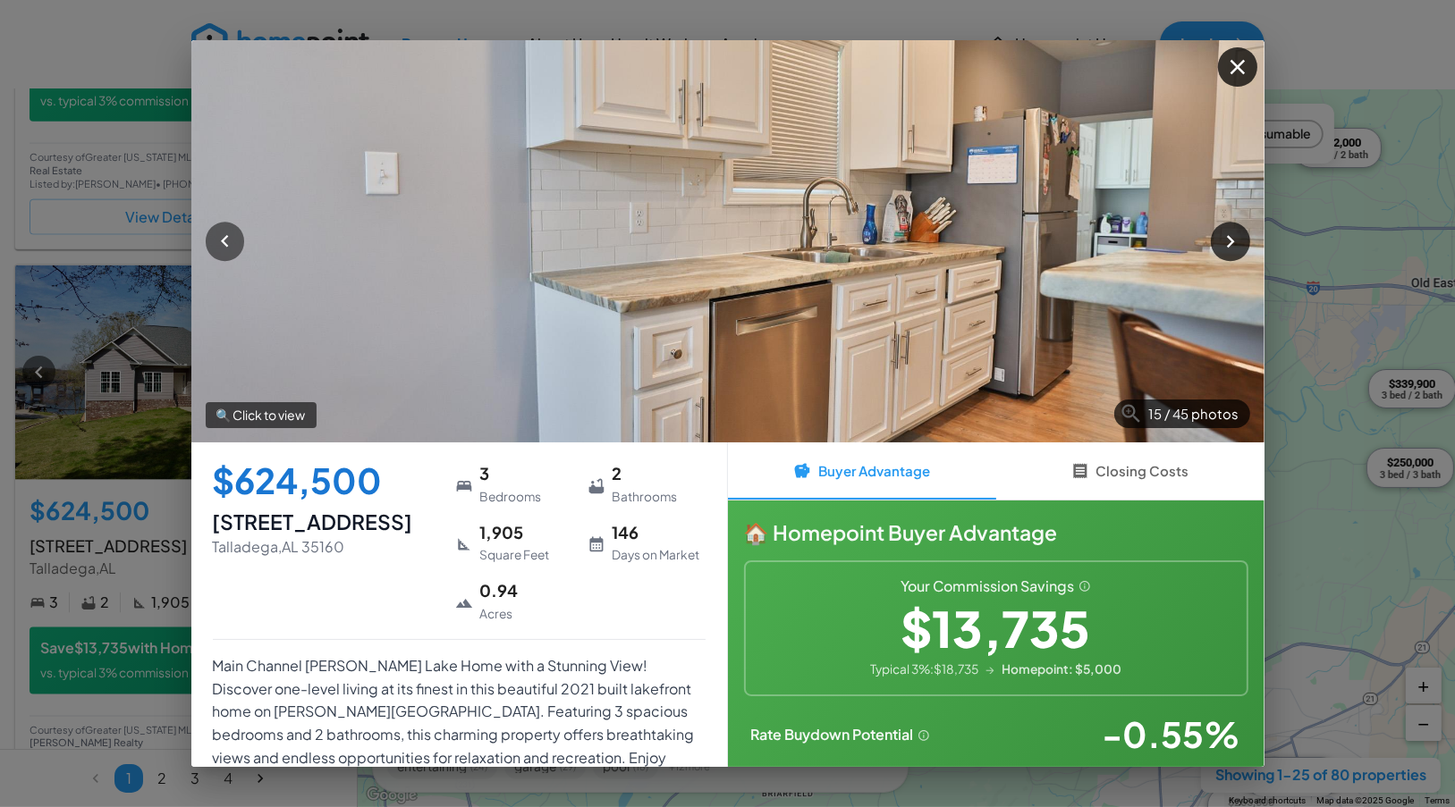
click at [1227, 243] on icon "button" at bounding box center [1230, 241] width 24 height 24
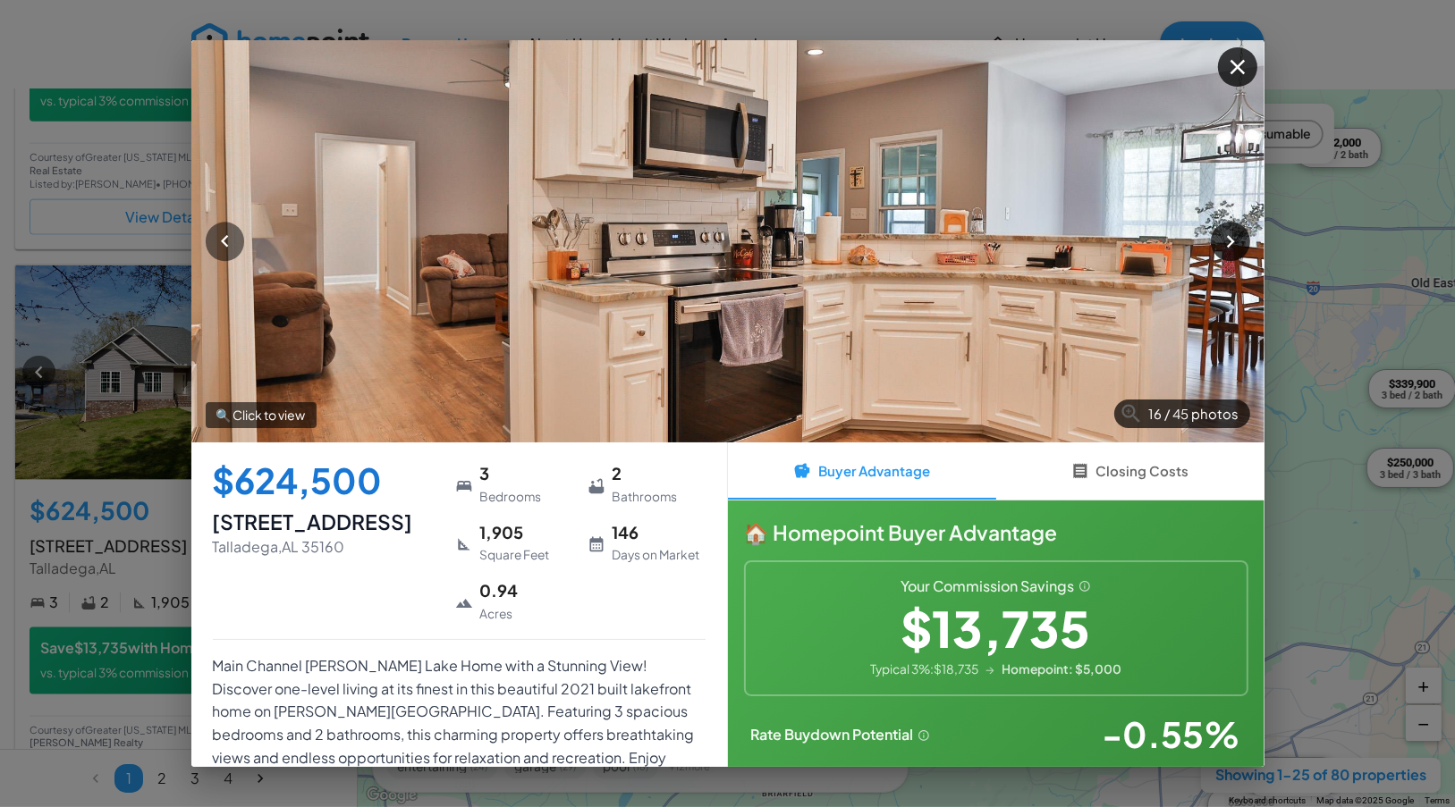
click at [1227, 243] on icon "button" at bounding box center [1230, 241] width 24 height 24
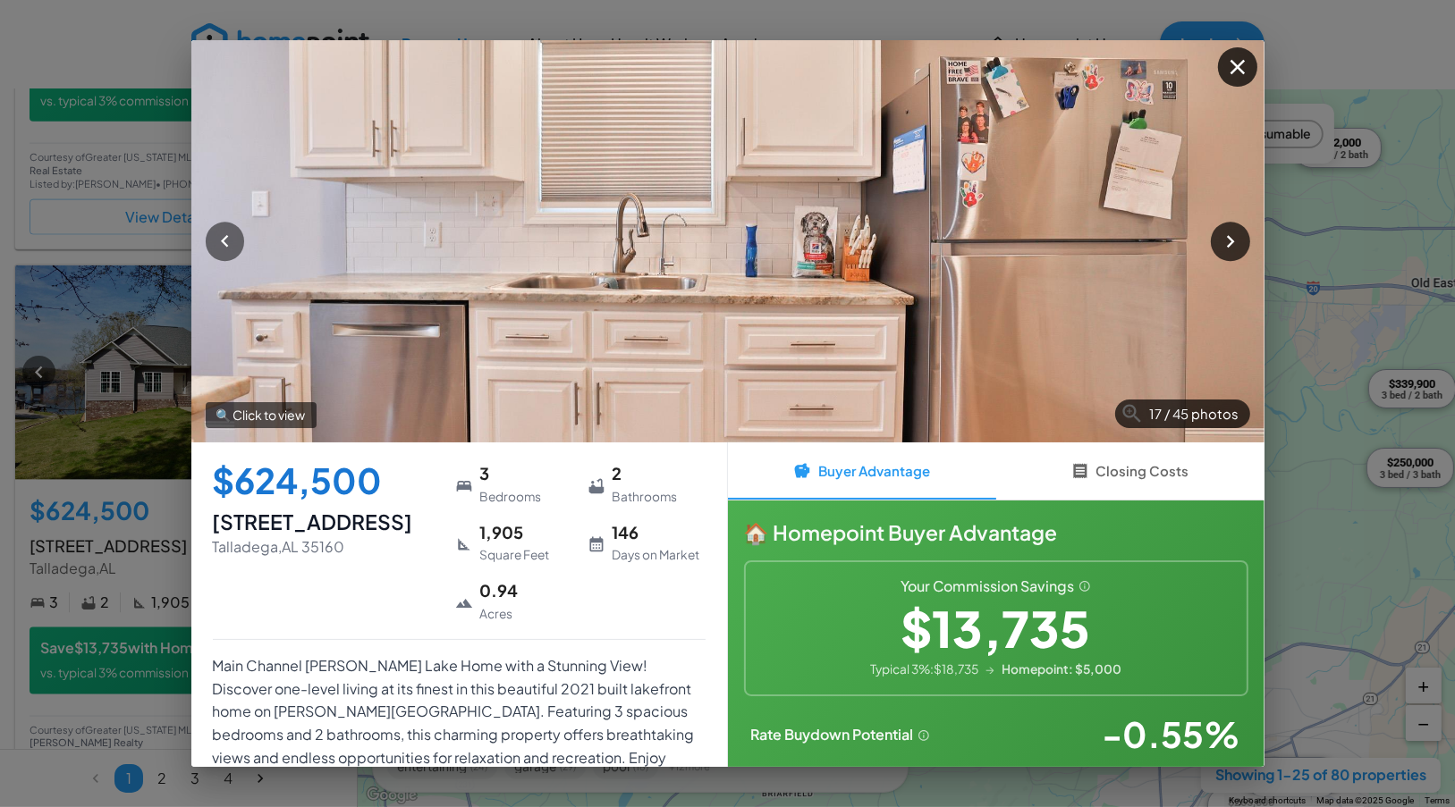
click at [1227, 243] on icon "button" at bounding box center [1230, 241] width 24 height 24
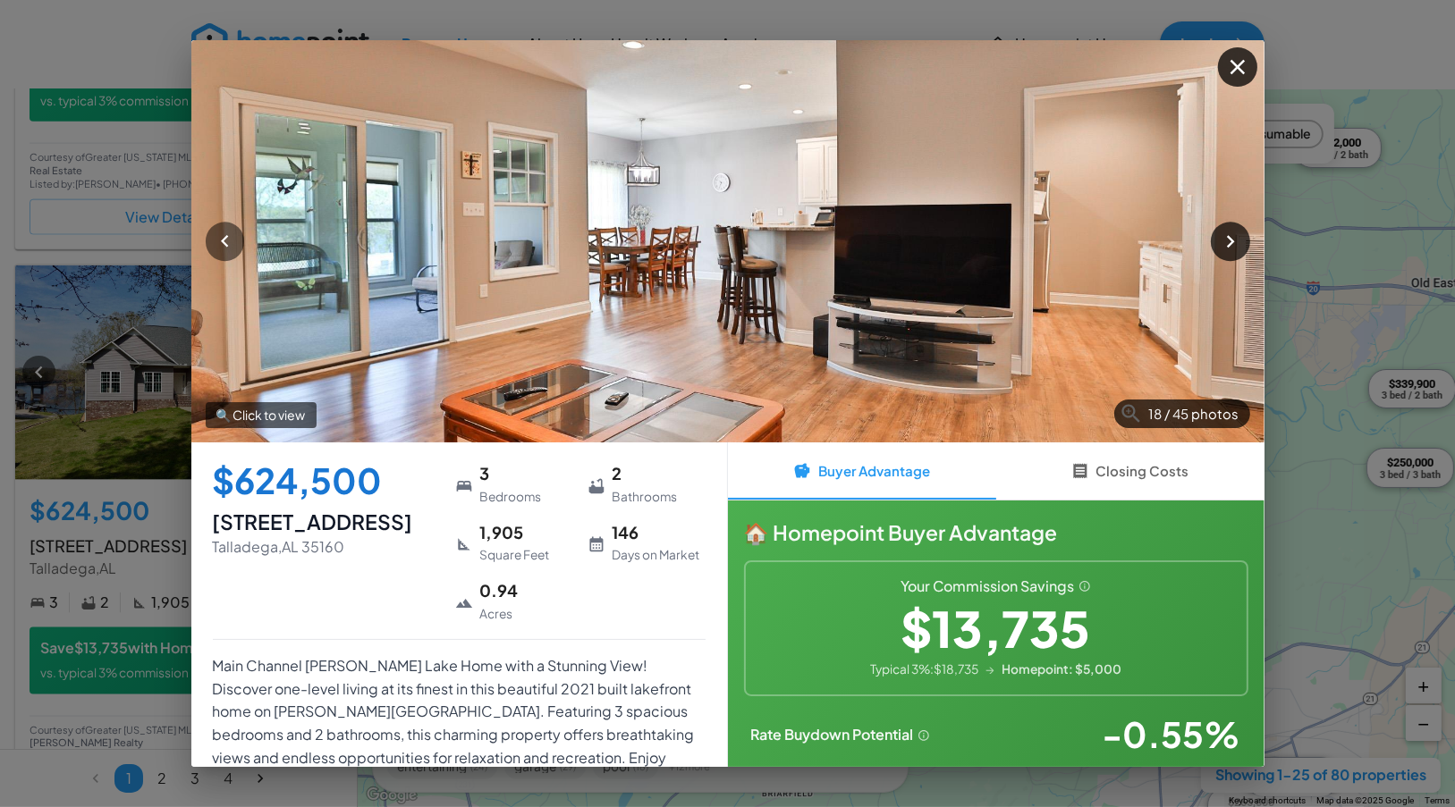
click at [1227, 243] on icon "button" at bounding box center [1230, 241] width 24 height 24
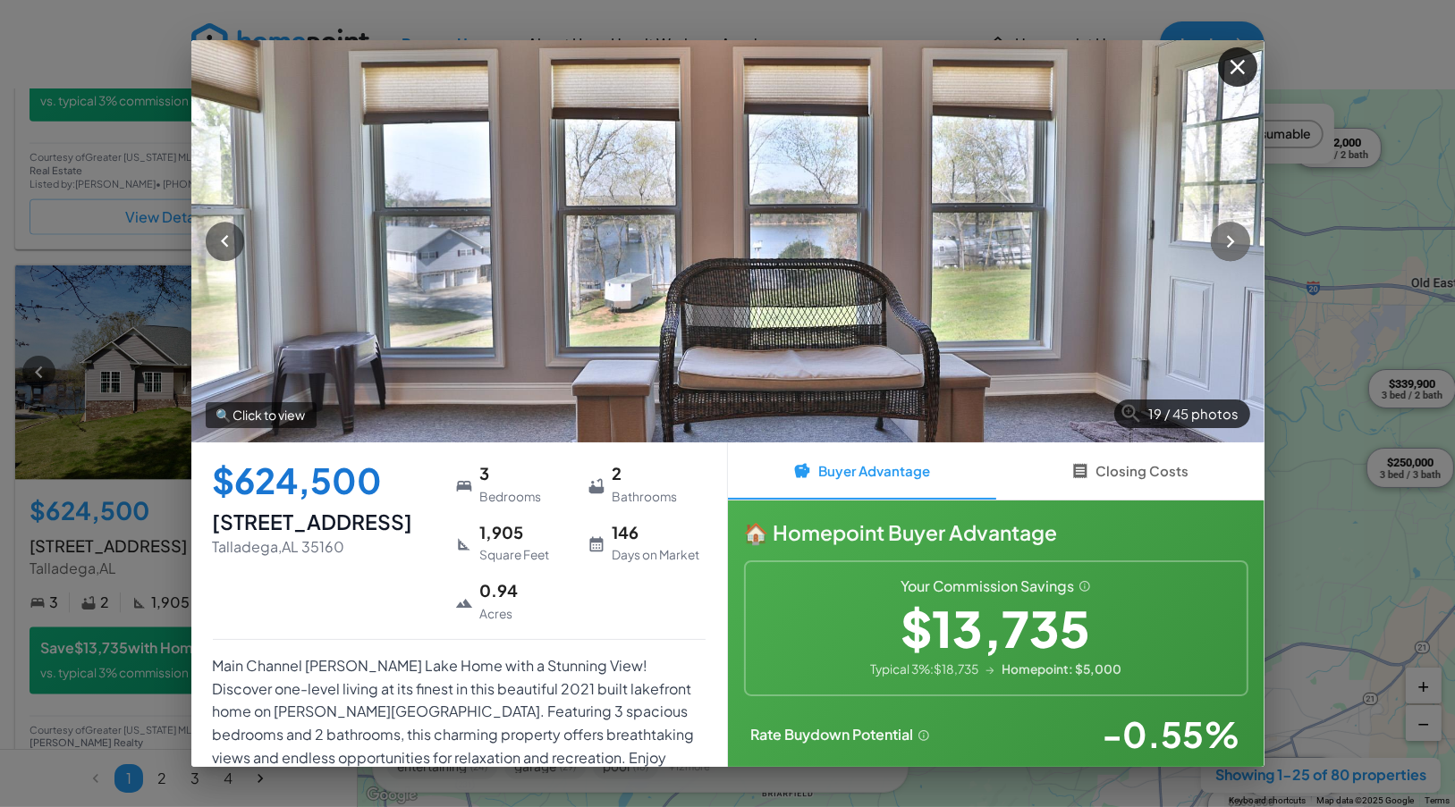
click at [1227, 243] on icon "button" at bounding box center [1230, 241] width 24 height 24
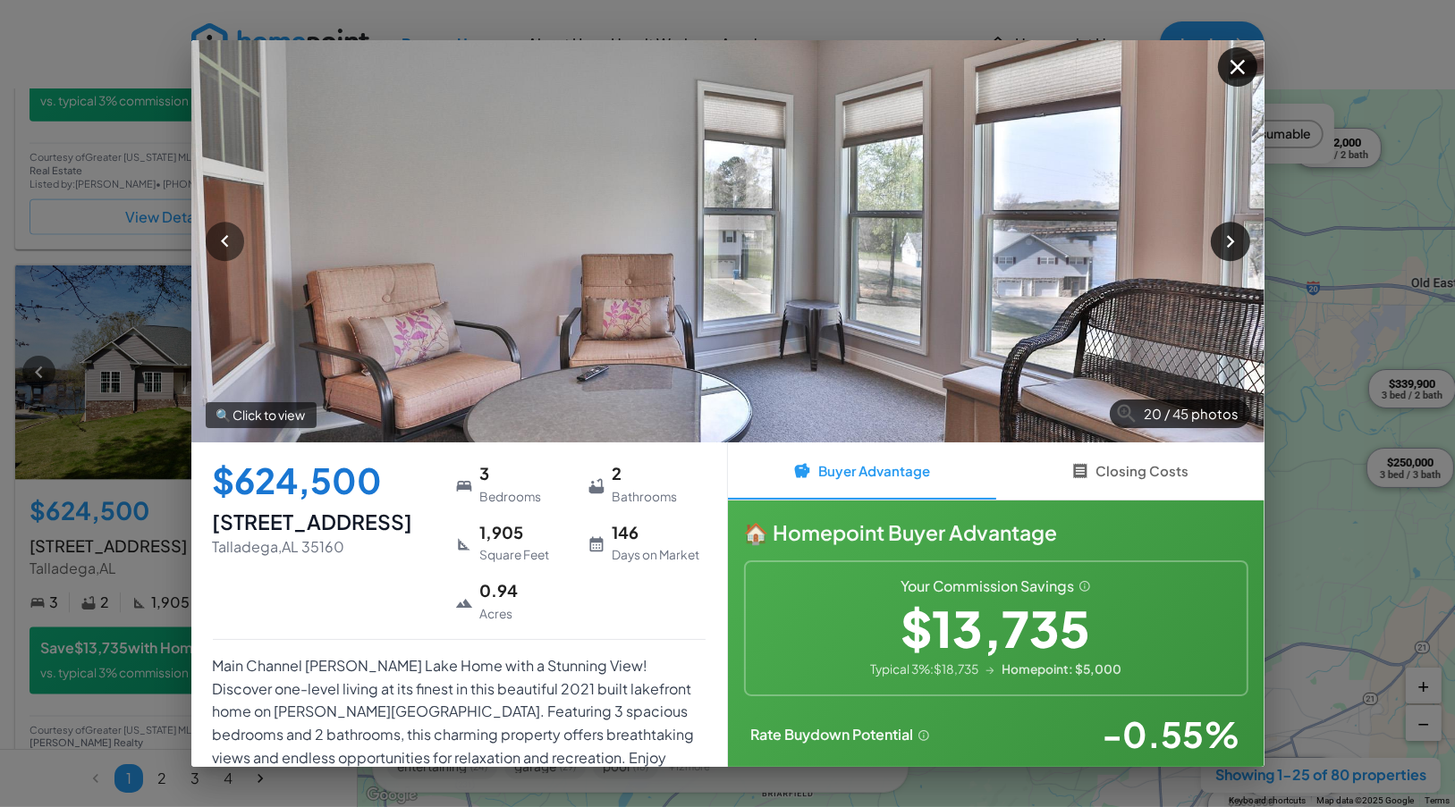
click at [1227, 243] on icon "button" at bounding box center [1230, 241] width 24 height 24
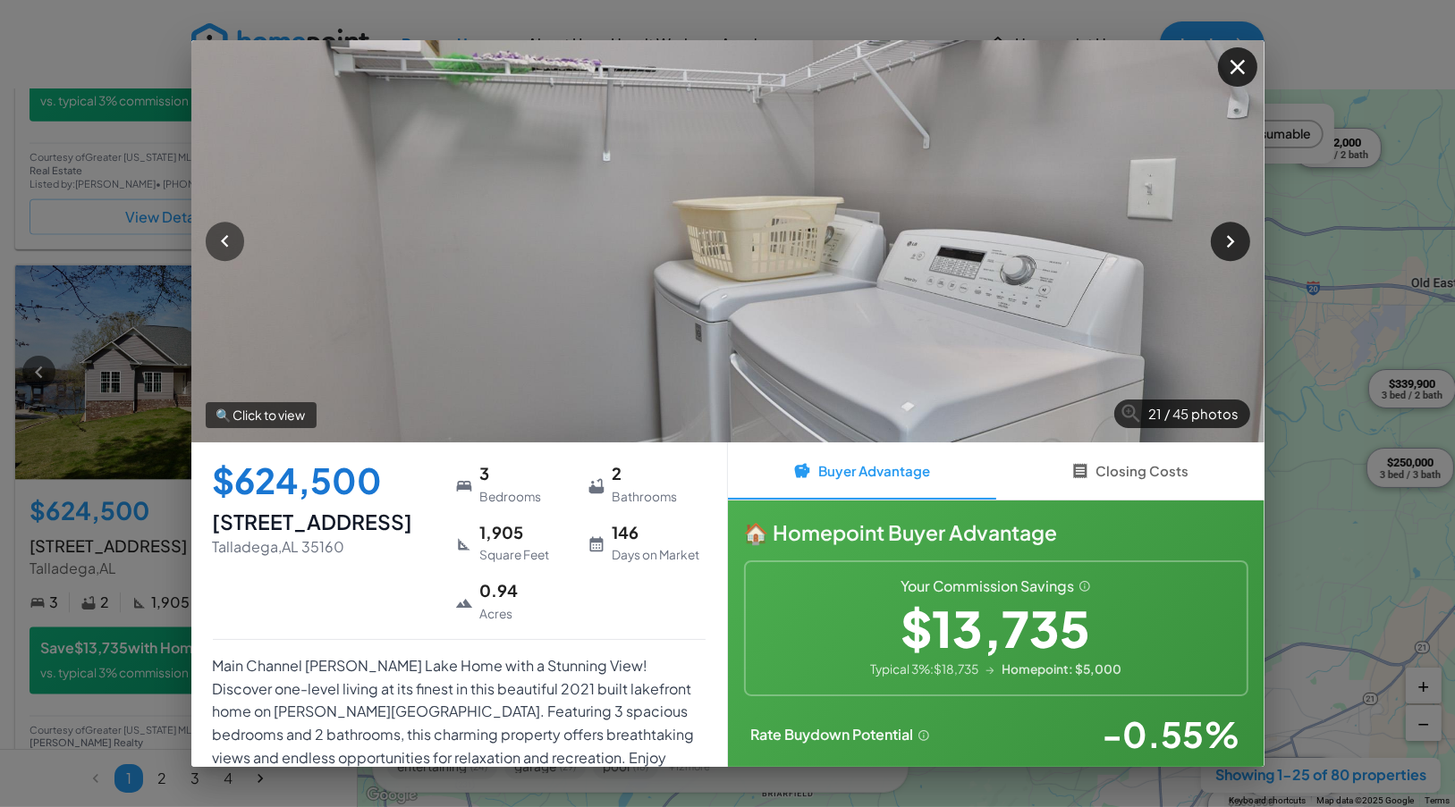
click at [1227, 243] on icon "button" at bounding box center [1230, 241] width 24 height 24
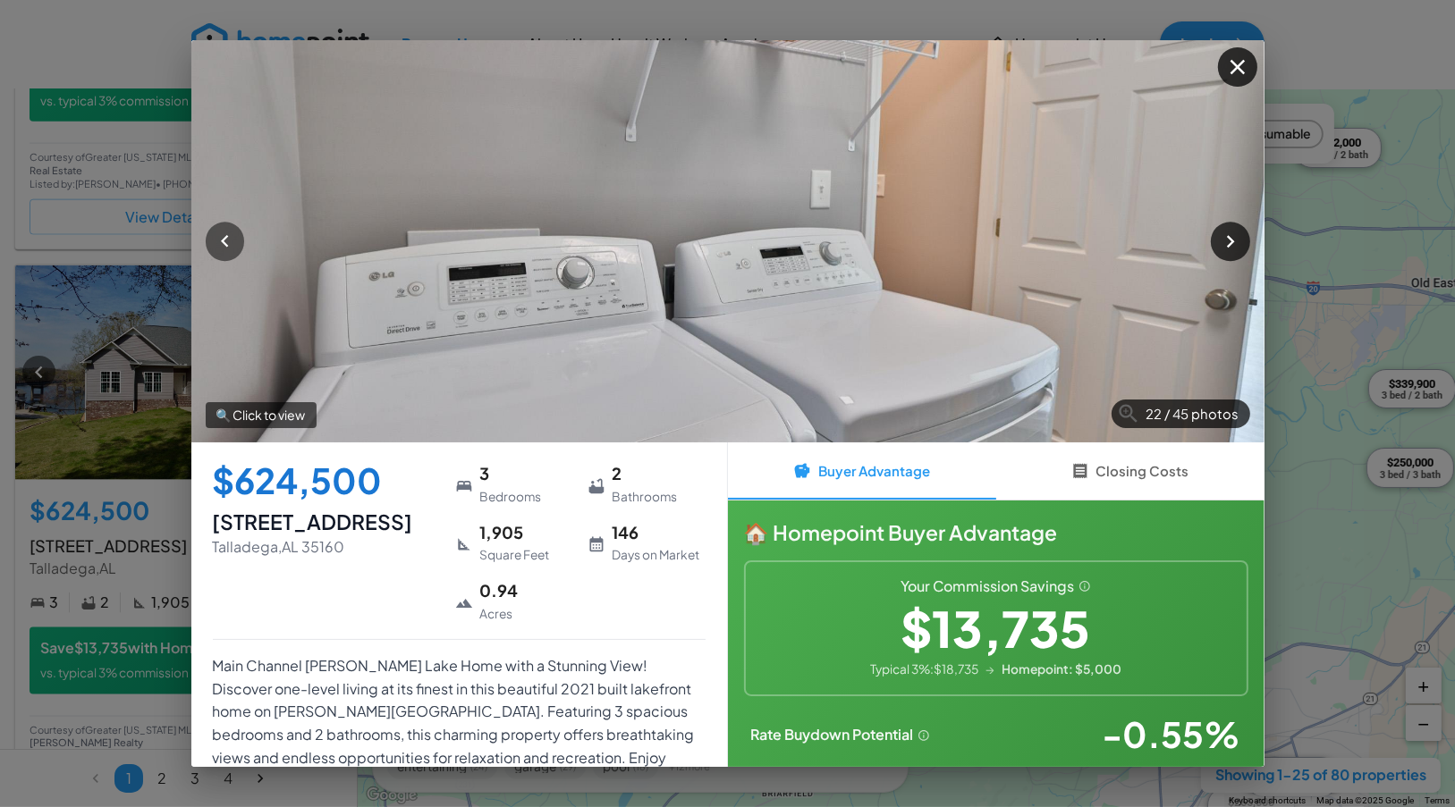
click at [1227, 243] on icon "button" at bounding box center [1230, 241] width 24 height 24
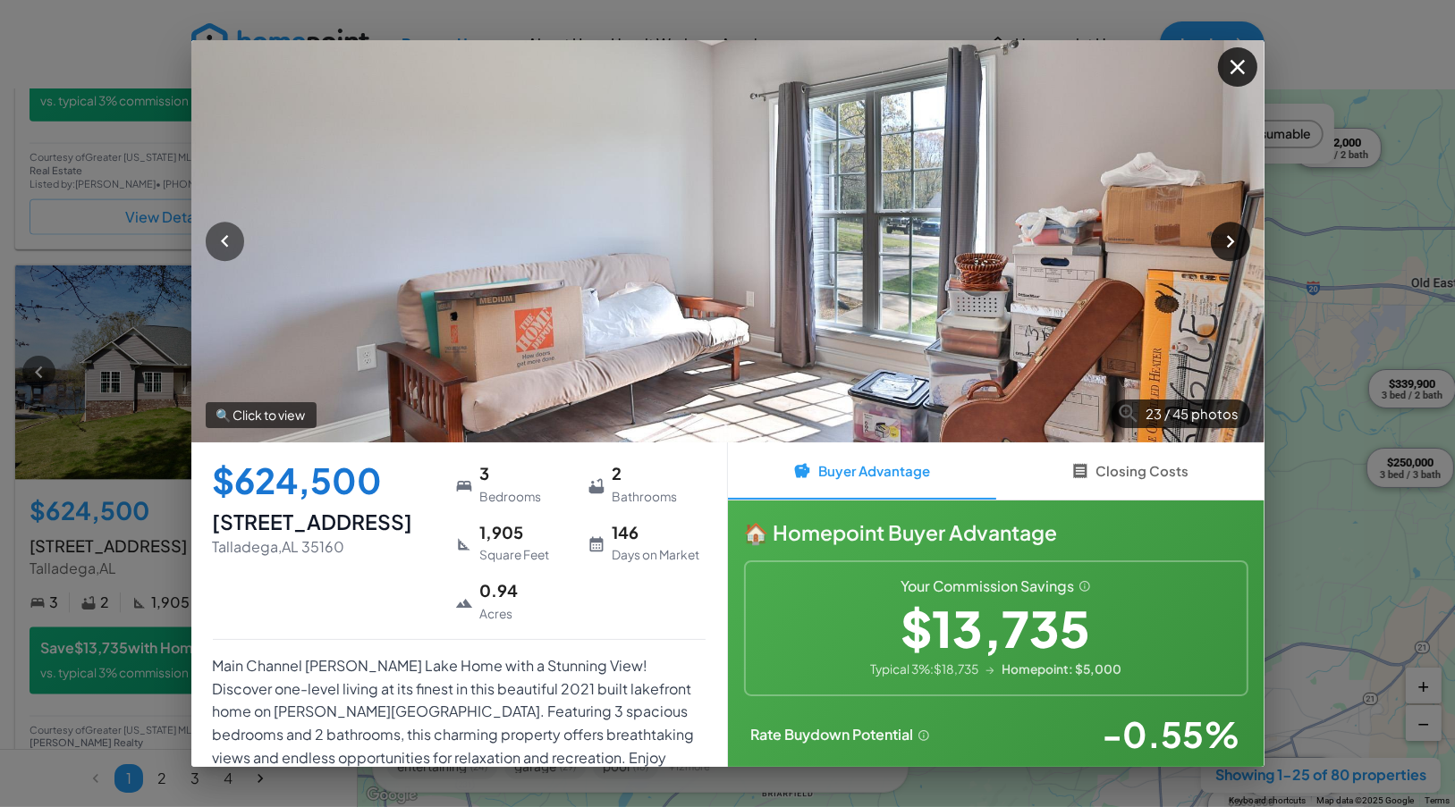
click at [1227, 243] on icon "button" at bounding box center [1230, 241] width 24 height 24
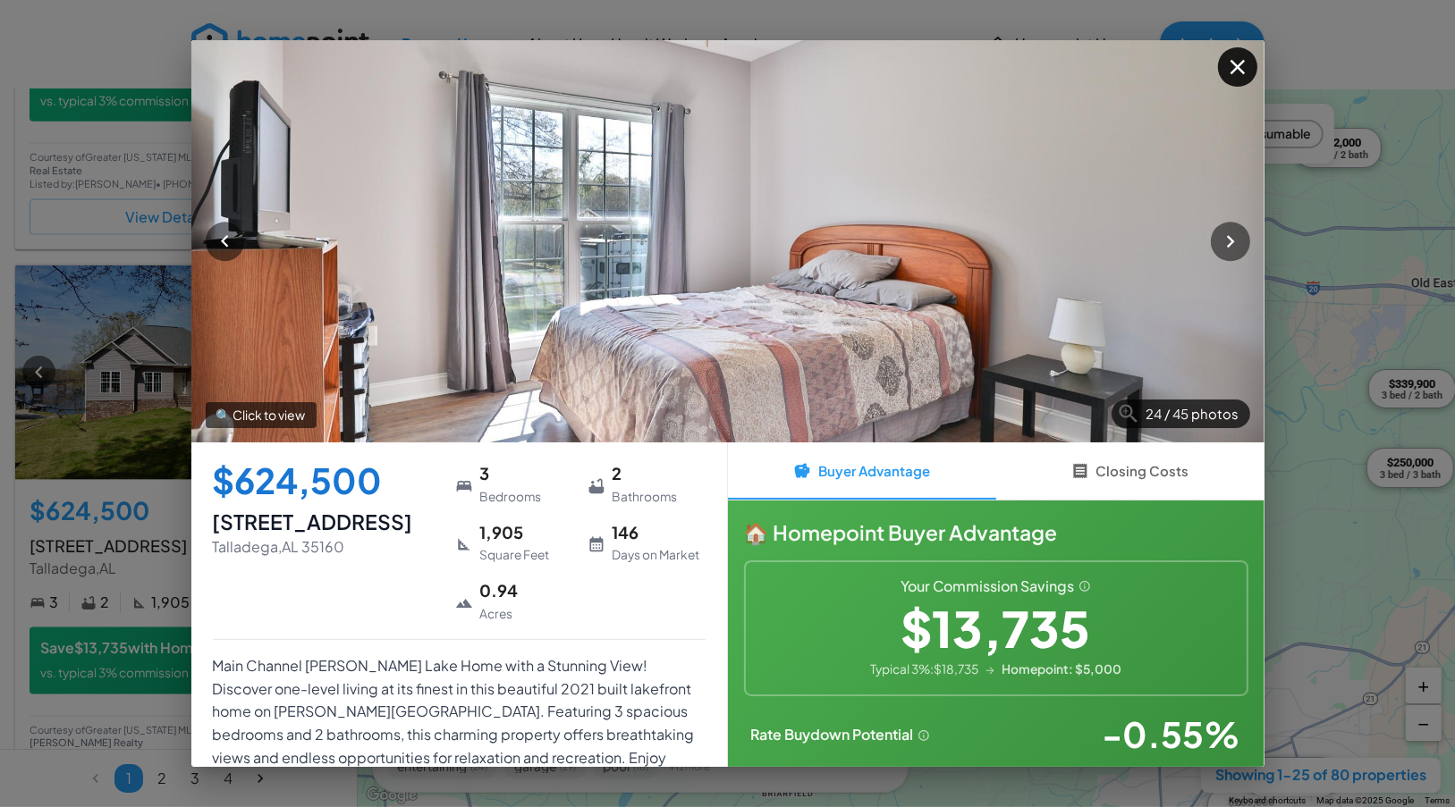
click at [1244, 79] on button "button" at bounding box center [1237, 66] width 38 height 38
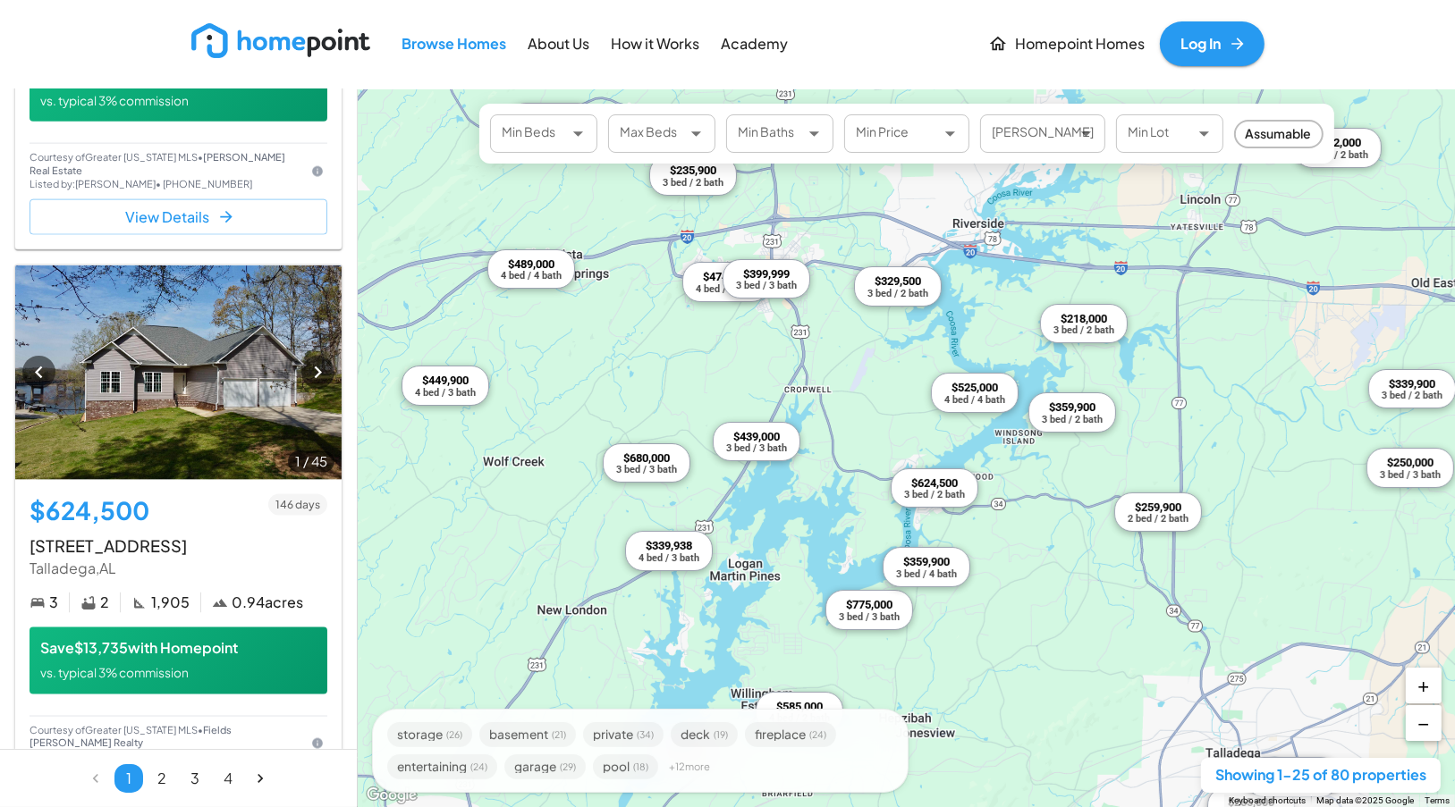
click at [849, 612] on div "3 bed / 3 bath" at bounding box center [869, 617] width 61 height 10
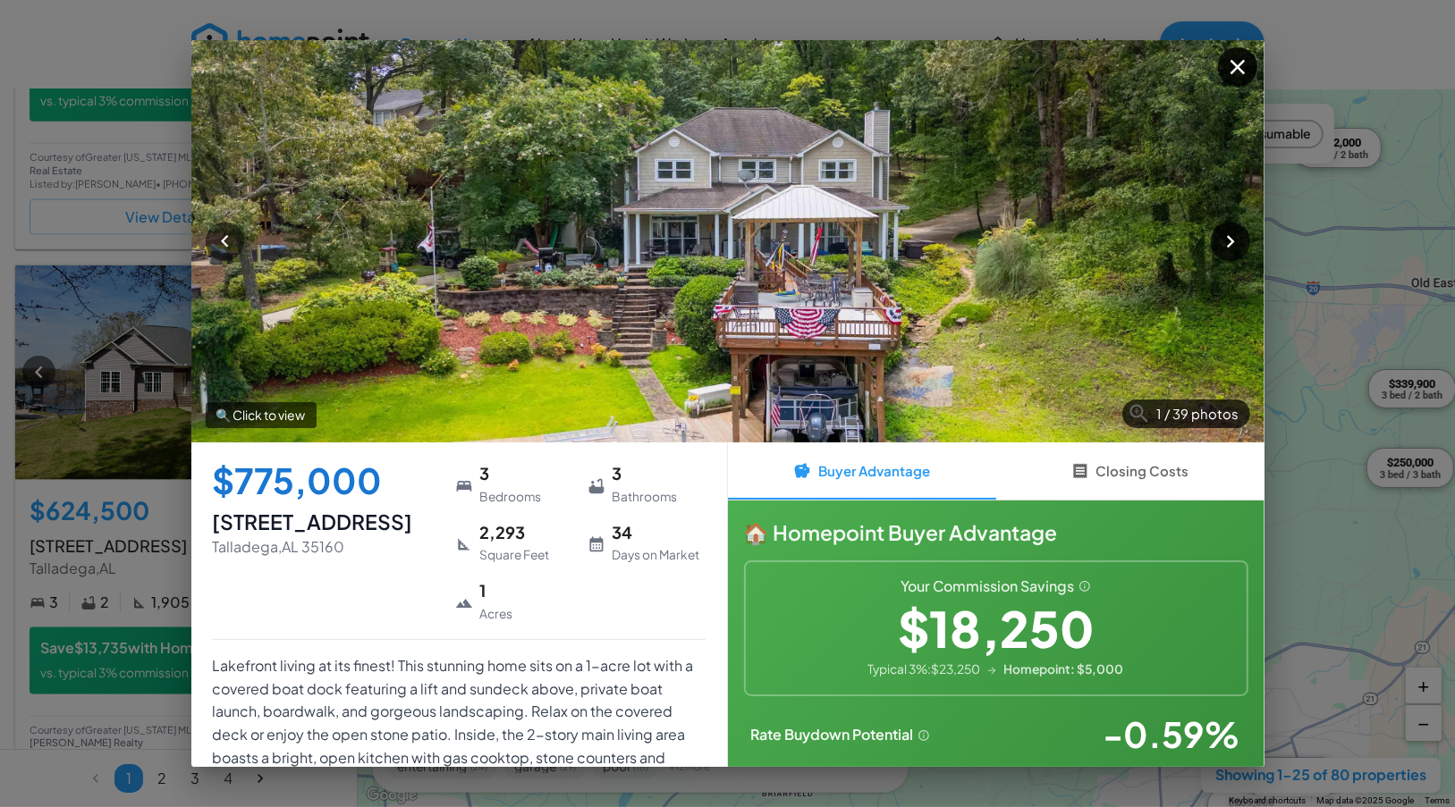
click at [1234, 240] on icon "button" at bounding box center [1230, 241] width 24 height 24
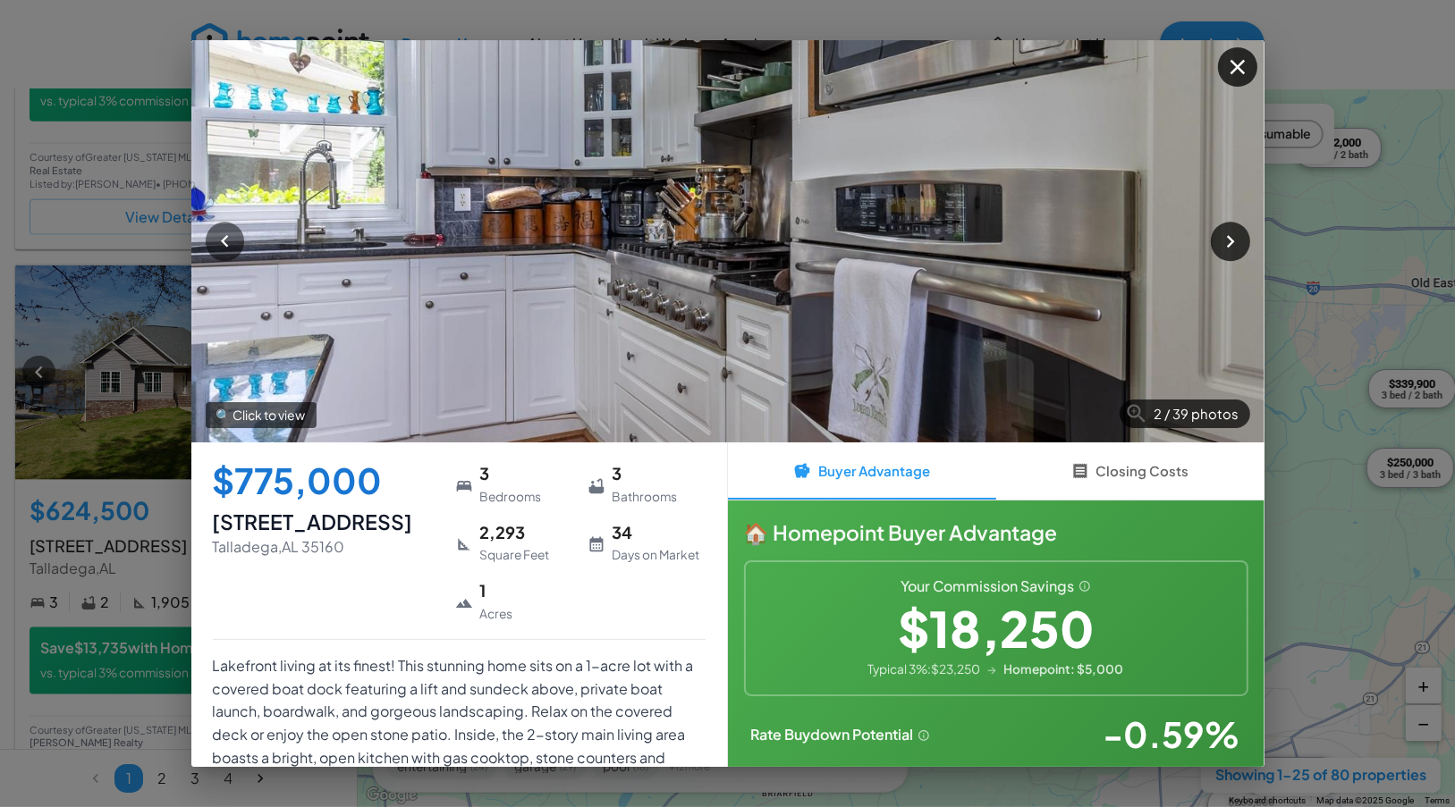
click at [1234, 240] on icon "button" at bounding box center [1230, 241] width 24 height 24
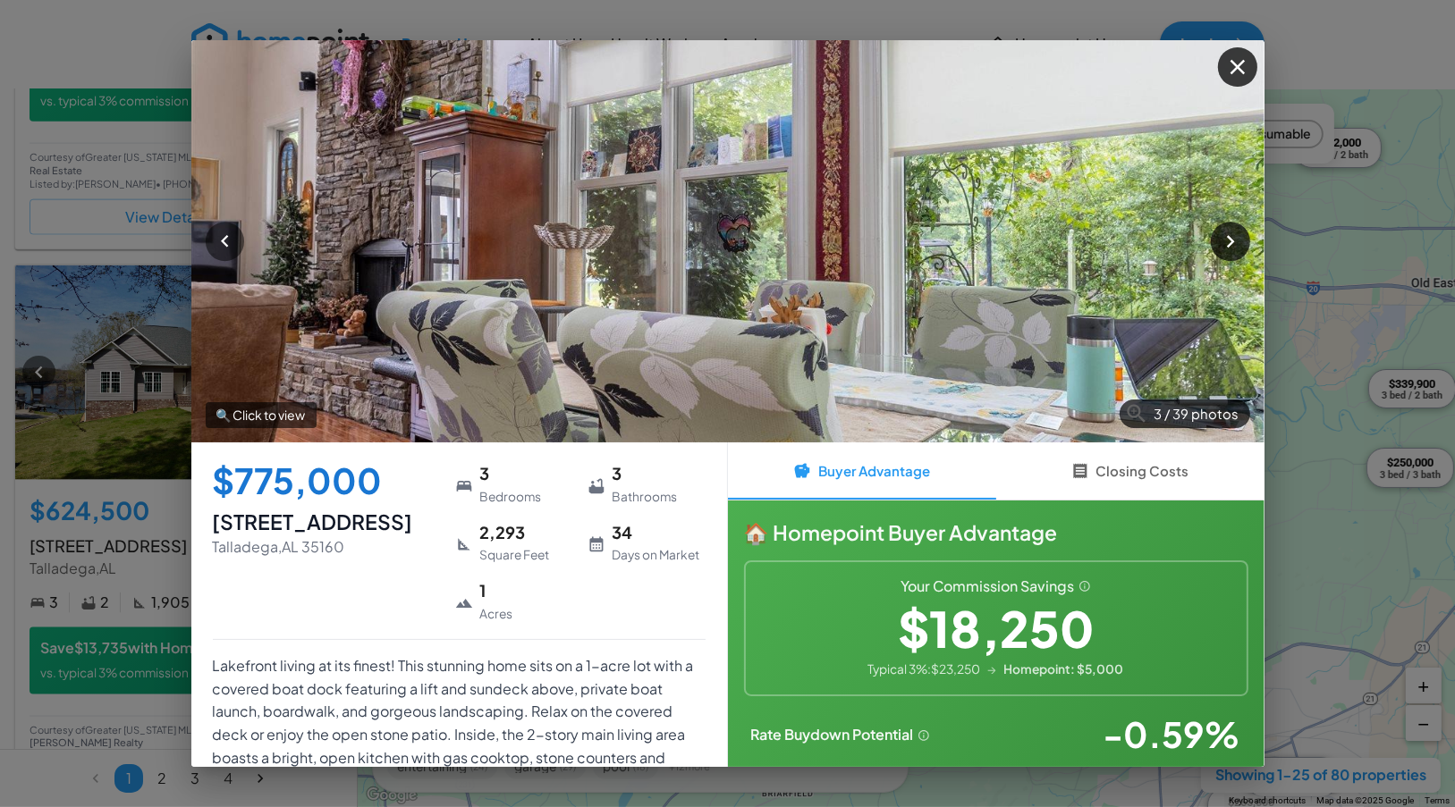
click at [1234, 240] on icon "button" at bounding box center [1230, 241] width 24 height 24
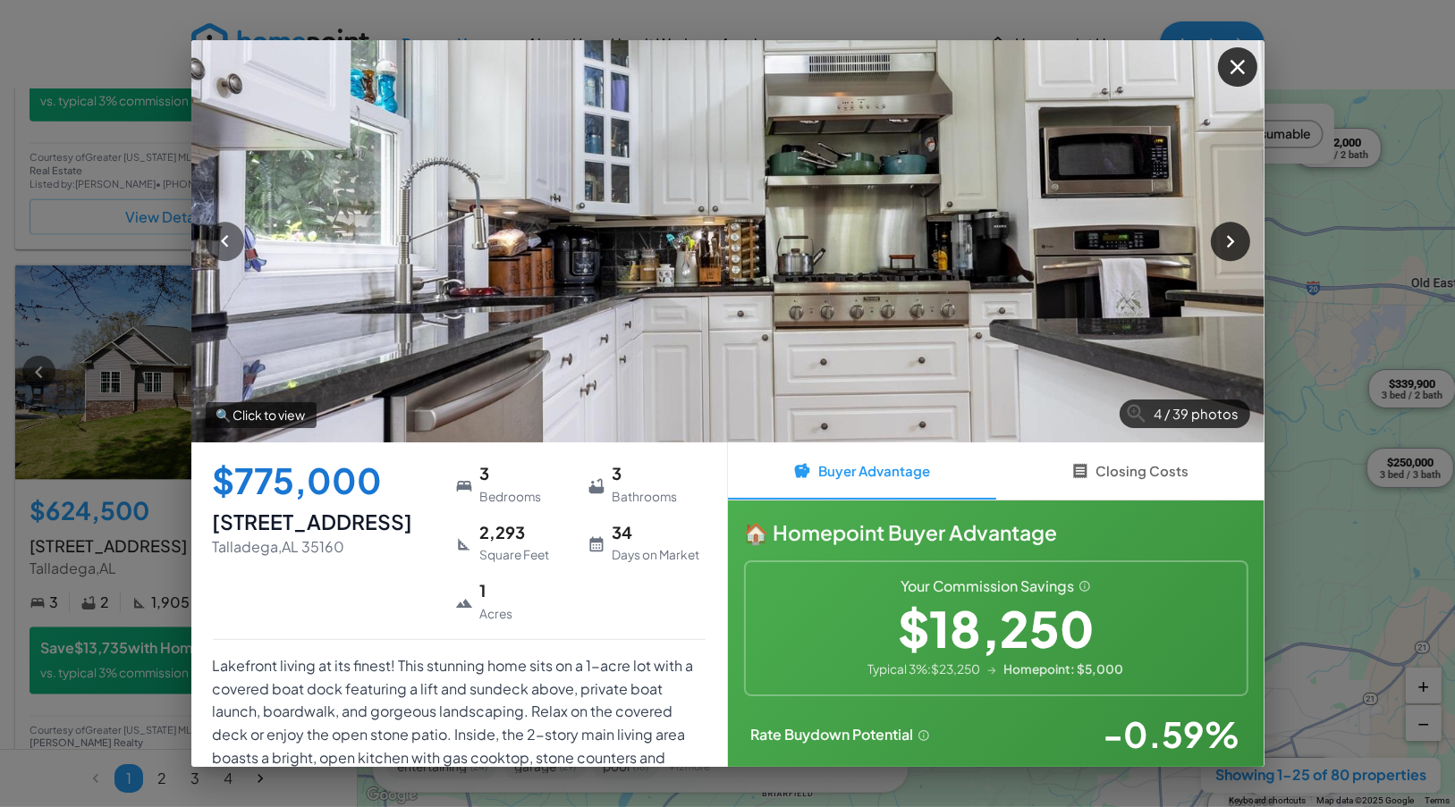
click at [1234, 240] on icon "button" at bounding box center [1230, 241] width 24 height 24
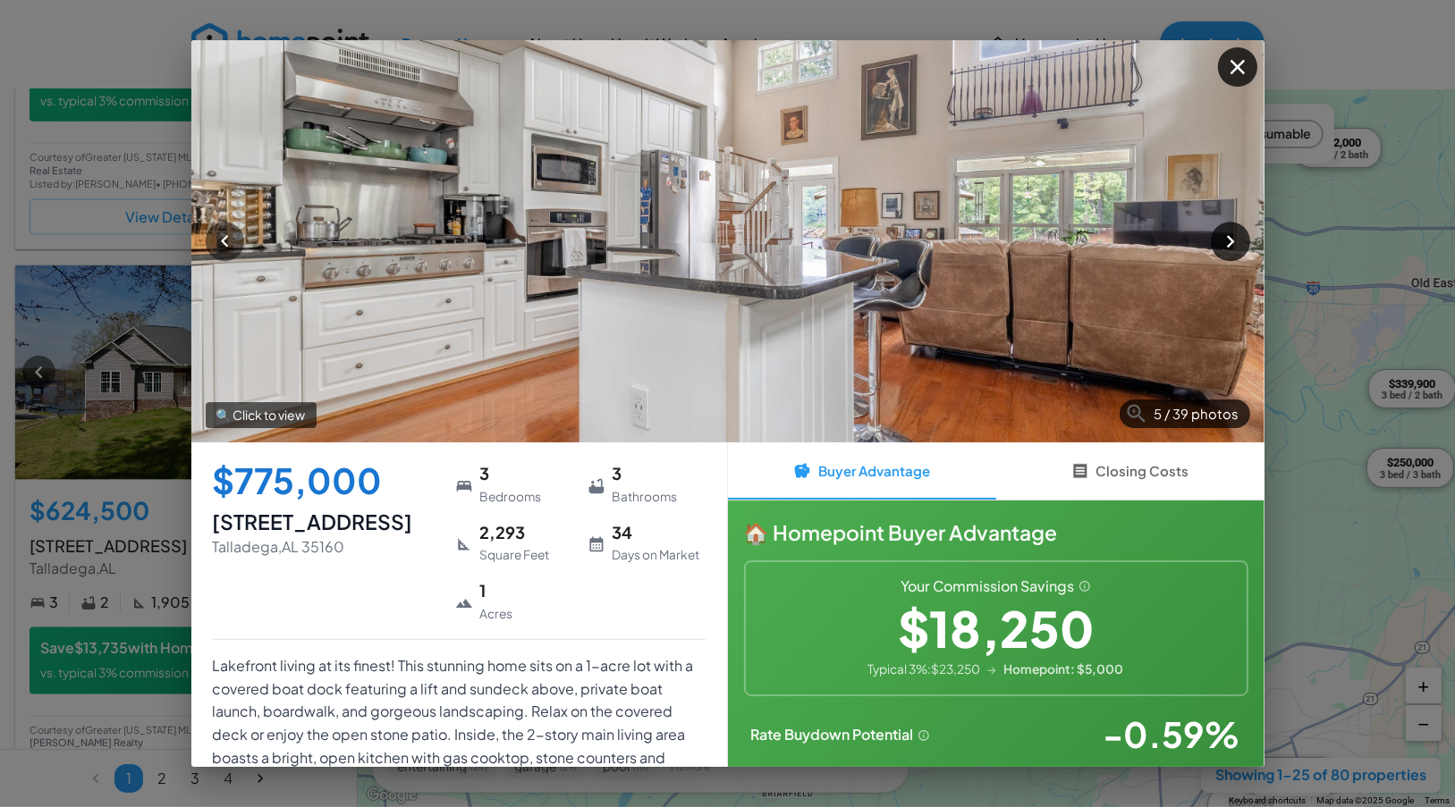
click at [1234, 240] on icon "button" at bounding box center [1230, 241] width 24 height 24
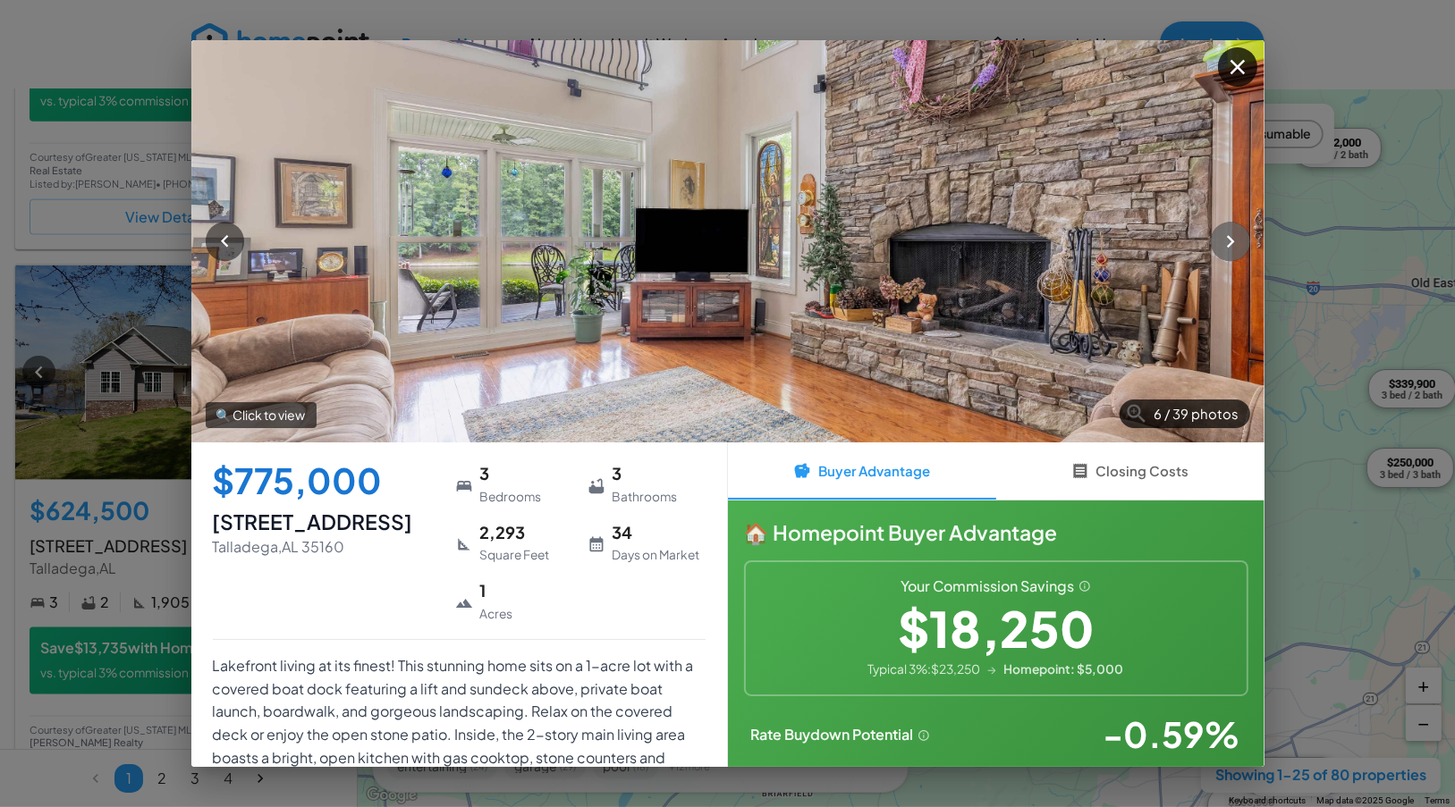
click at [1234, 240] on icon "button" at bounding box center [1230, 241] width 24 height 24
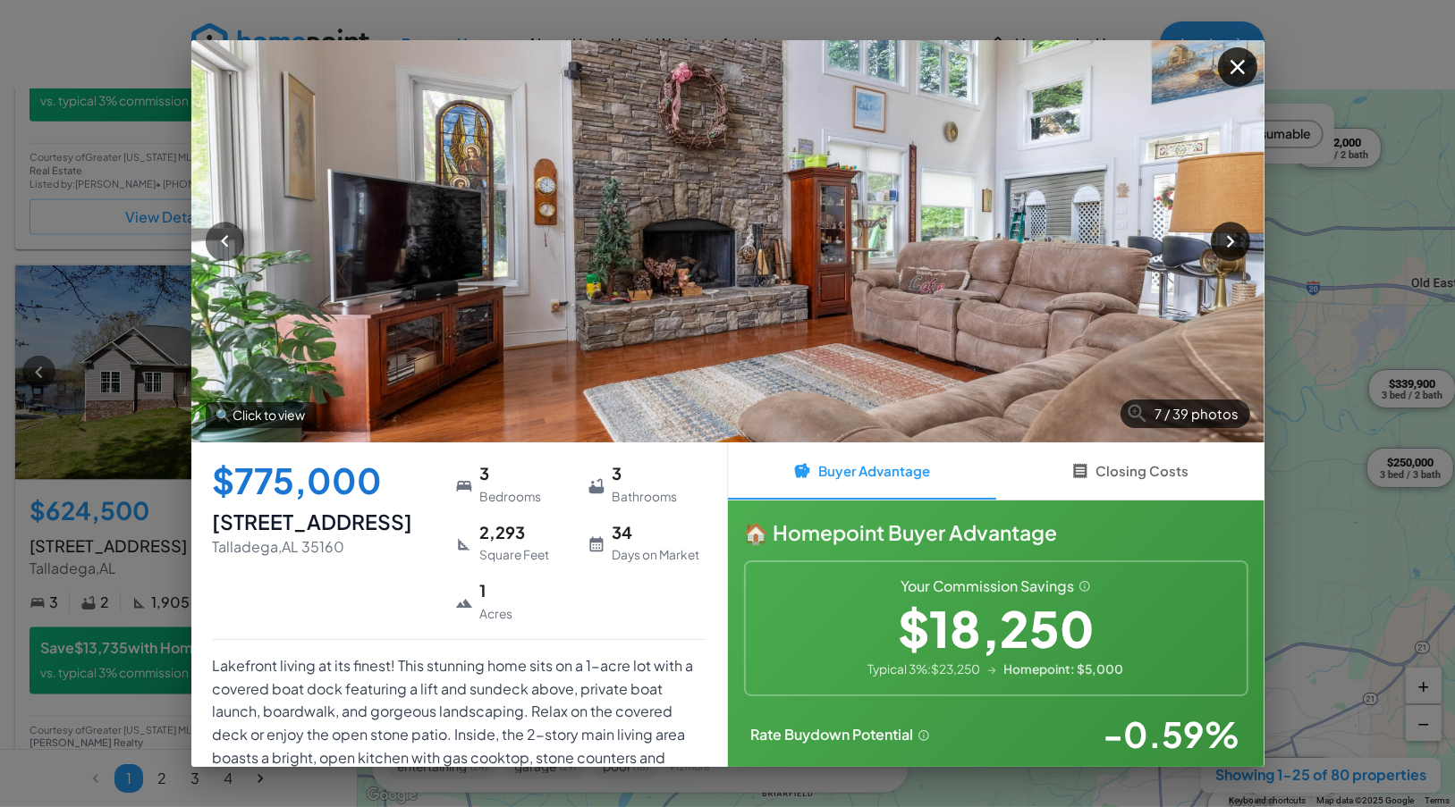
click at [1234, 240] on icon "button" at bounding box center [1230, 241] width 24 height 24
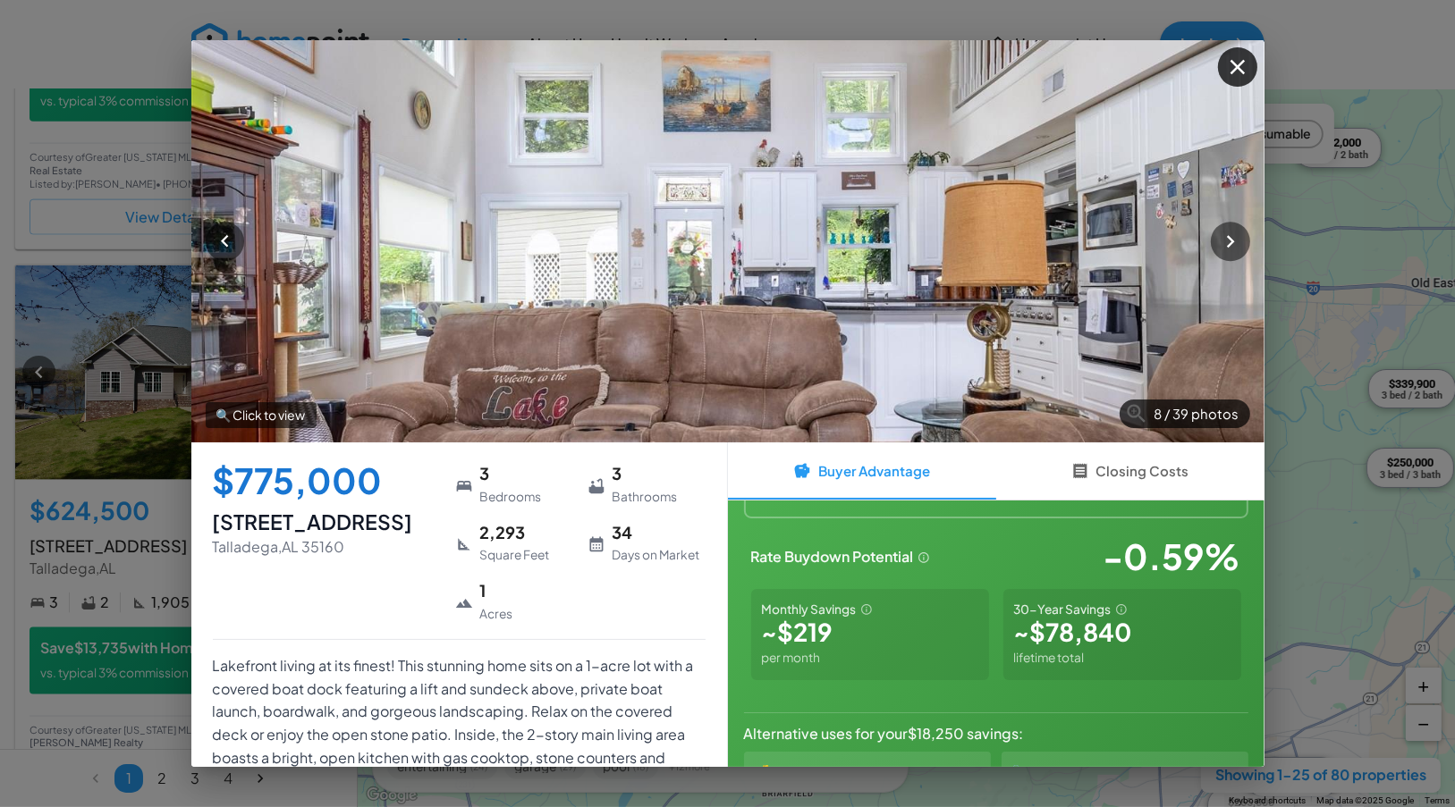
scroll to position [179, 0]
click at [143, 526] on div "8 / 39 photos 🔍 Click to view $775,000 [STREET_ADDRESS] 3 Bedrooms 3 Bathrooms …" at bounding box center [727, 403] width 1455 height 807
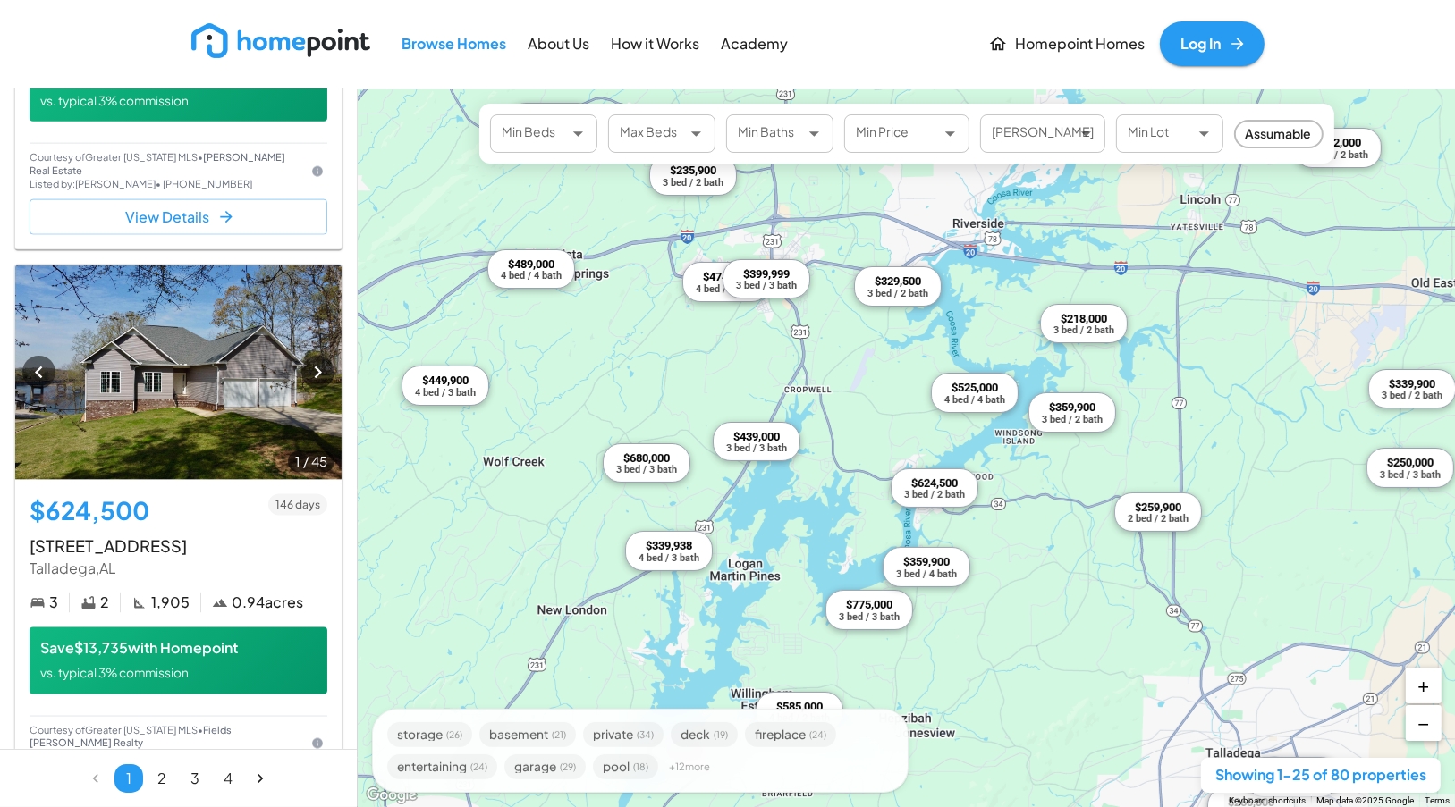
click at [769, 448] on div "3 bed / 3 bath" at bounding box center [756, 448] width 61 height 10
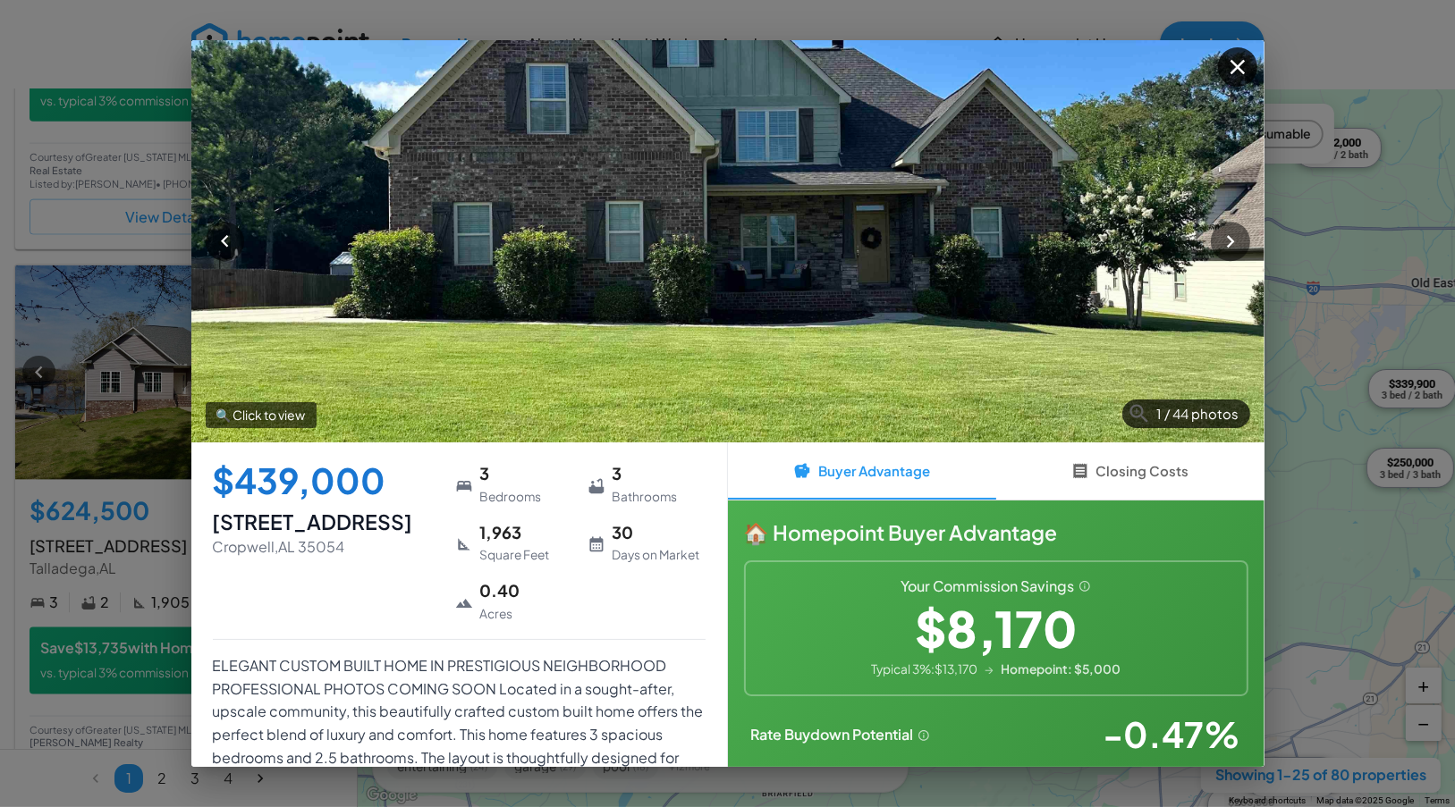
click at [191, 544] on div "$439,000 [STREET_ADDRESS] 3 Bedrooms 3 Bathrooms 1,963 Square Feet 30 Days on M…" at bounding box center [459, 605] width 536 height 325
click at [175, 552] on div "1 / 44 photos 🔍 Click to view $439,000 [STREET_ADDRESS] 3 Bedrooms 3 Bathrooms …" at bounding box center [727, 403] width 1455 height 807
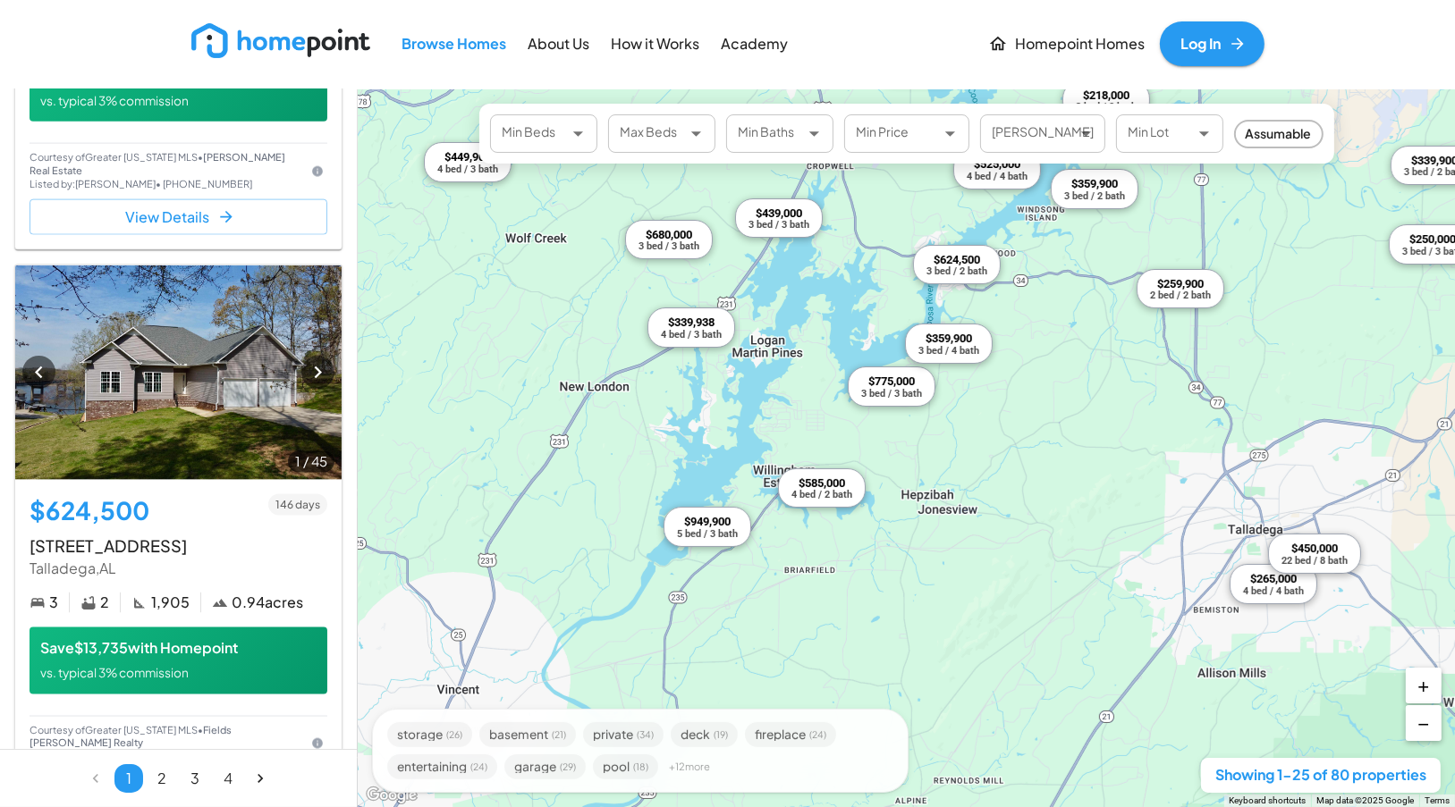
drag, startPoint x: 769, startPoint y: 525, endPoint x: 776, endPoint y: 400, distance: 125.4
click at [776, 400] on div "$489,000 4 bed / 4 bath $339,900 3 bed / 2 bath $359,900 3 bed / 2 bath $595,00…" at bounding box center [906, 448] width 1097 height 718
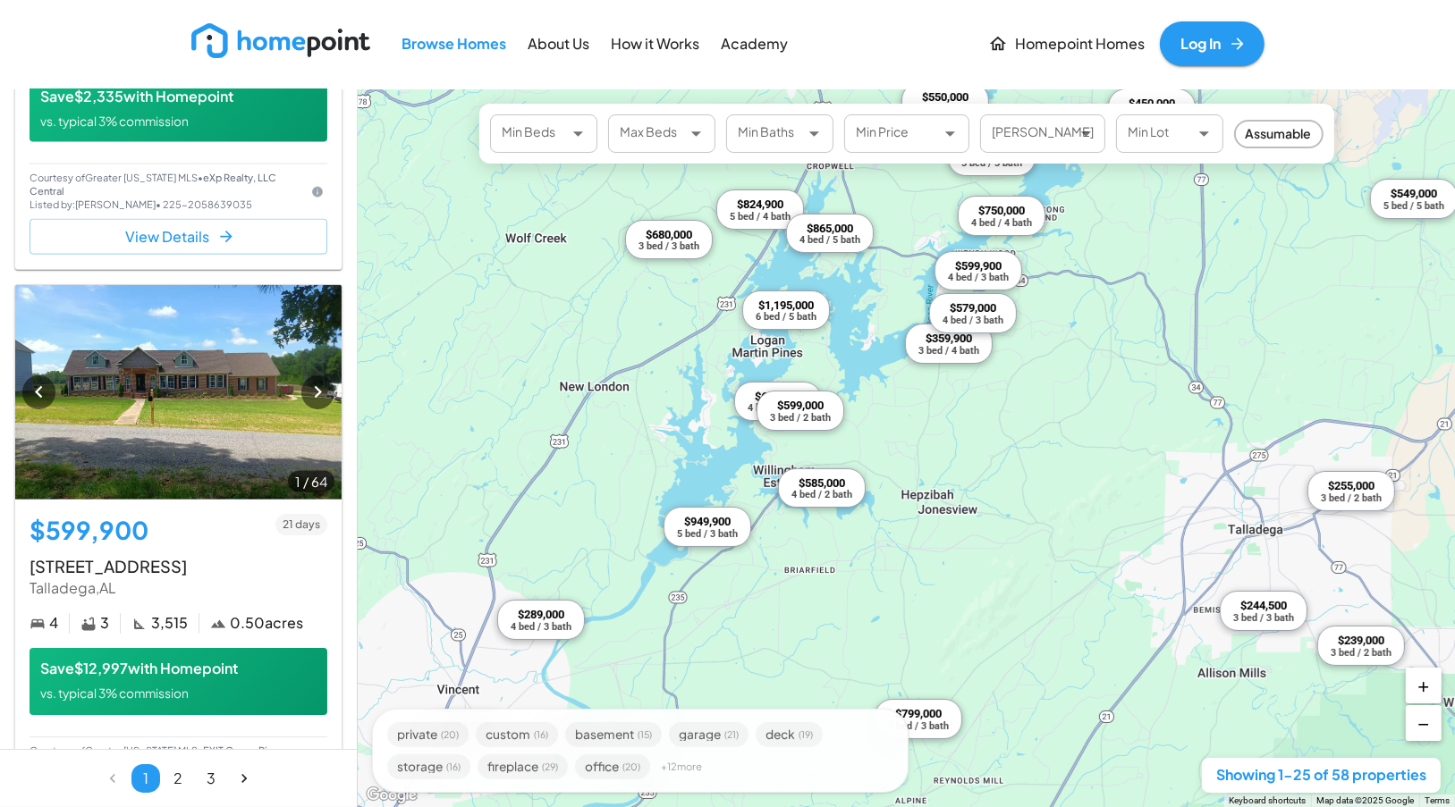
click at [752, 403] on div "4 bed / 4 bath" at bounding box center [777, 408] width 61 height 10
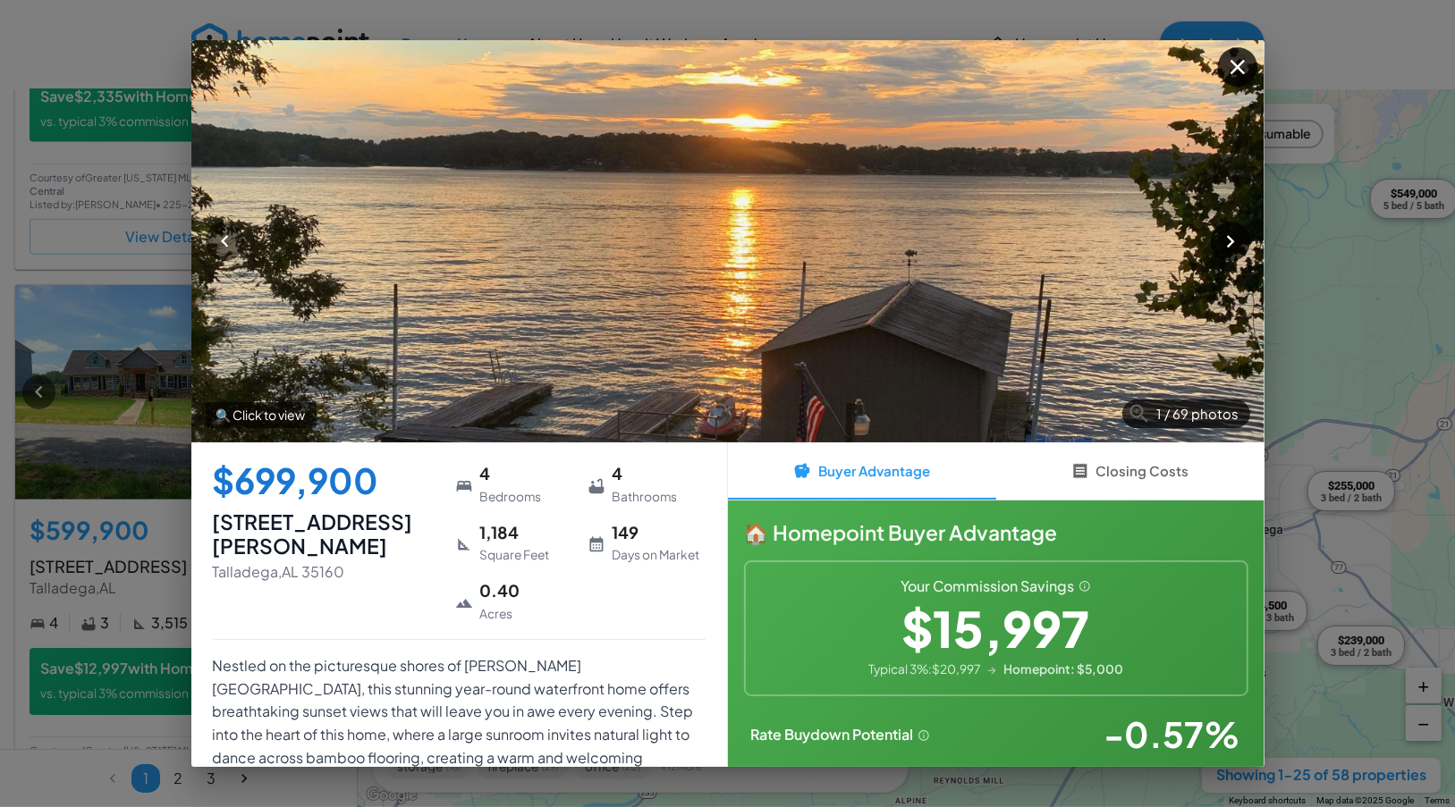
click at [1223, 242] on icon "button" at bounding box center [1230, 241] width 24 height 24
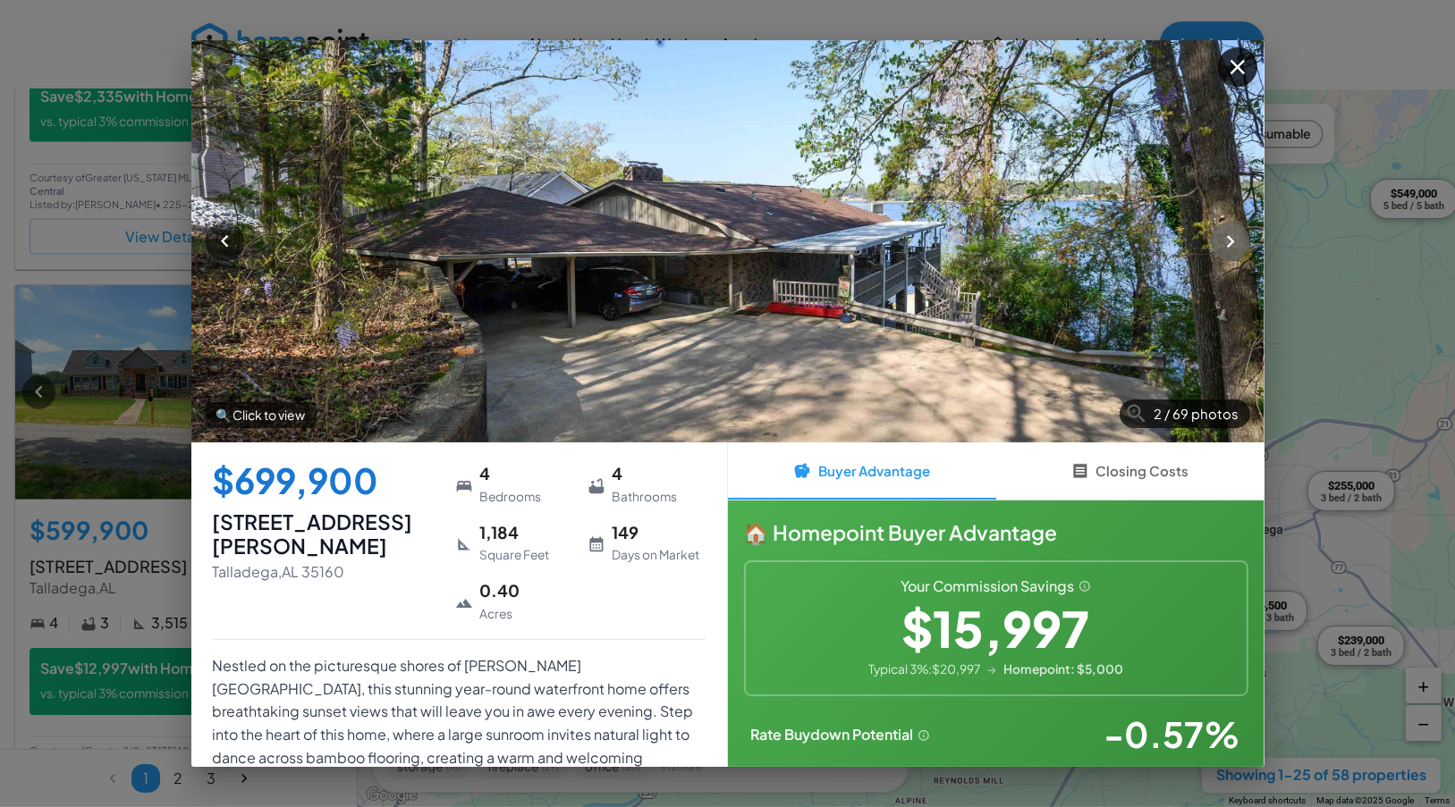
click at [1223, 242] on icon "button" at bounding box center [1230, 241] width 24 height 24
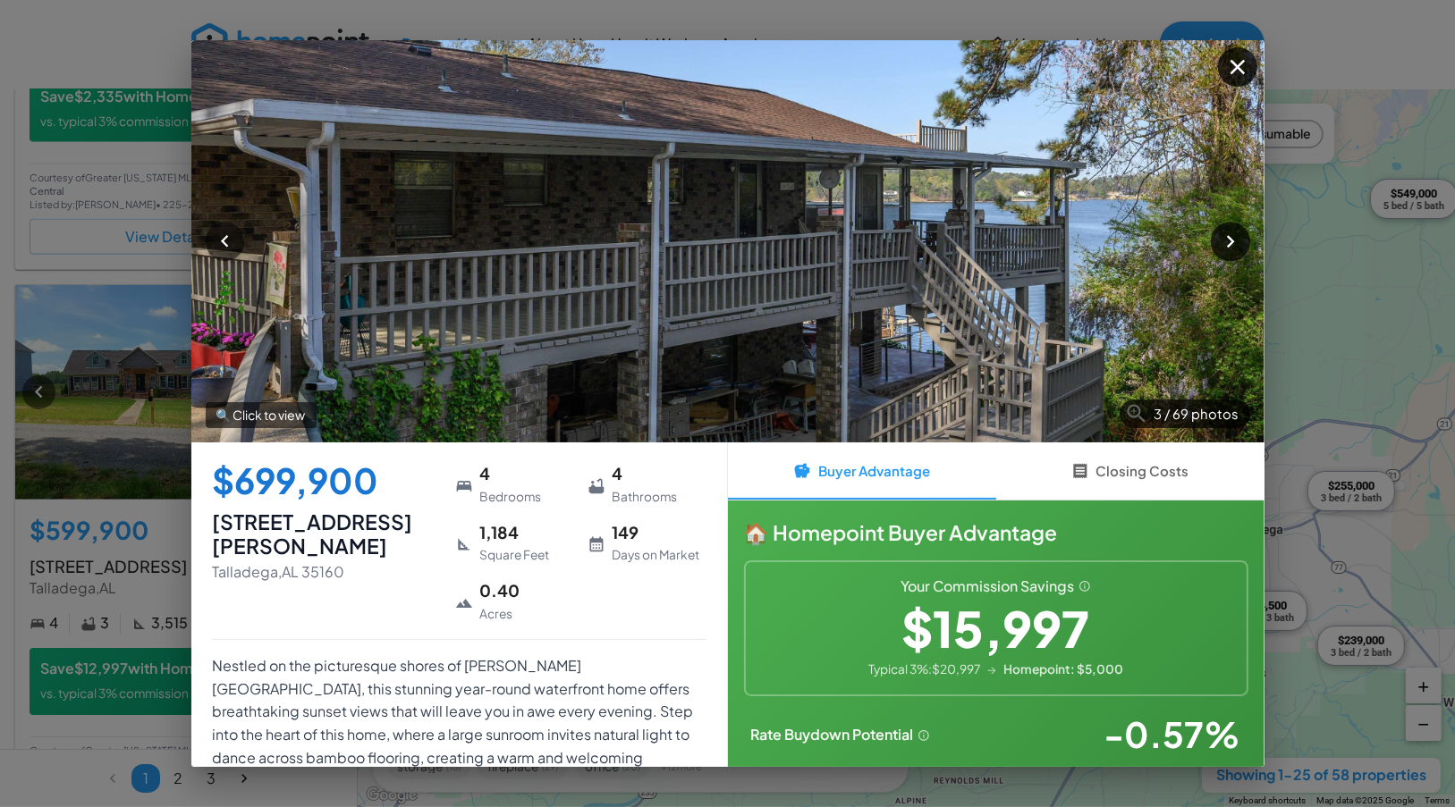
click at [1223, 242] on icon "button" at bounding box center [1230, 241] width 24 height 24
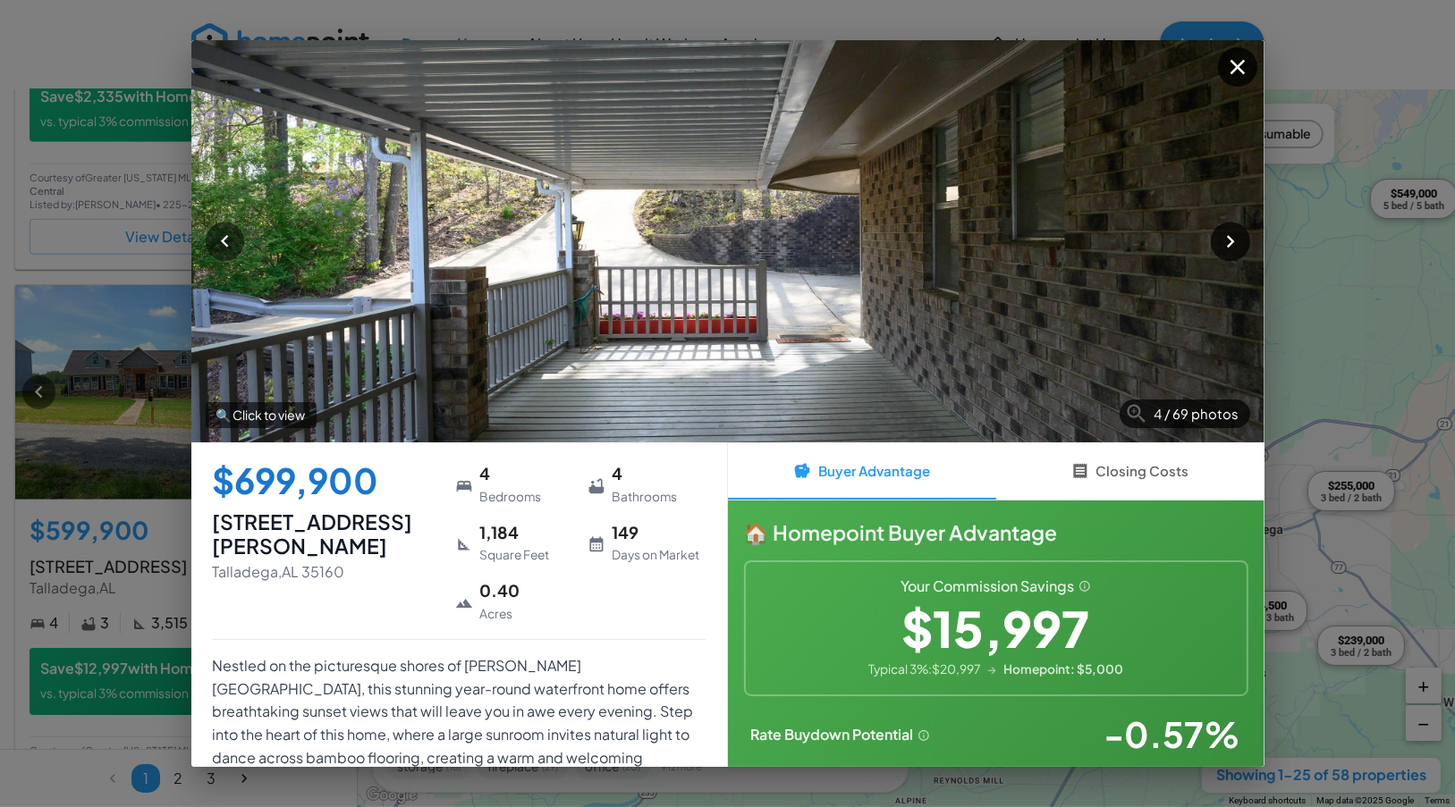
click at [1223, 242] on icon "button" at bounding box center [1230, 241] width 24 height 24
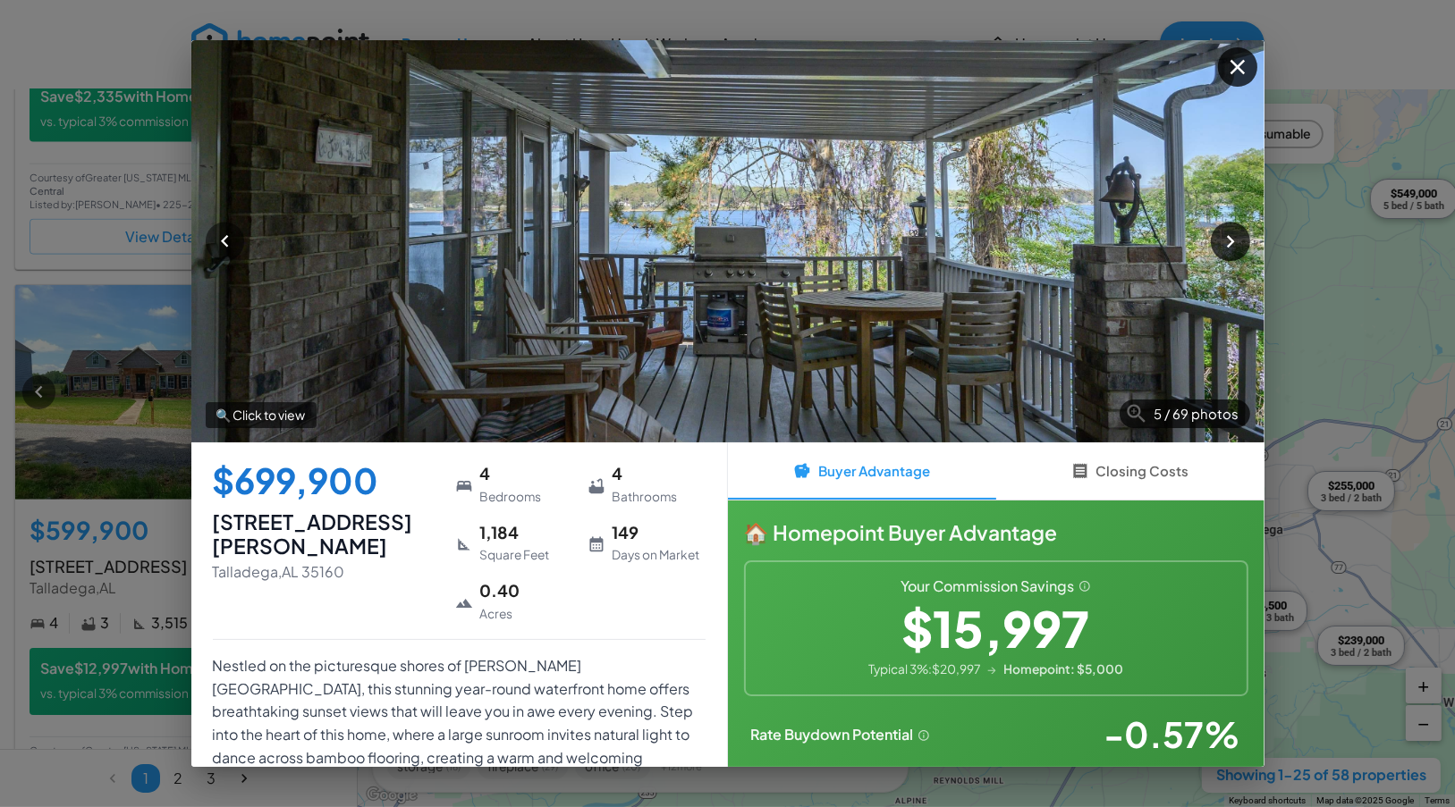
click at [1223, 242] on icon "button" at bounding box center [1230, 241] width 24 height 24
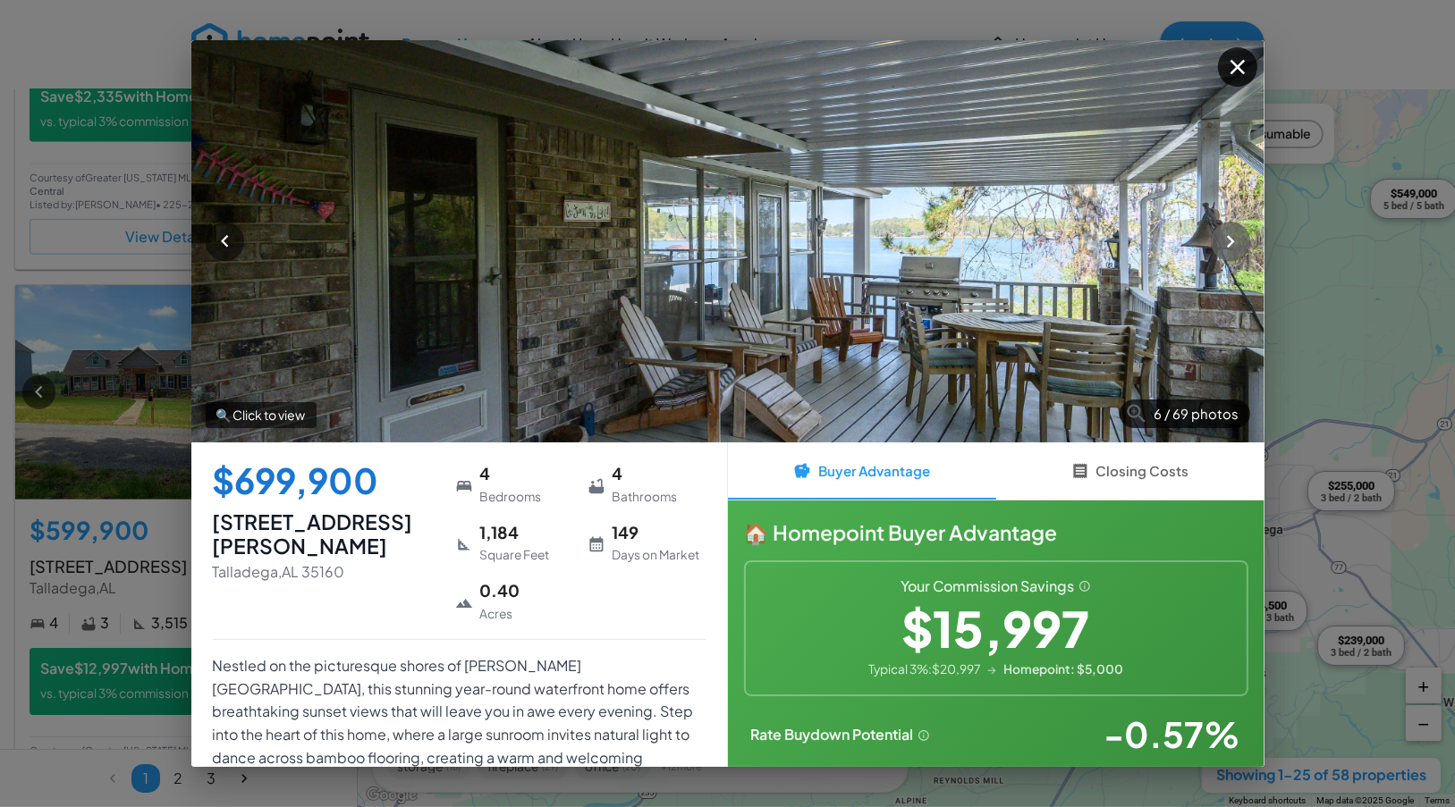
click at [1223, 242] on icon "button" at bounding box center [1230, 241] width 24 height 24
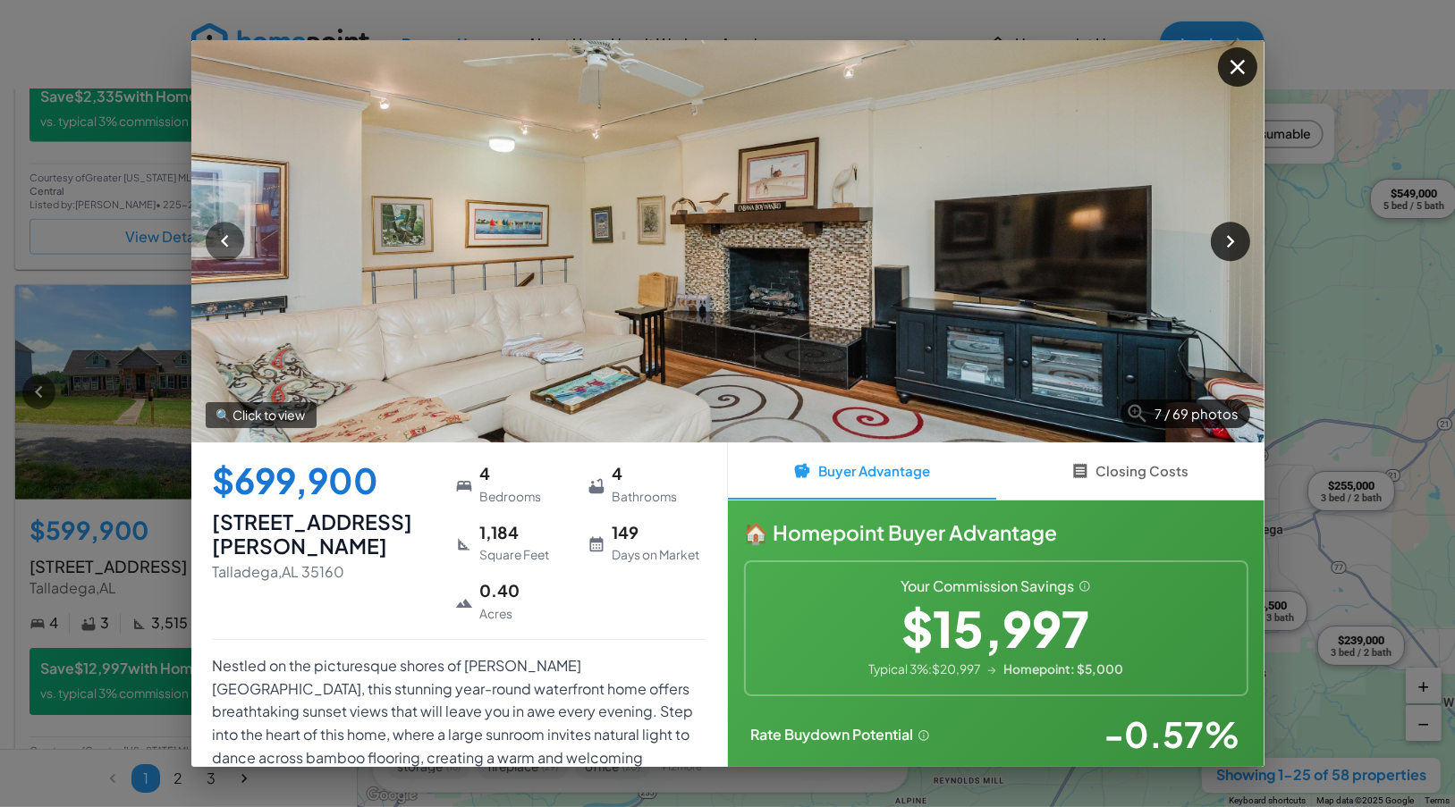
click at [1223, 242] on icon "button" at bounding box center [1230, 241] width 24 height 24
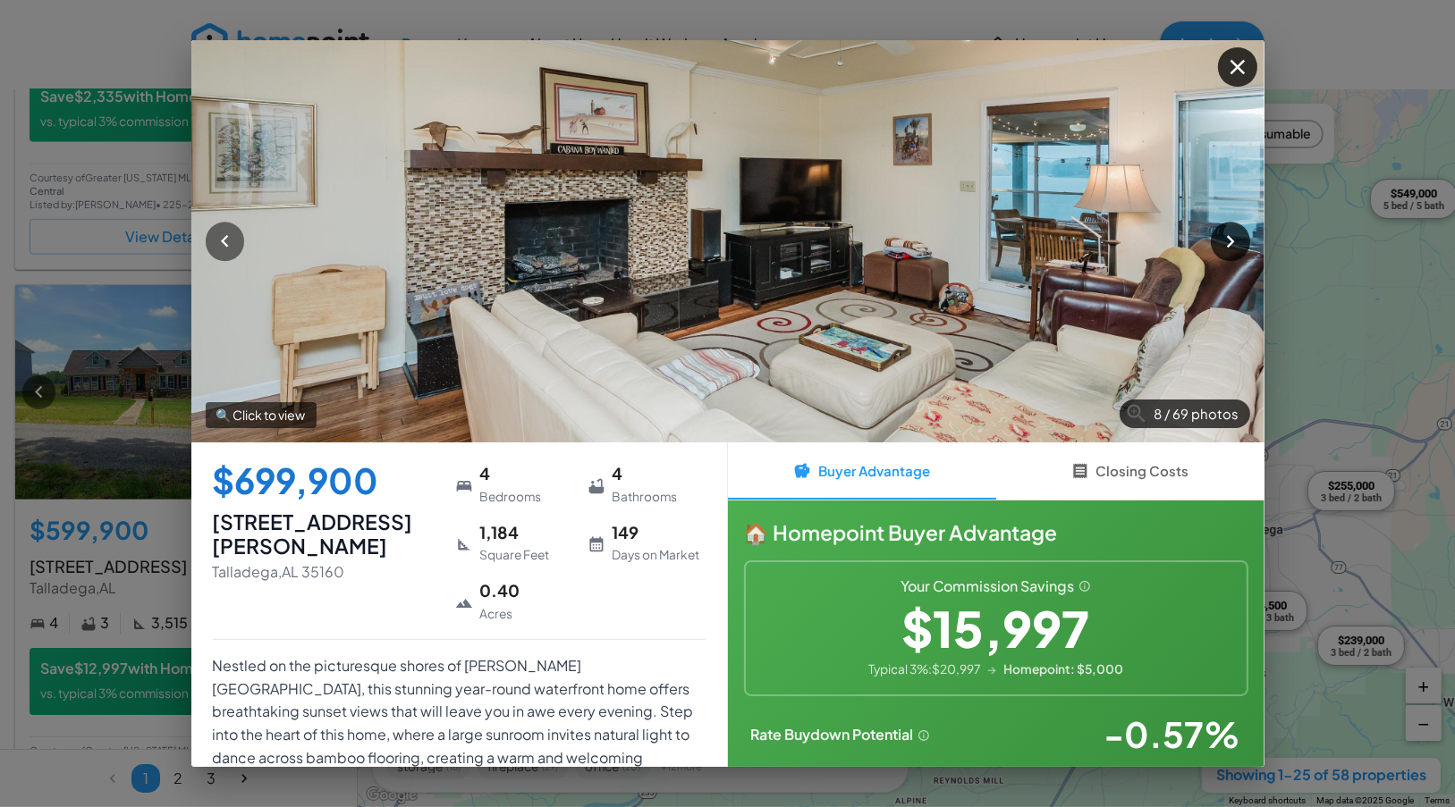
click at [1223, 242] on icon "button" at bounding box center [1230, 241] width 24 height 24
